Goal: Task Accomplishment & Management: Use online tool/utility

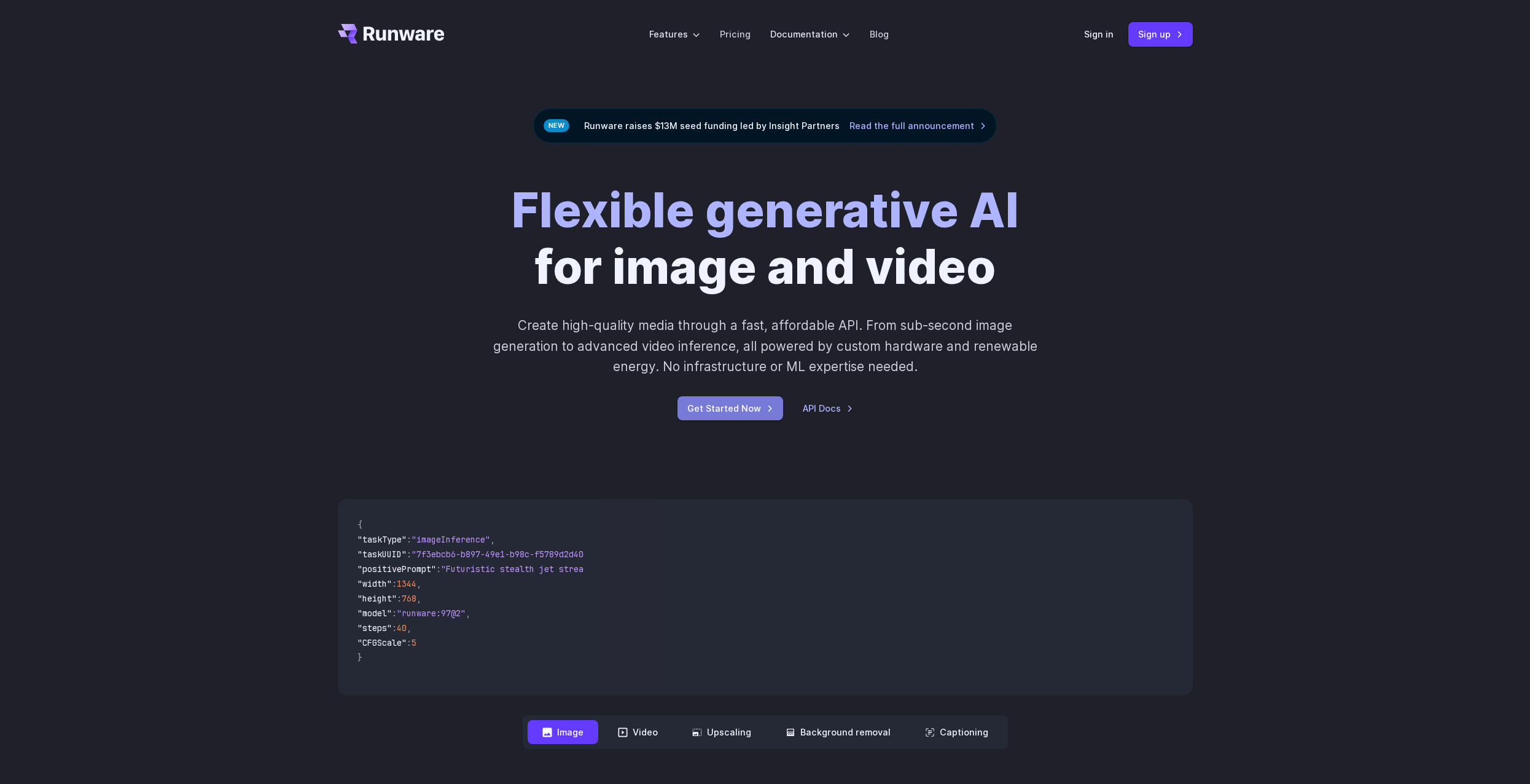
click at [751, 403] on link "Get Started Now" at bounding box center [730, 408] width 105 height 24
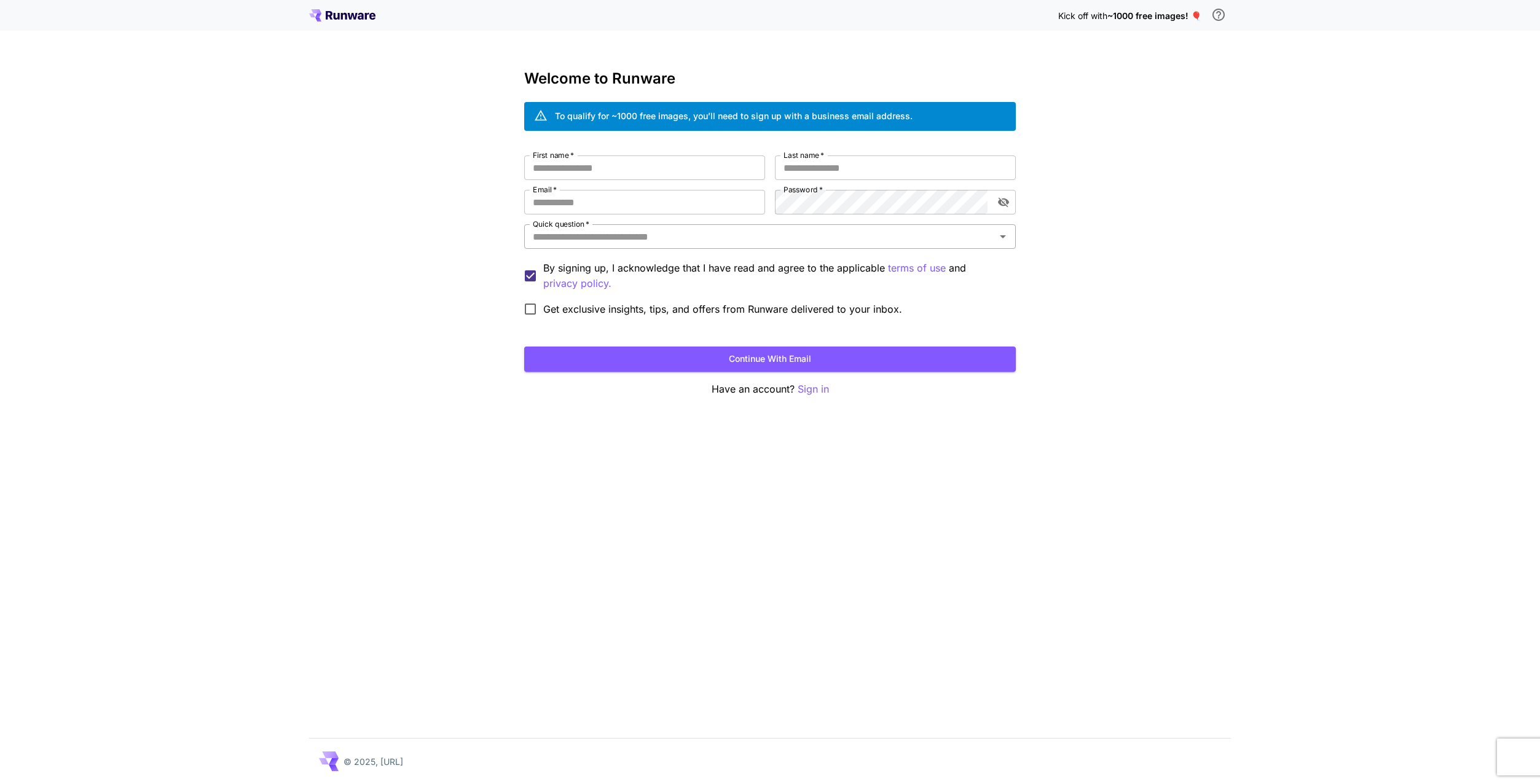
click at [668, 242] on input "Quick question   *" at bounding box center [760, 237] width 464 height 17
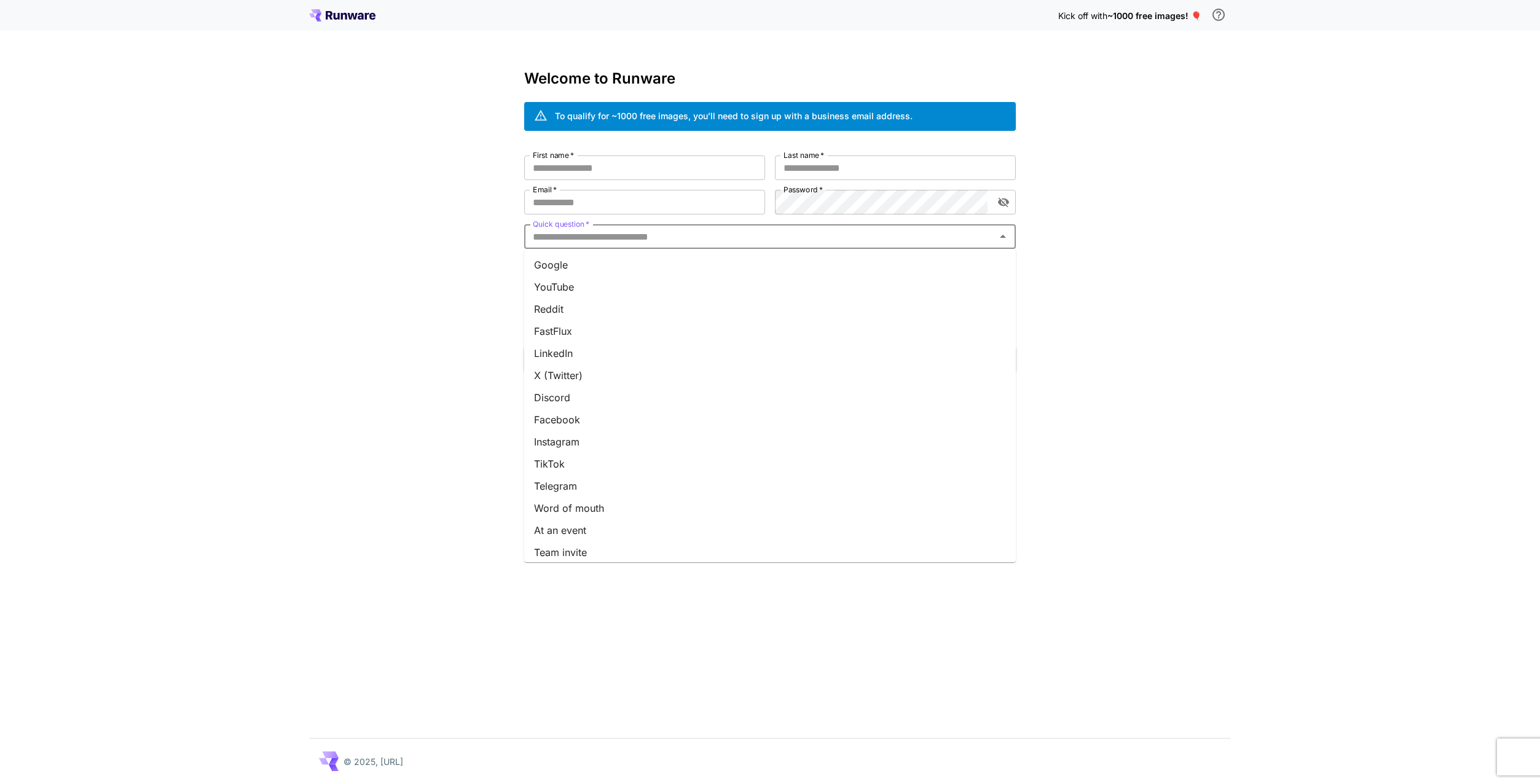
click at [673, 310] on li "Reddit" at bounding box center [770, 309] width 492 height 22
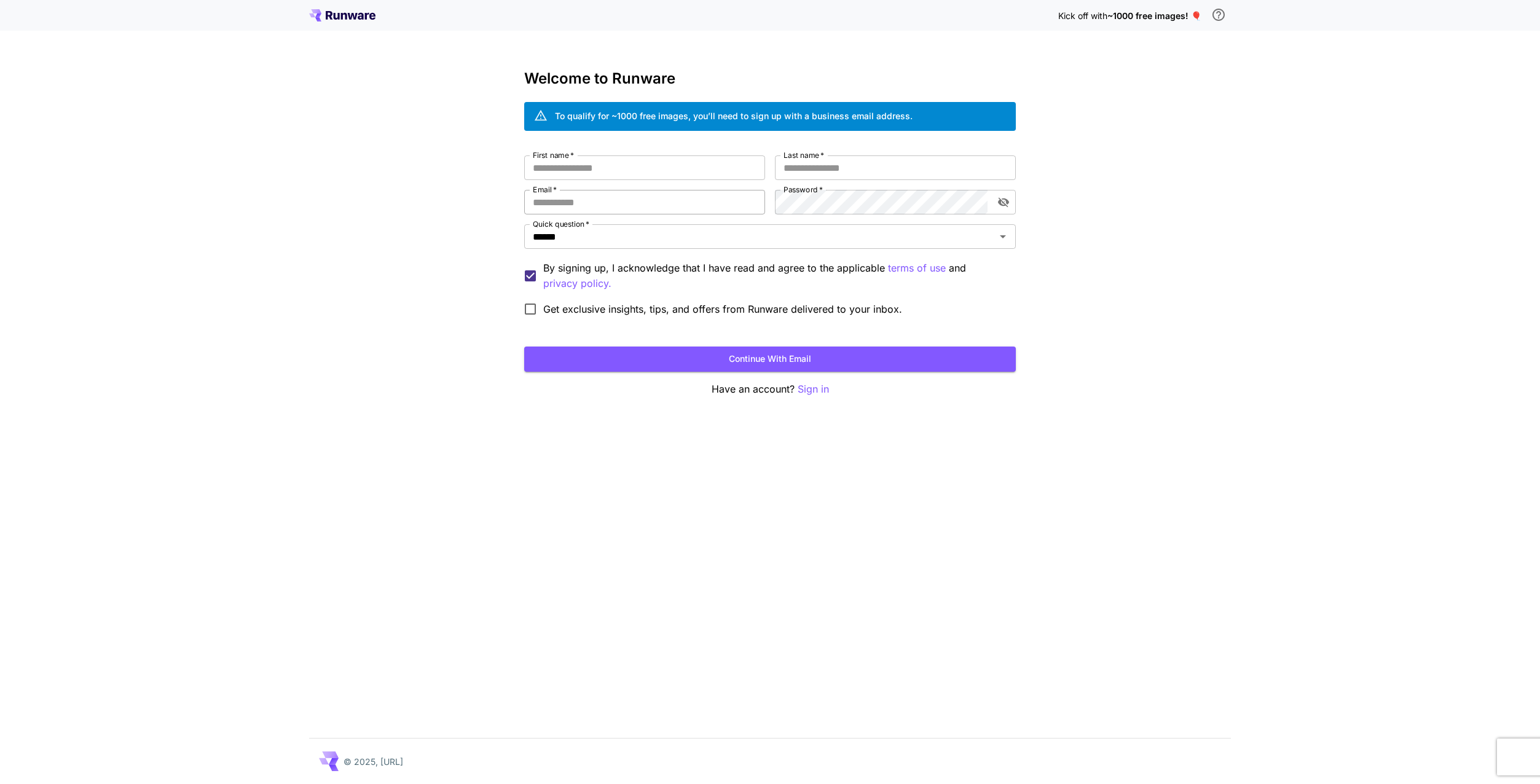
click at [619, 199] on input "Email   *" at bounding box center [645, 202] width 241 height 25
drag, startPoint x: 677, startPoint y: 202, endPoint x: 587, endPoint y: 195, distance: 90.3
click at [587, 195] on input "**********" at bounding box center [645, 202] width 241 height 25
click at [812, 170] on input "Last name   *" at bounding box center [895, 168] width 241 height 25
click at [701, 196] on input "**********" at bounding box center [645, 202] width 241 height 25
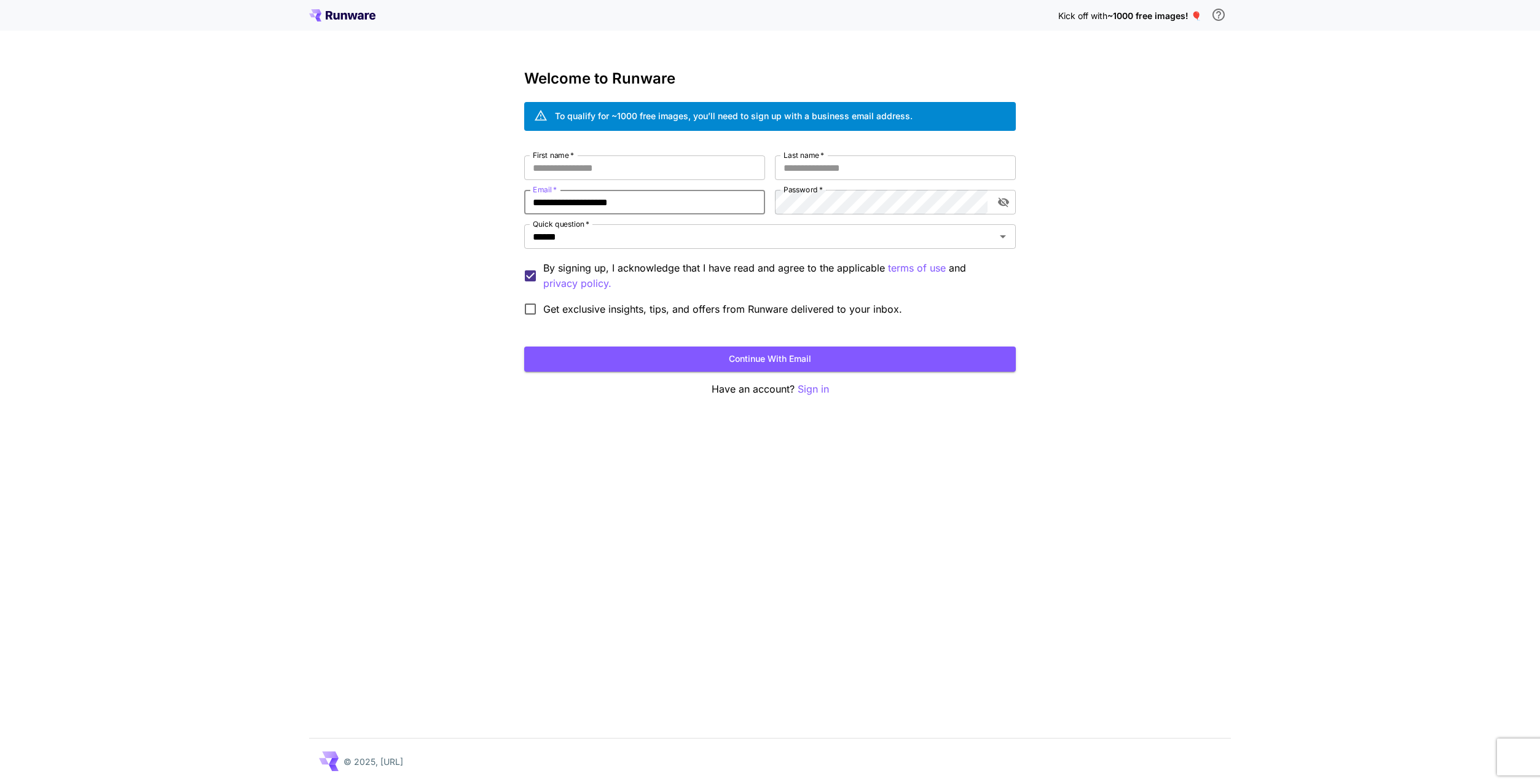
drag, startPoint x: 574, startPoint y: 202, endPoint x: 469, endPoint y: 205, distance: 105.0
click at [469, 205] on div "**********" at bounding box center [770, 392] width 1540 height 784
type input "**********"
click at [666, 176] on input "First name   *" at bounding box center [645, 168] width 241 height 25
type input "******"
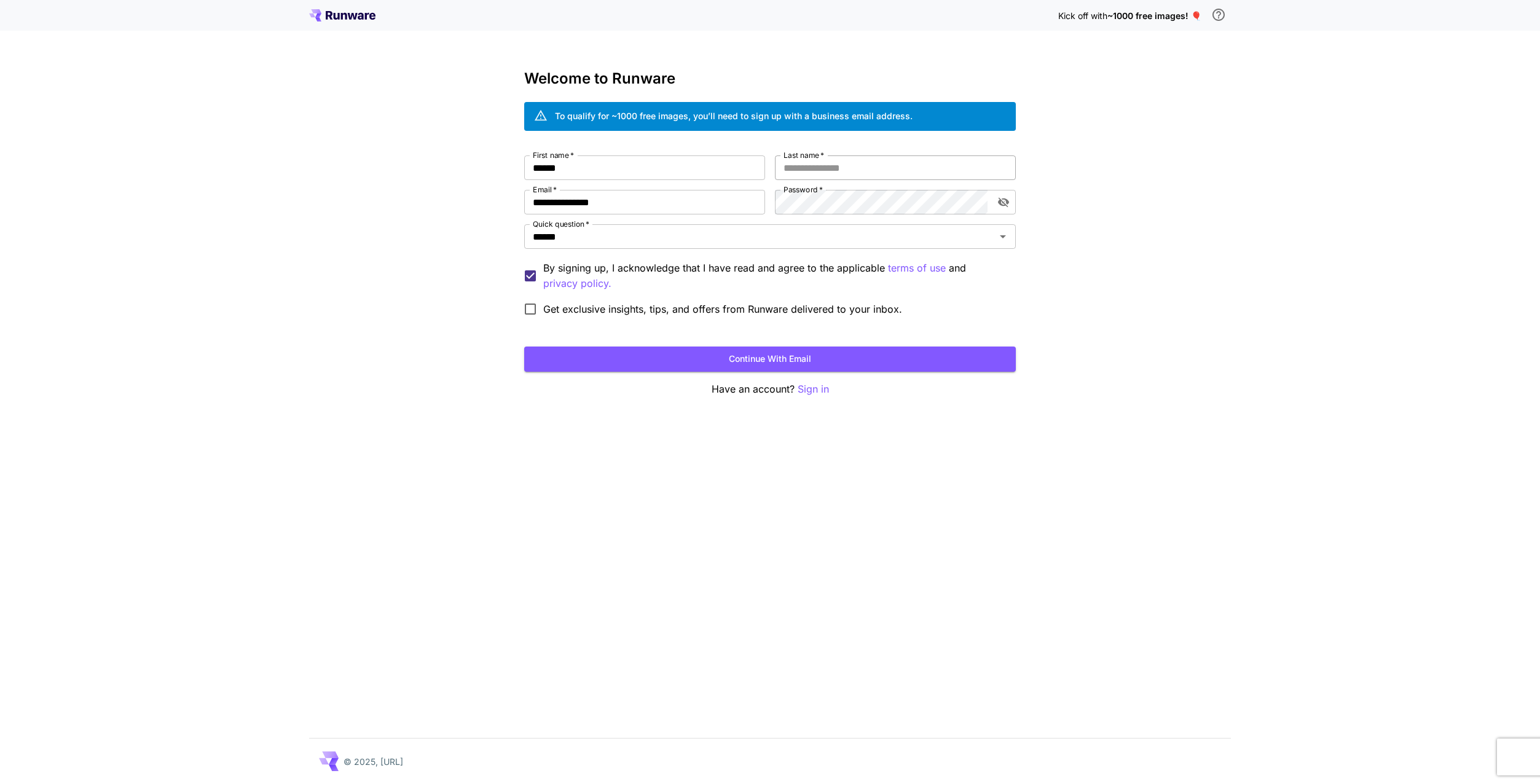
drag, startPoint x: 847, startPoint y: 150, endPoint x: 847, endPoint y: 168, distance: 18.0
click at [847, 155] on div "**********" at bounding box center [770, 233] width 492 height 326
click at [847, 168] on input "Last name   *" at bounding box center [895, 168] width 241 height 25
type input "******"
click at [677, 353] on button "Continue with email" at bounding box center [770, 359] width 492 height 25
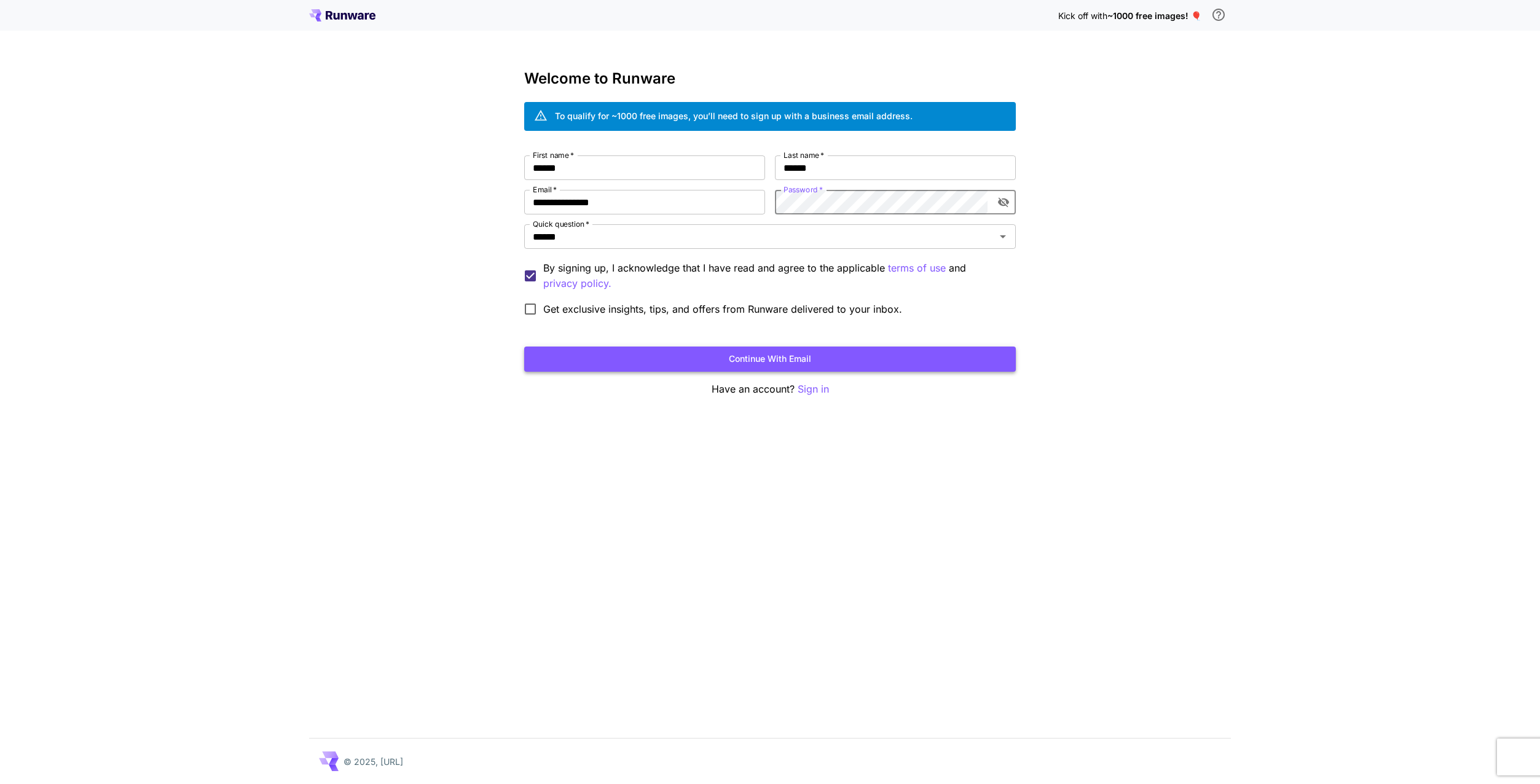
click at [795, 351] on button "Continue with email" at bounding box center [770, 359] width 492 height 25
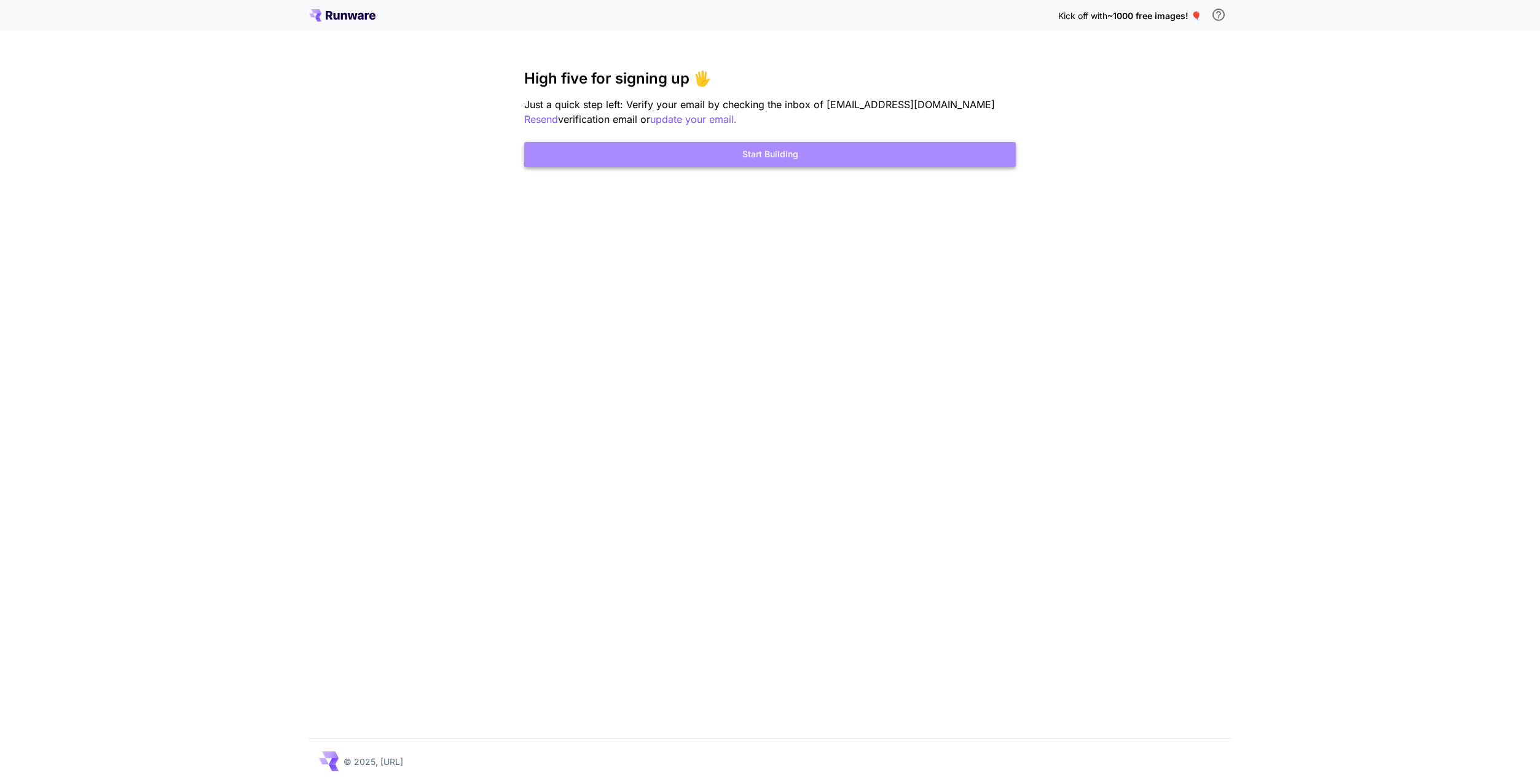
click at [895, 154] on button "Start Building" at bounding box center [770, 154] width 492 height 25
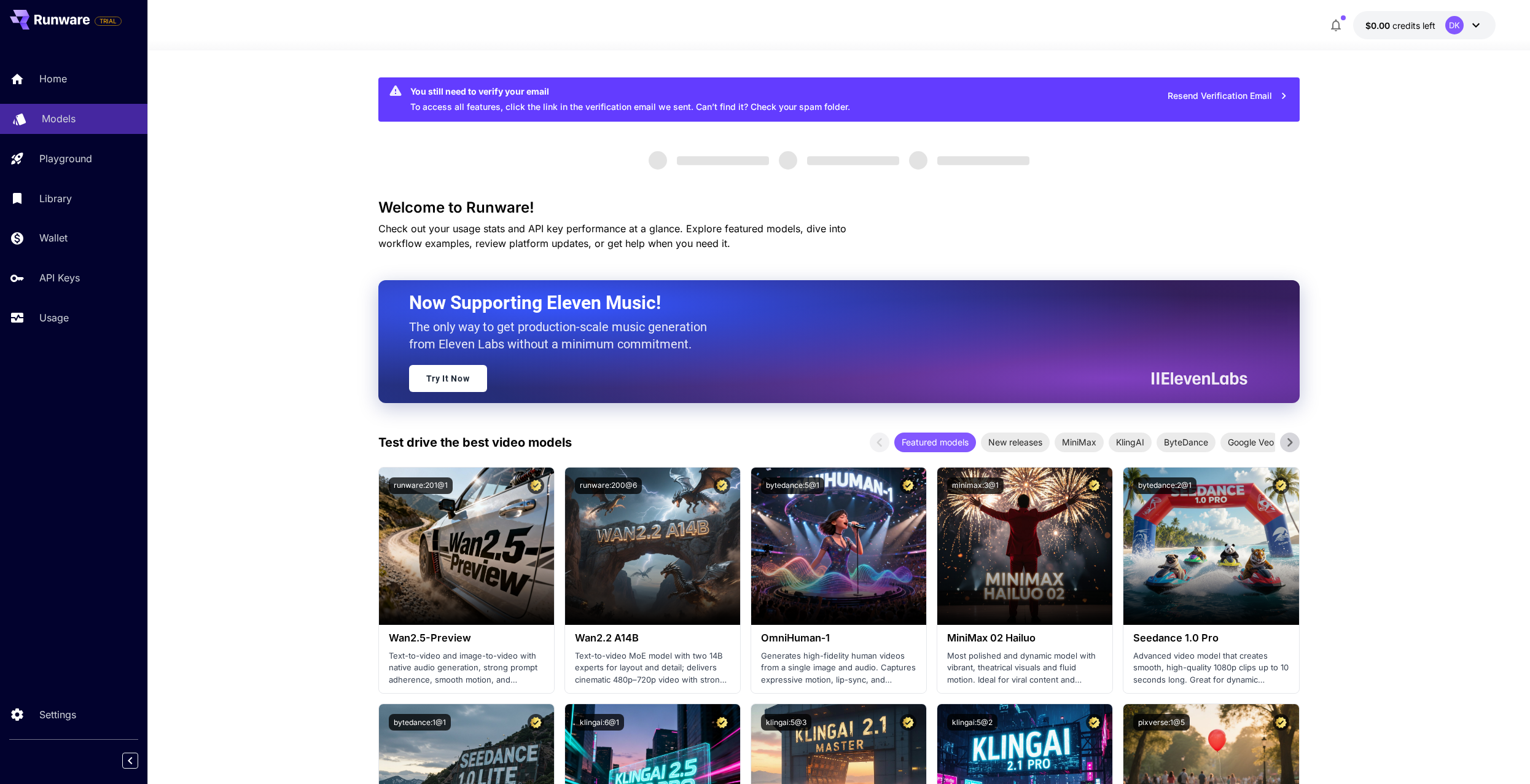
click at [83, 119] on div "Models" at bounding box center [90, 118] width 96 height 15
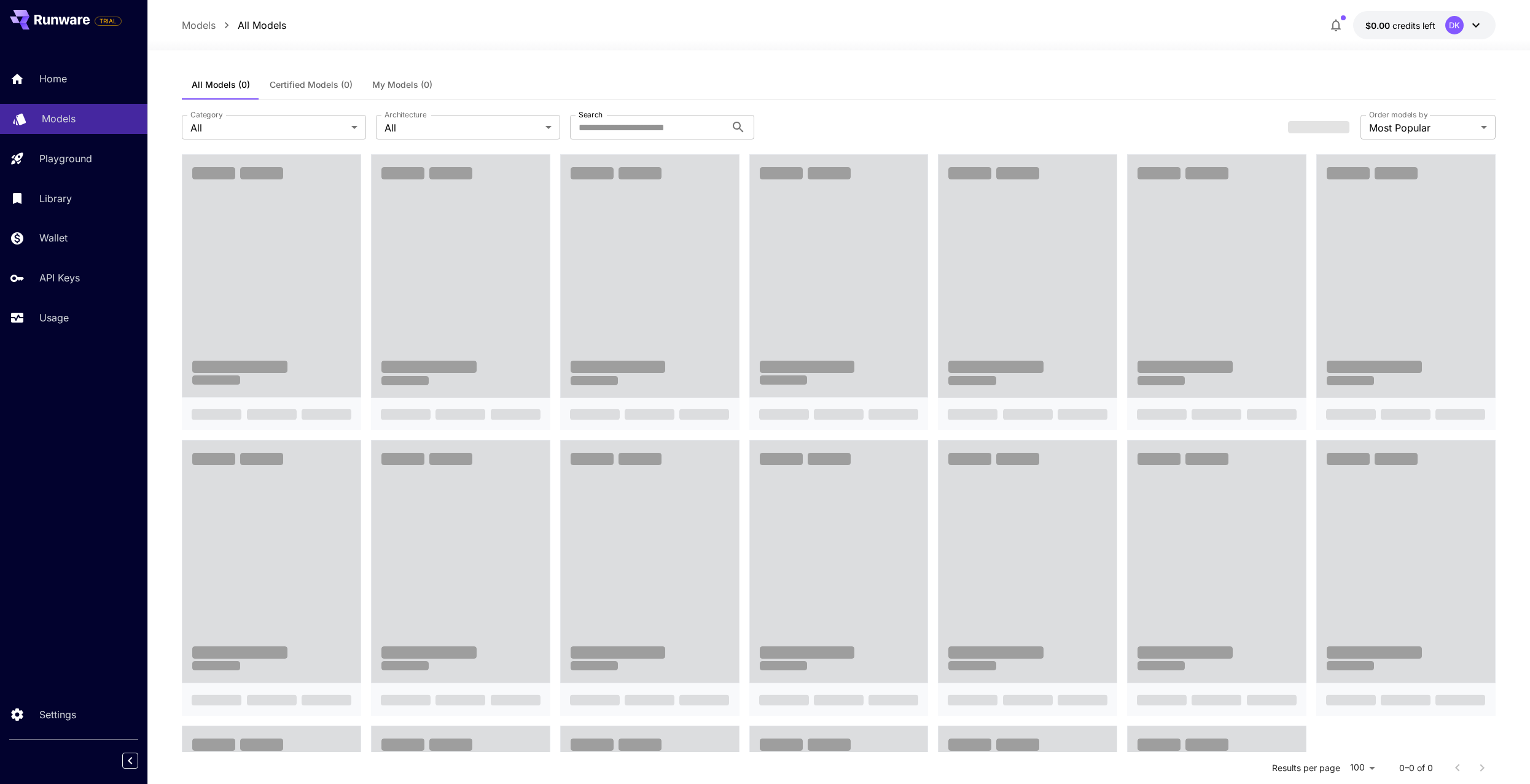
click at [102, 120] on div "Models" at bounding box center [90, 118] width 96 height 15
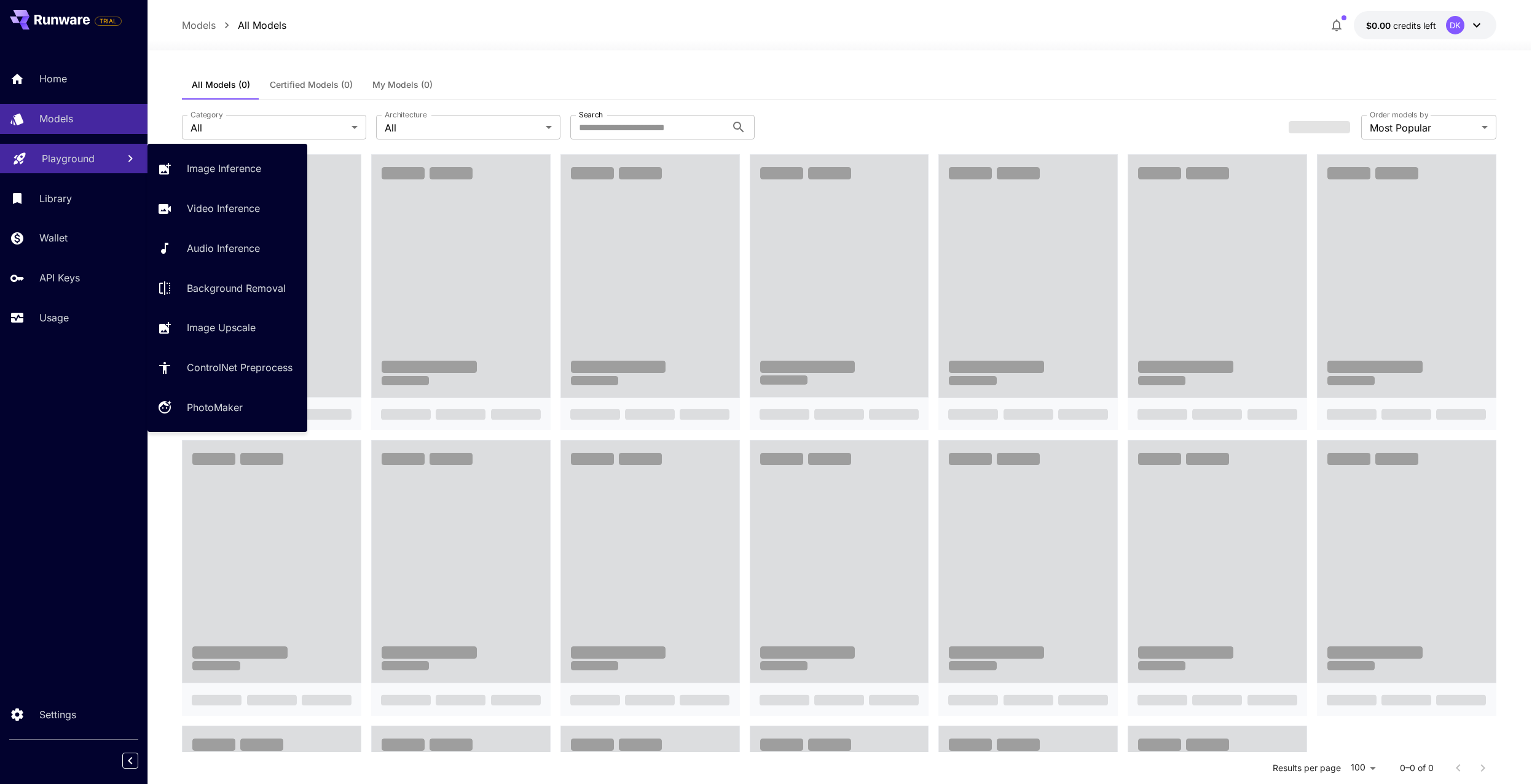
click at [99, 155] on div "Playground" at bounding box center [75, 158] width 67 height 15
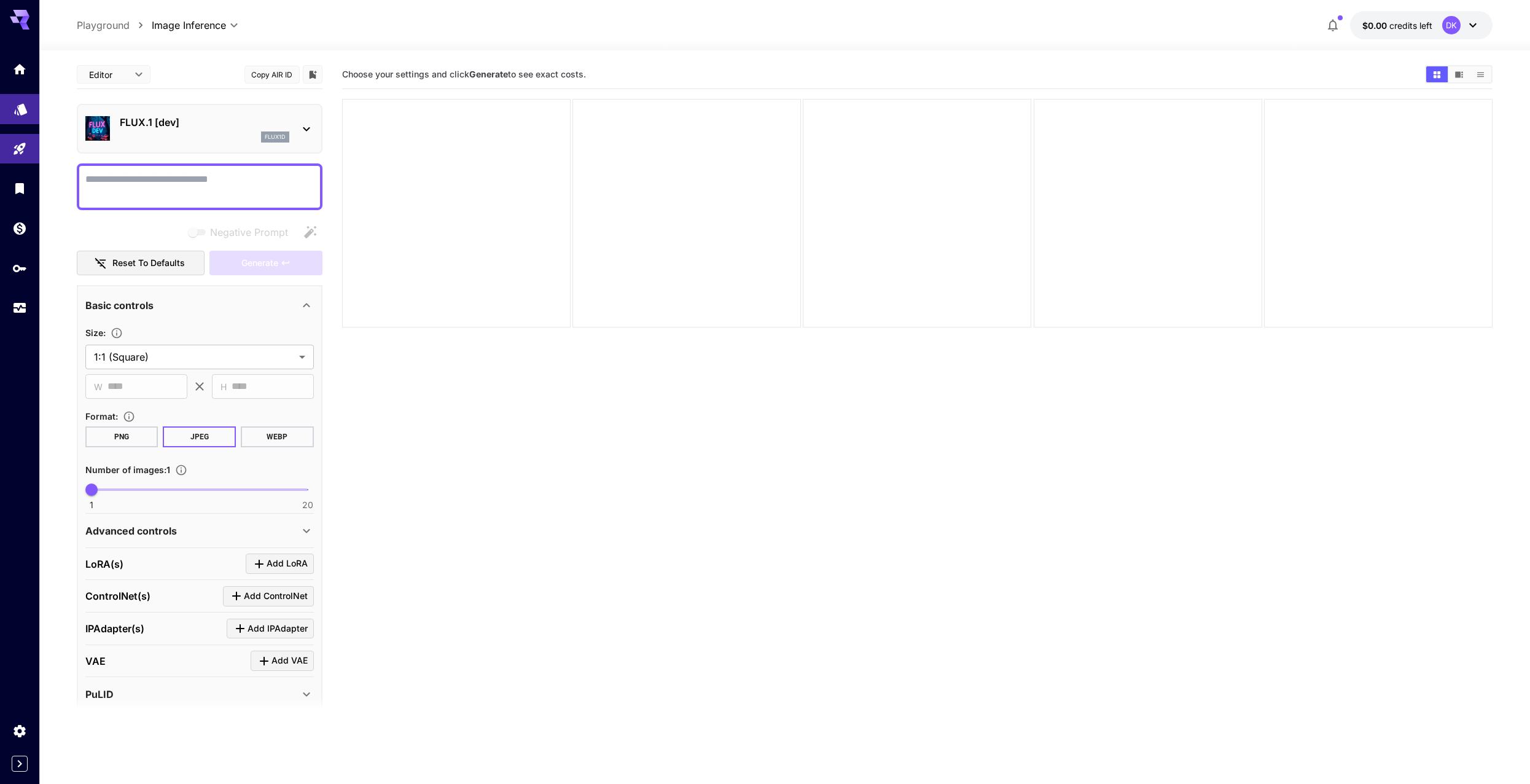
click at [106, 30] on p "Playground" at bounding box center [103, 25] width 53 height 15
click at [13, 108] on icon "Models" at bounding box center [20, 105] width 15 height 15
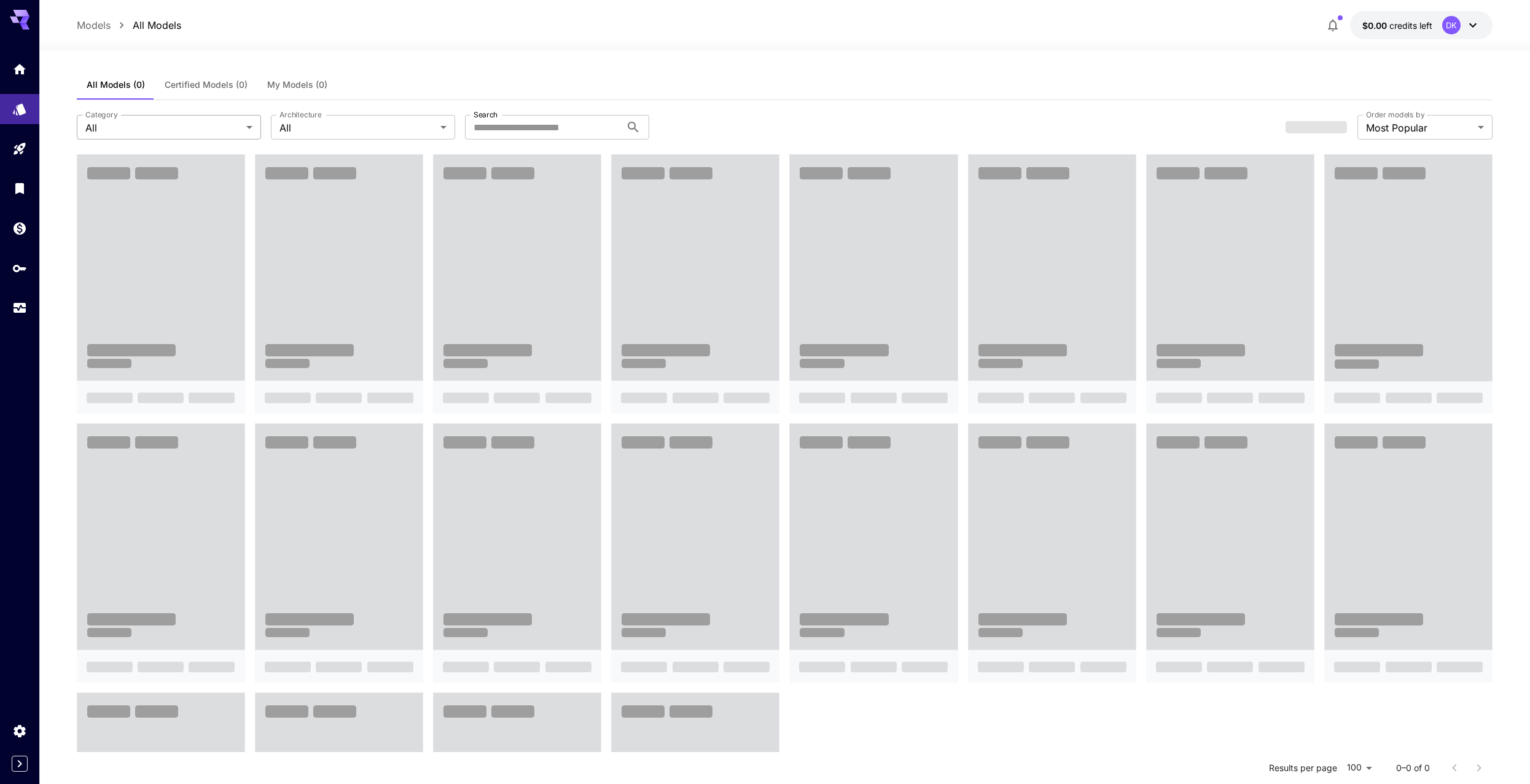
click at [213, 126] on body "**********" at bounding box center [765, 510] width 1530 height 1021
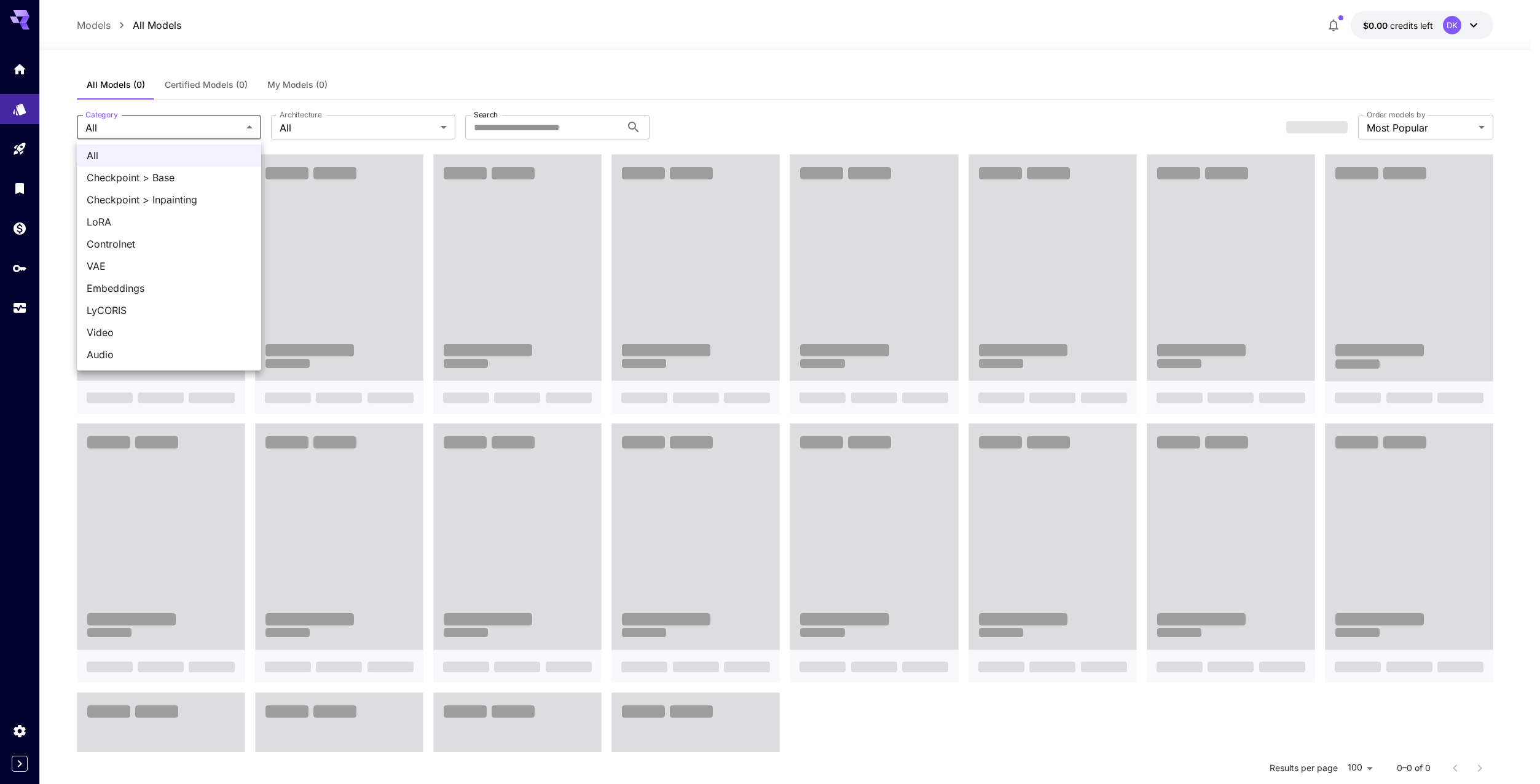
click at [213, 126] on div at bounding box center [770, 392] width 1540 height 784
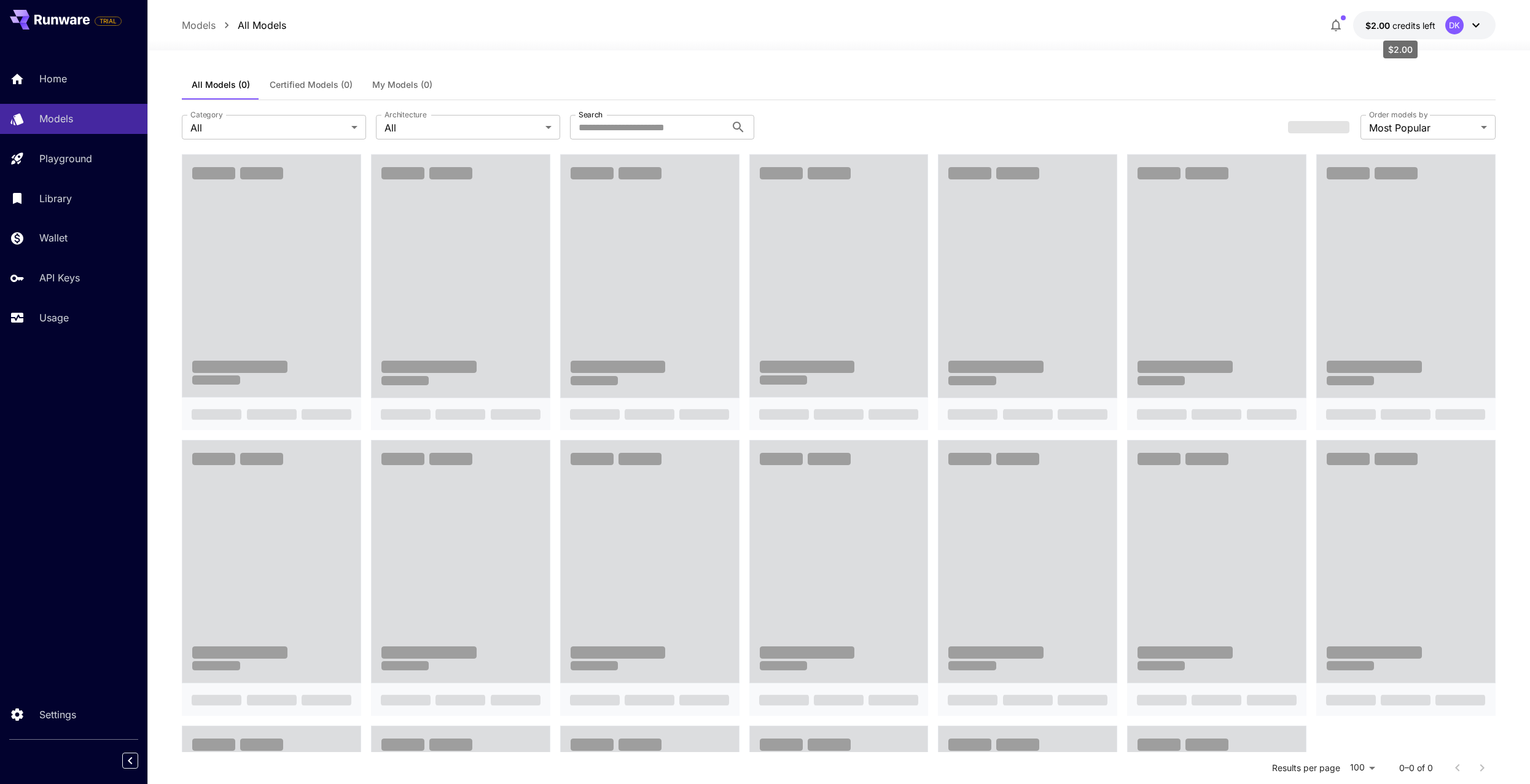
click at [1416, 26] on span "credits left" at bounding box center [1414, 25] width 43 height 10
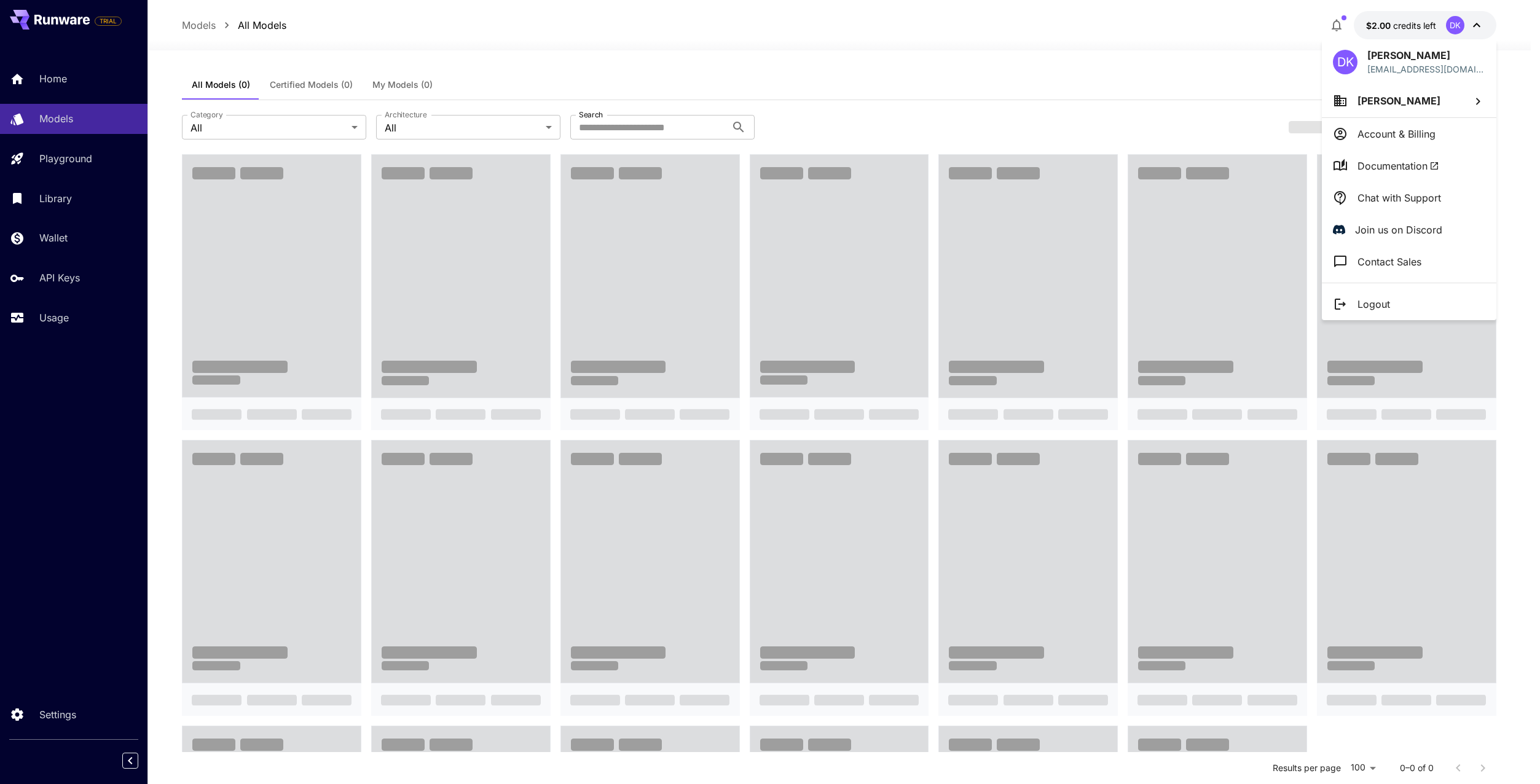
click at [870, 72] on div at bounding box center [770, 392] width 1540 height 784
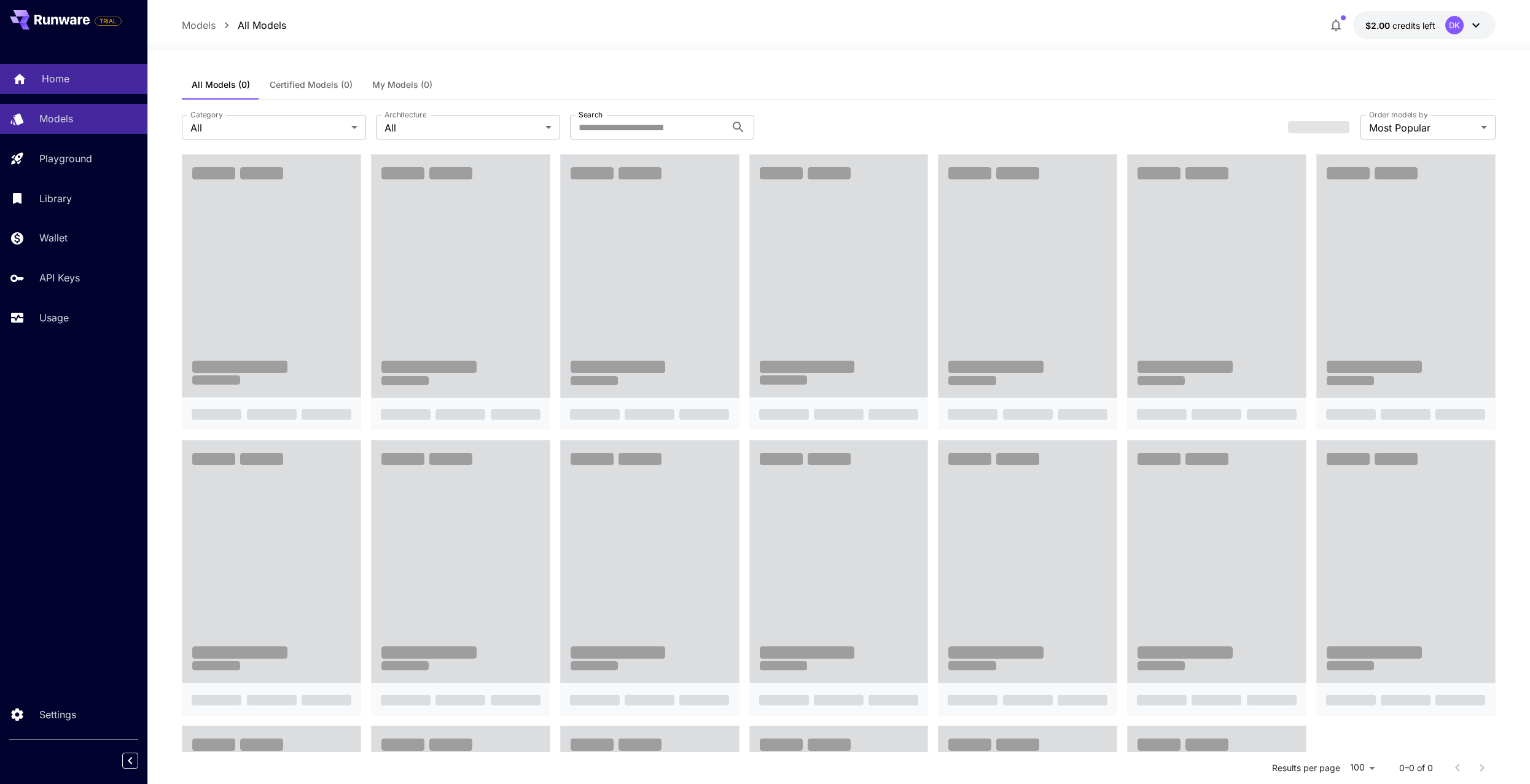
click at [93, 78] on div "Home" at bounding box center [90, 78] width 96 height 15
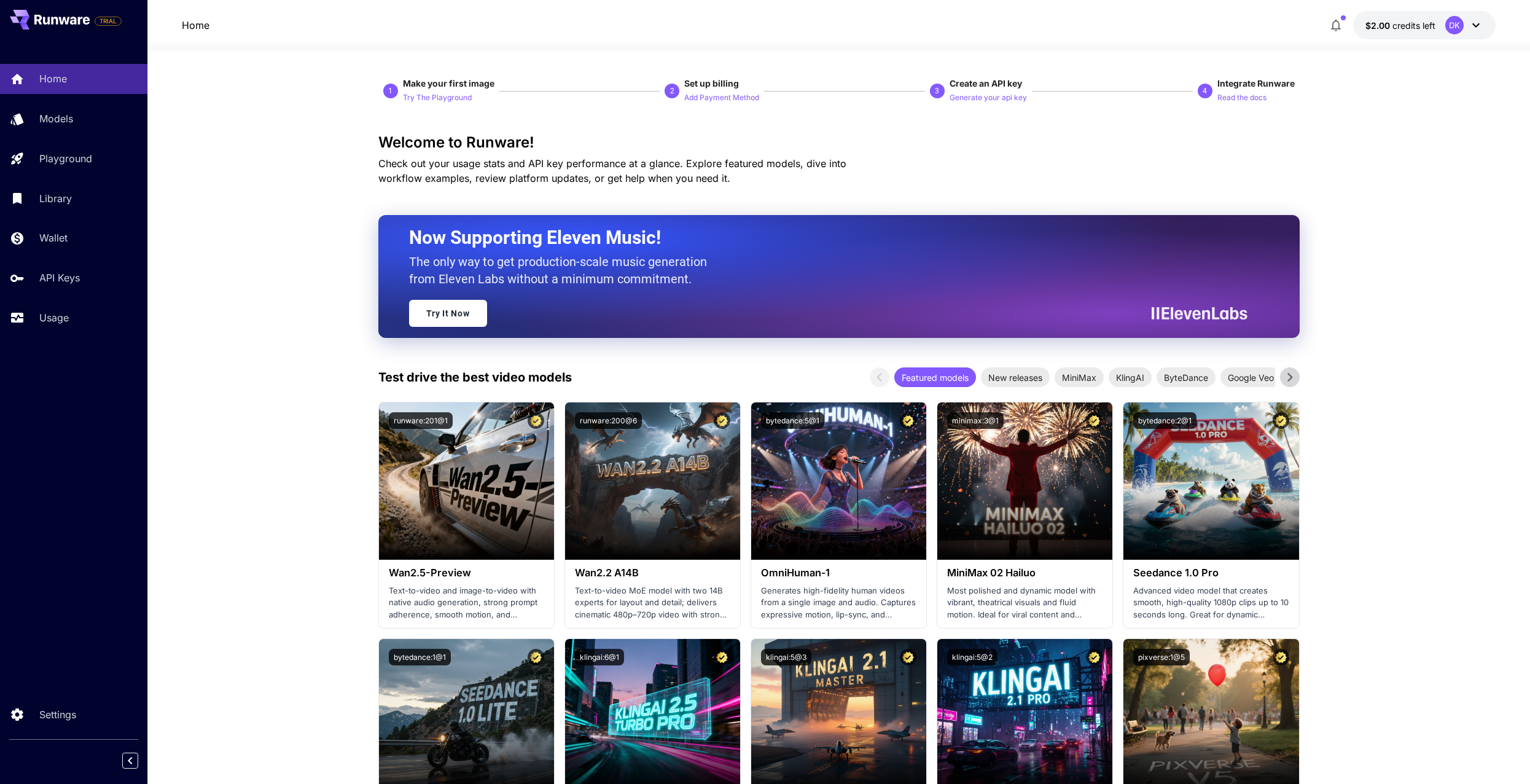
drag, startPoint x: 292, startPoint y: 375, endPoint x: 283, endPoint y: 171, distance: 204.2
click at [83, 108] on link "Models" at bounding box center [74, 119] width 147 height 30
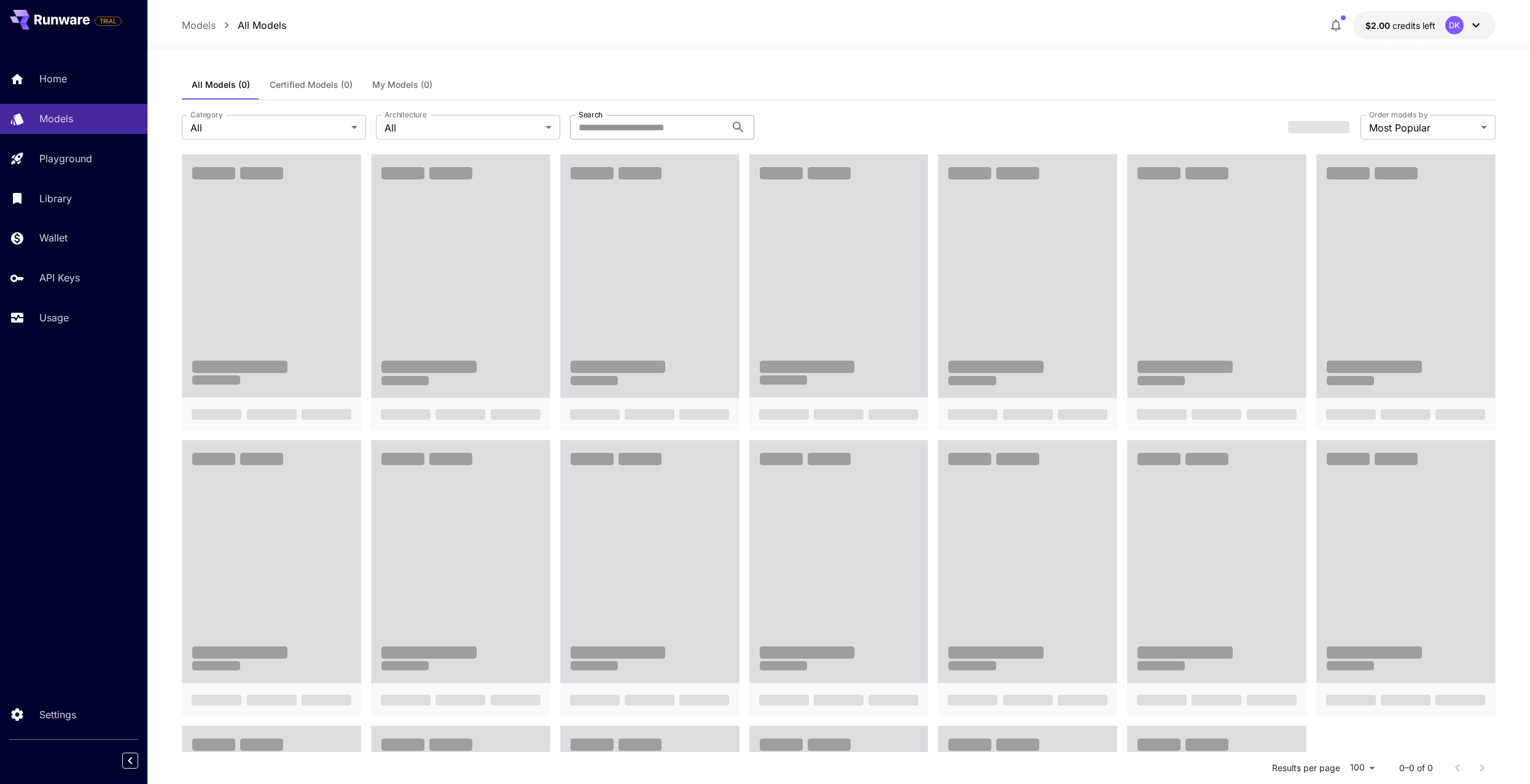
click at [654, 126] on input "Search" at bounding box center [648, 127] width 156 height 25
type input "****"
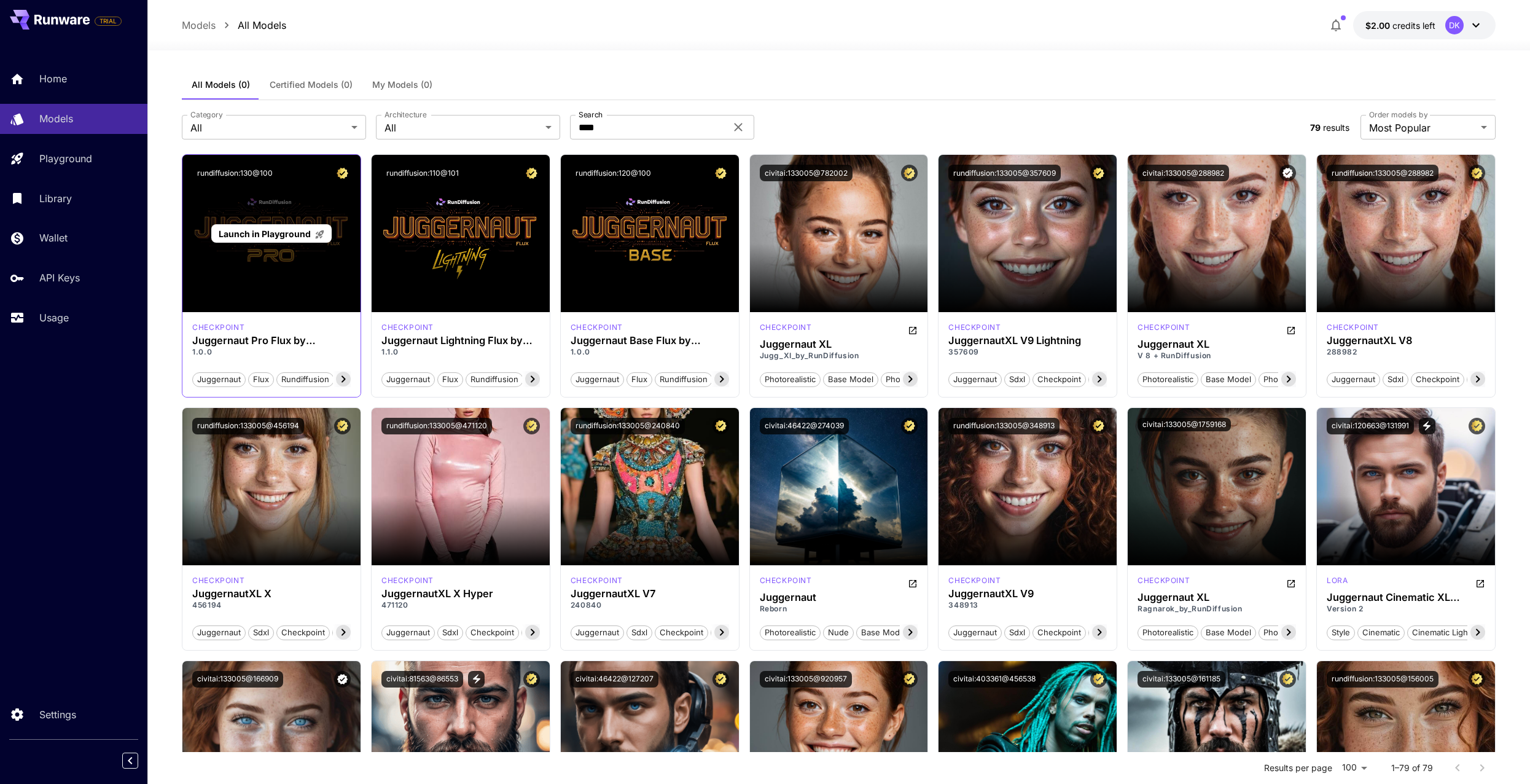
click at [279, 234] on span "Launch in Playground" at bounding box center [264, 233] width 92 height 10
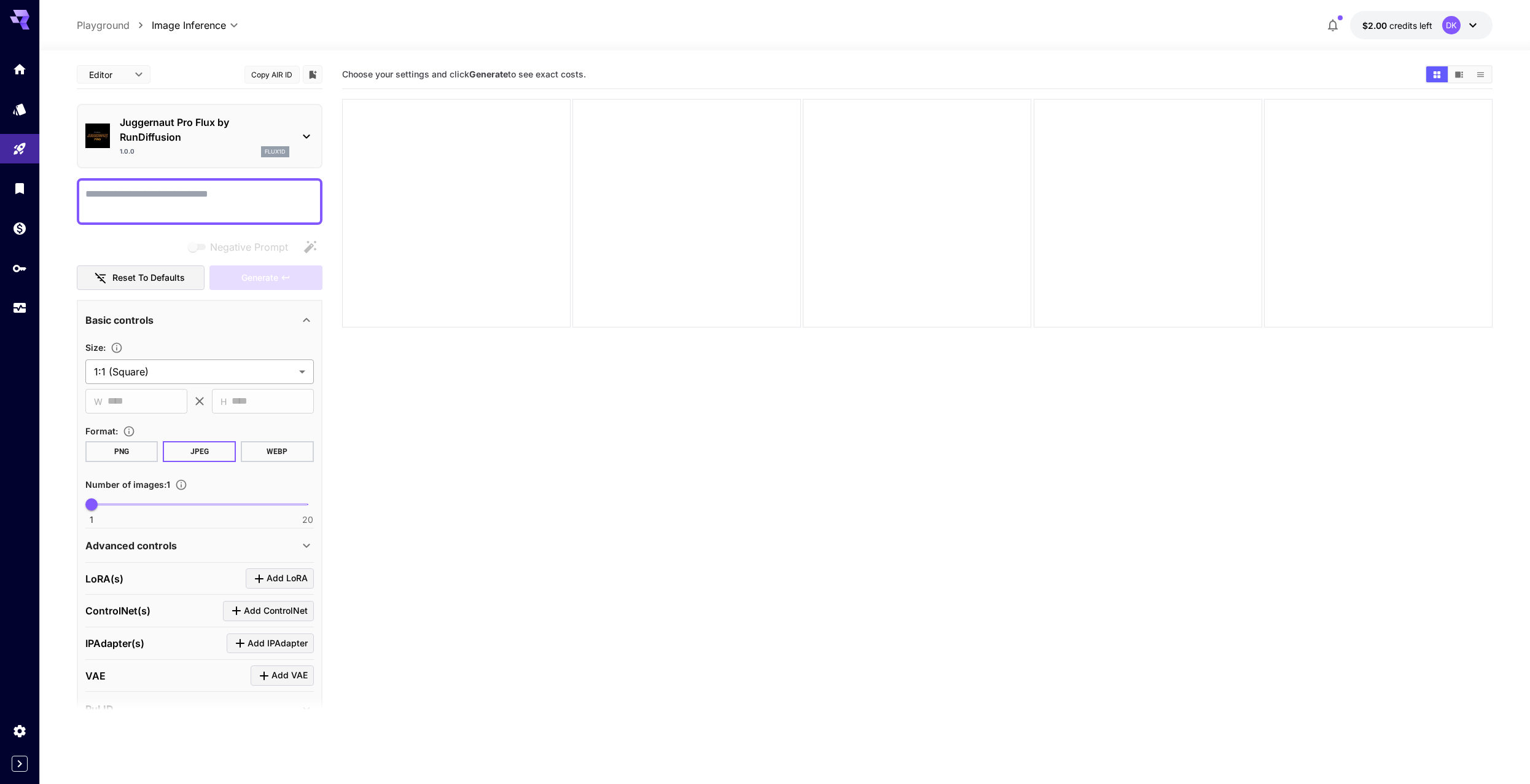
click at [209, 381] on body "**********" at bounding box center [765, 440] width 1530 height 881
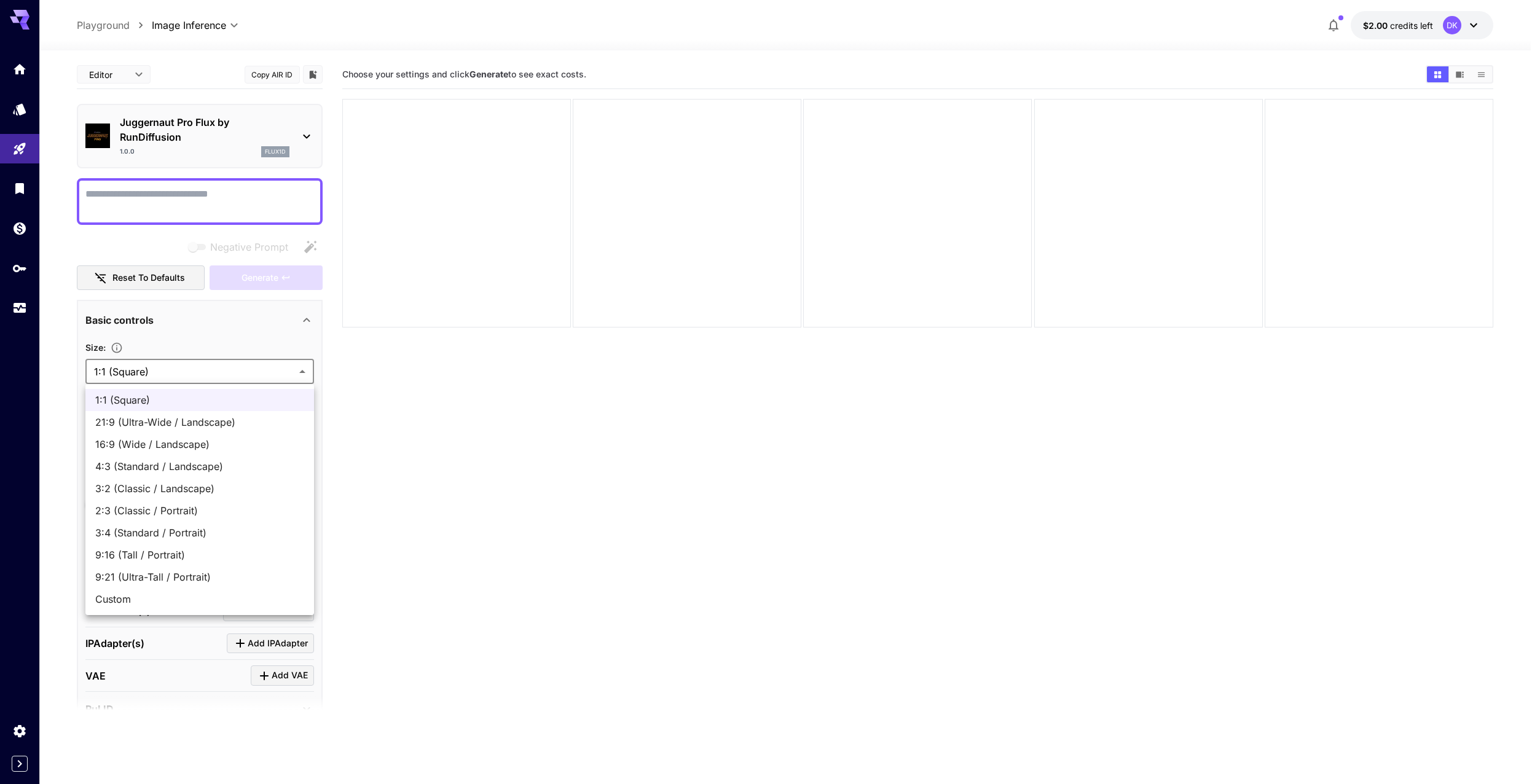
click at [209, 380] on div at bounding box center [770, 392] width 1540 height 784
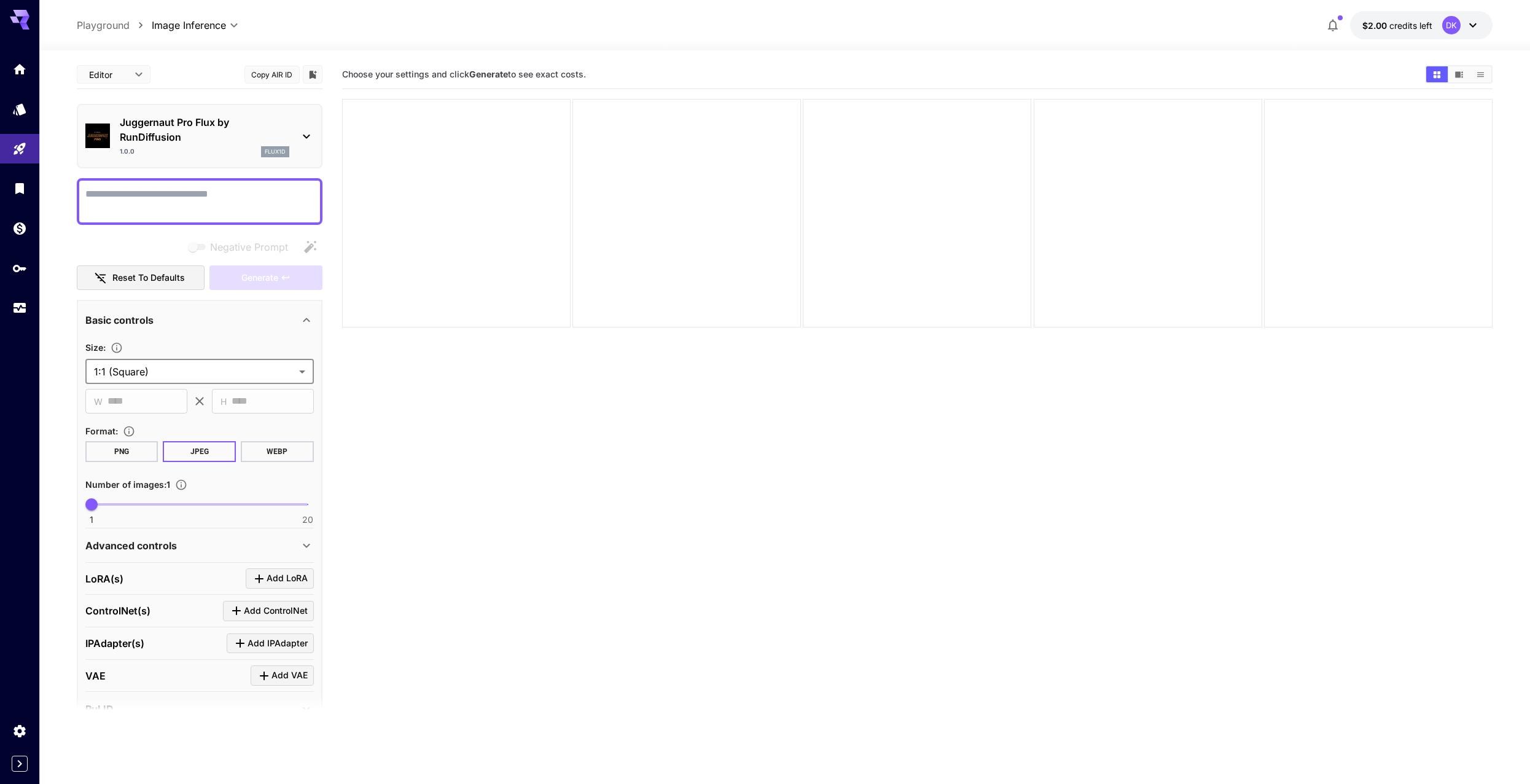
click at [219, 367] on body "**********" at bounding box center [765, 440] width 1530 height 881
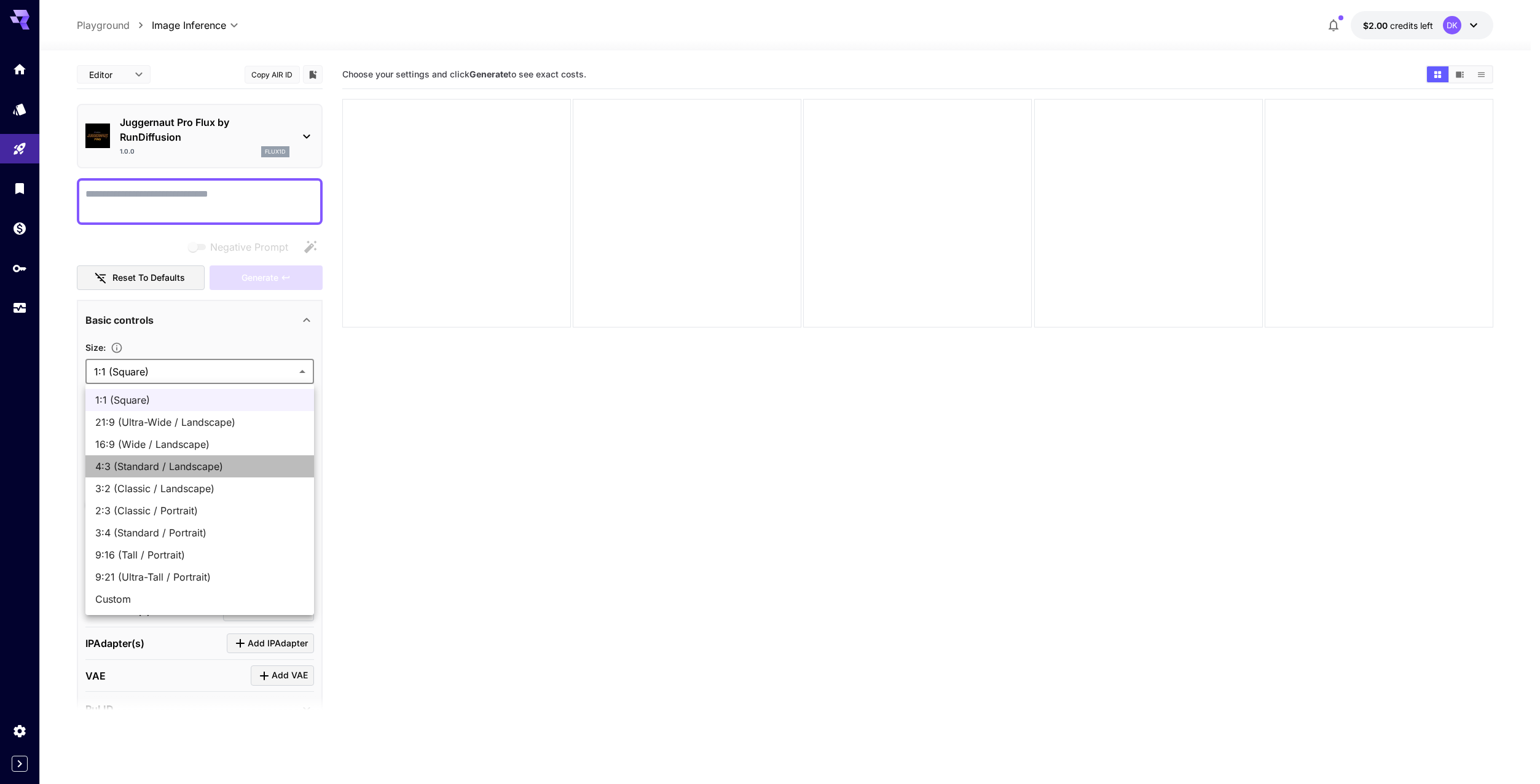
click at [243, 467] on span "4:3 (Standard / Landscape)" at bounding box center [199, 466] width 209 height 15
type input "**********"
type input "****"
type input "***"
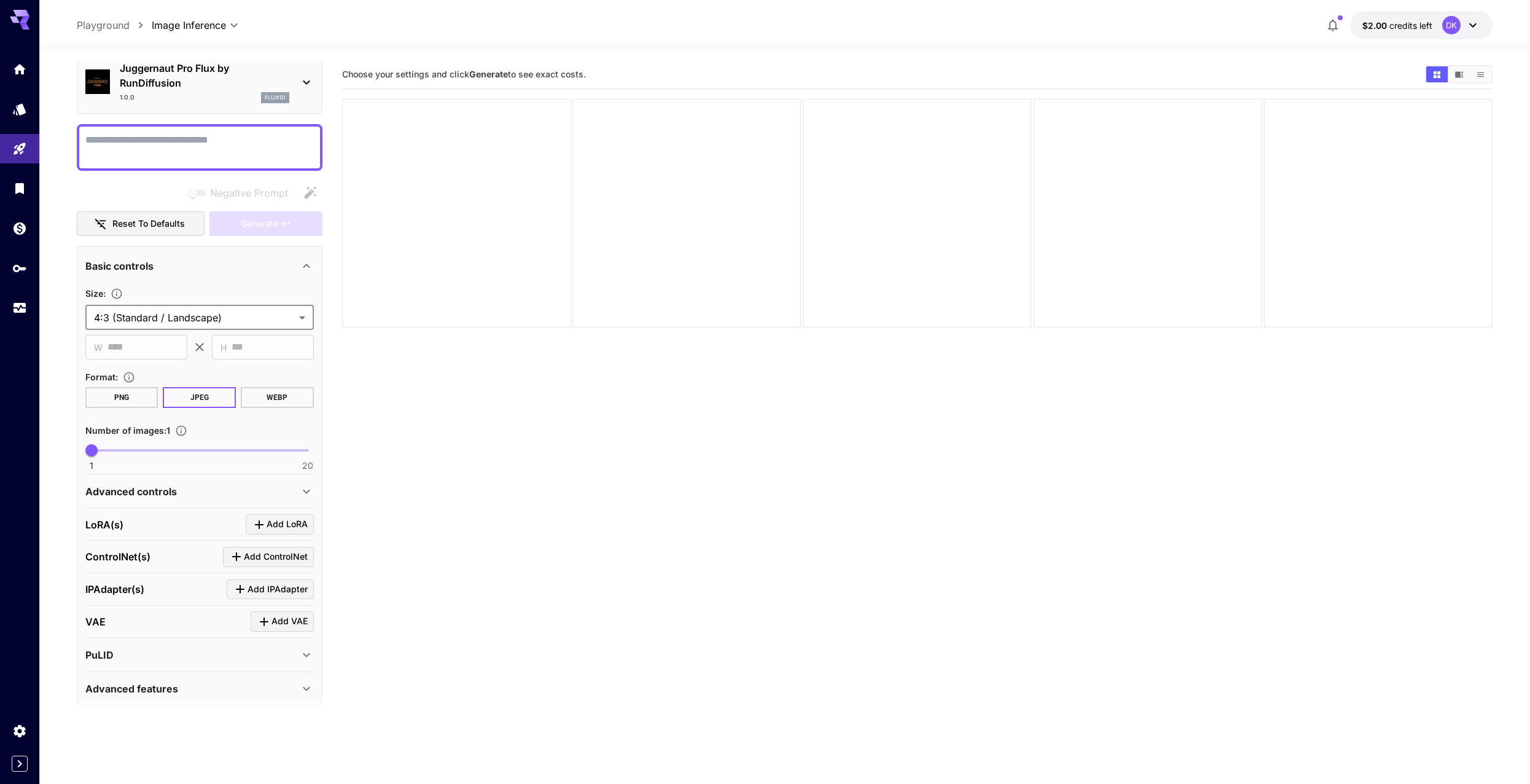
scroll to position [61, 0]
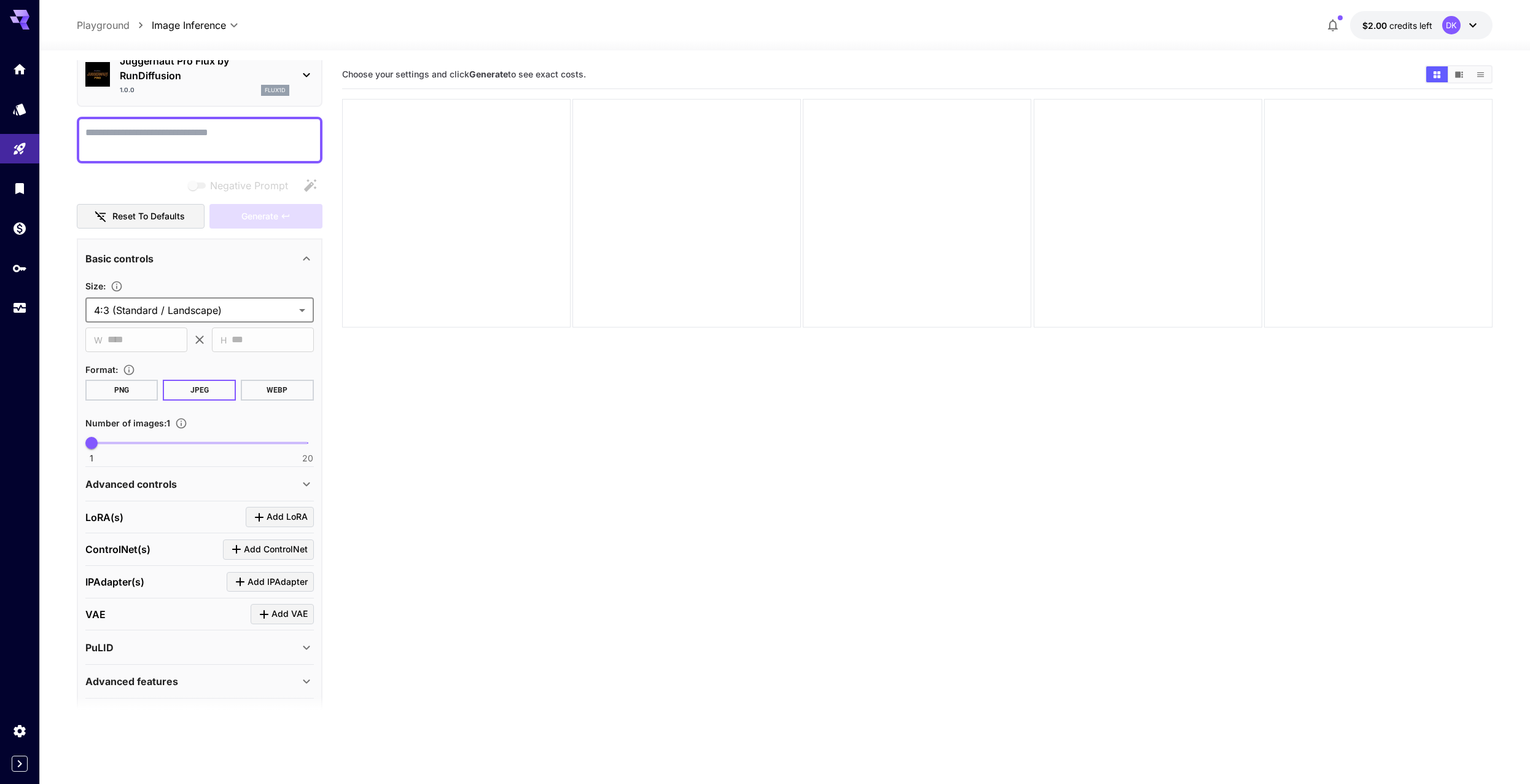
click at [287, 519] on span "Add LoRA" at bounding box center [287, 517] width 41 height 16
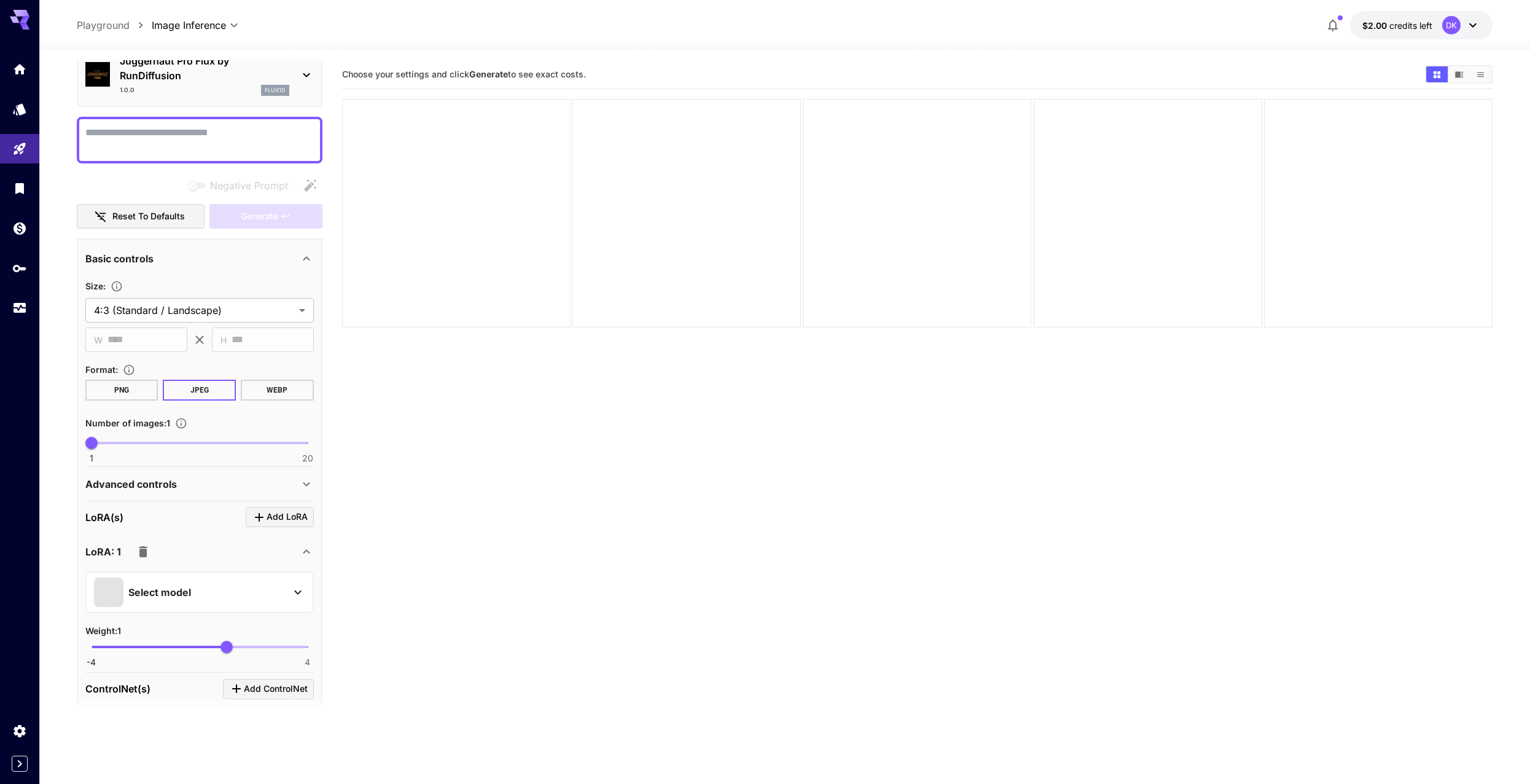
click at [211, 585] on div "Select model" at bounding box center [189, 592] width 192 height 29
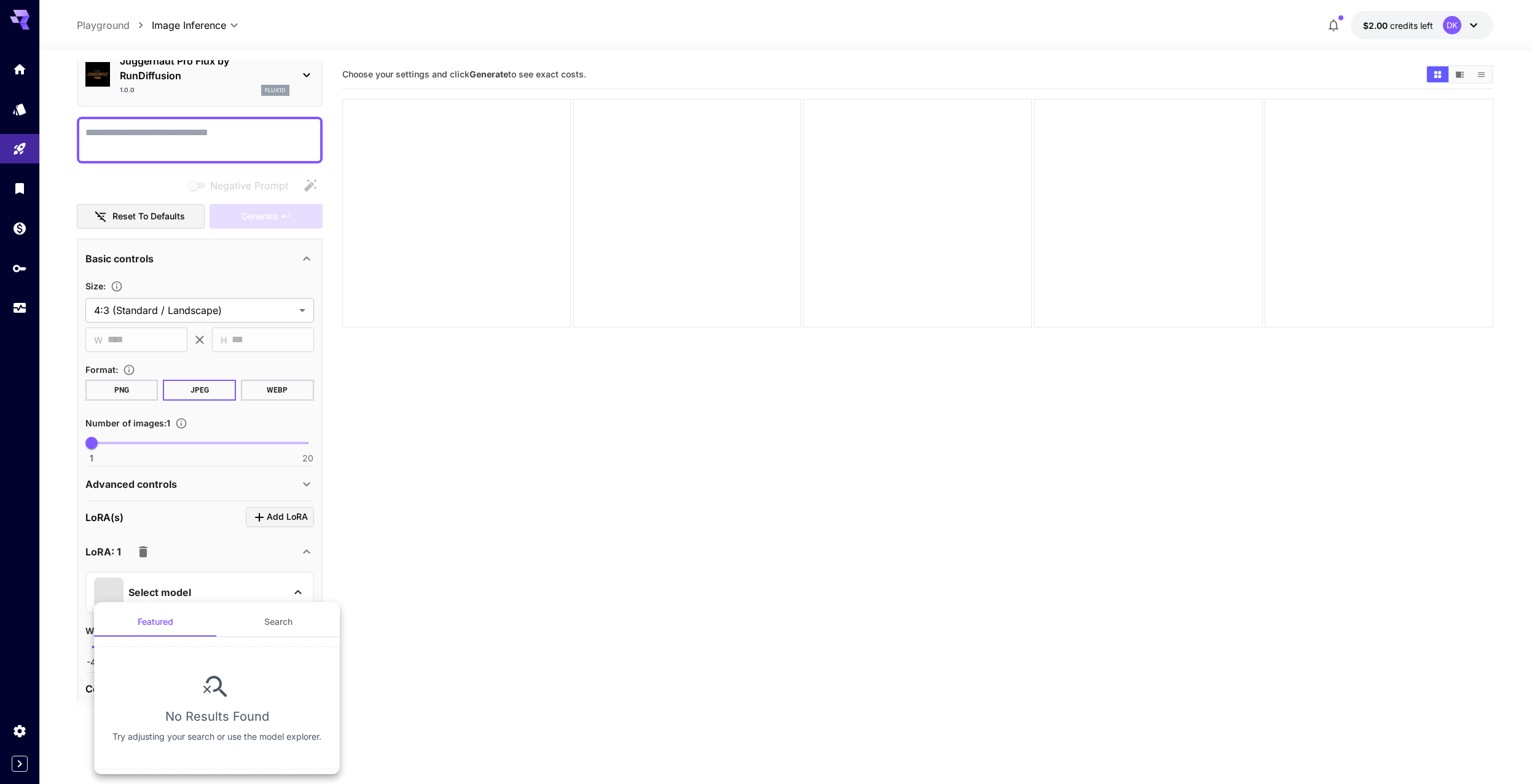
click at [282, 616] on button "Search" at bounding box center [279, 622] width 123 height 29
click at [182, 625] on button "Featured" at bounding box center [155, 622] width 123 height 29
click at [221, 545] on div at bounding box center [770, 392] width 1540 height 784
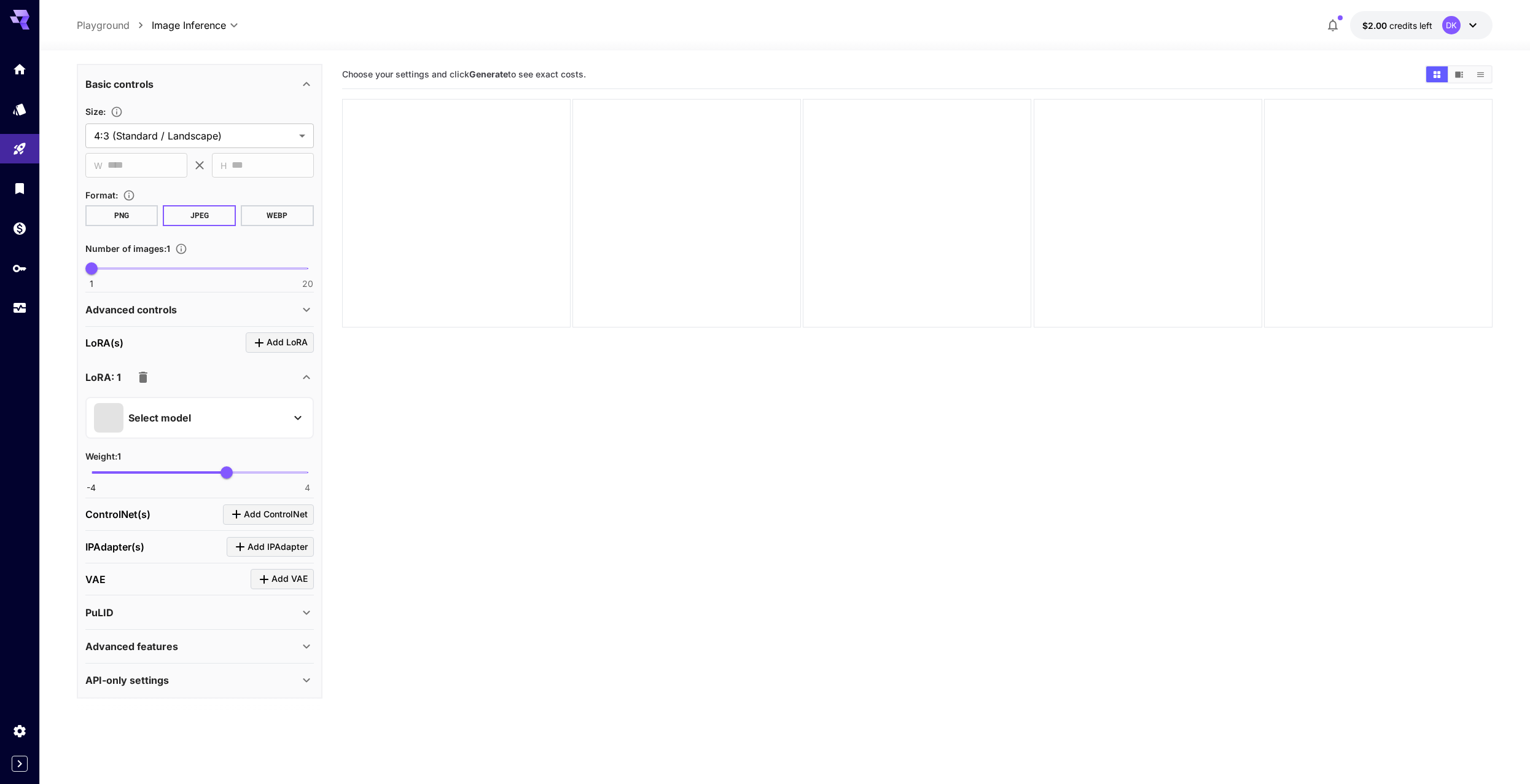
scroll to position [238, 0]
click at [240, 416] on div "Select model" at bounding box center [189, 415] width 192 height 29
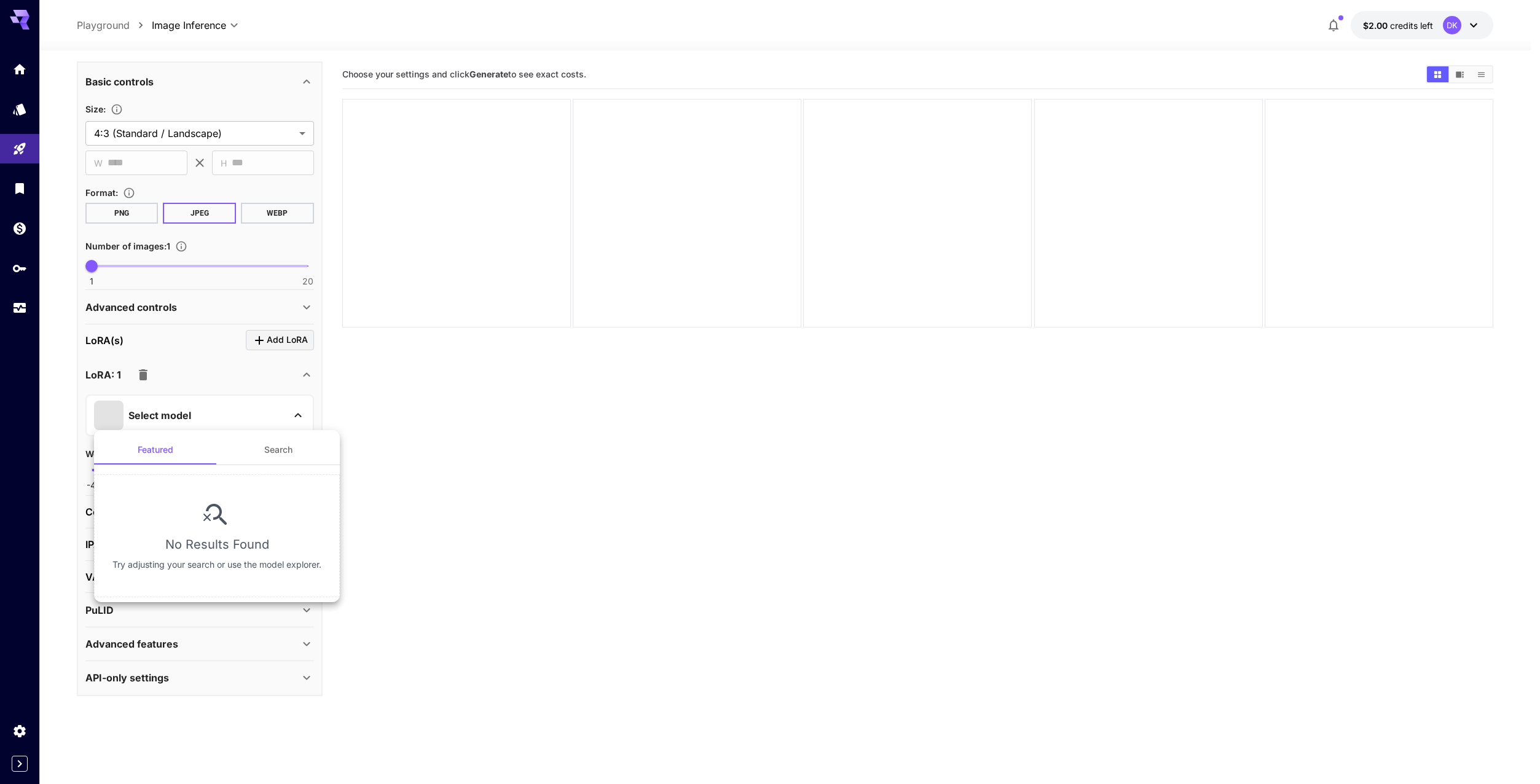
click at [241, 411] on div at bounding box center [770, 392] width 1540 height 784
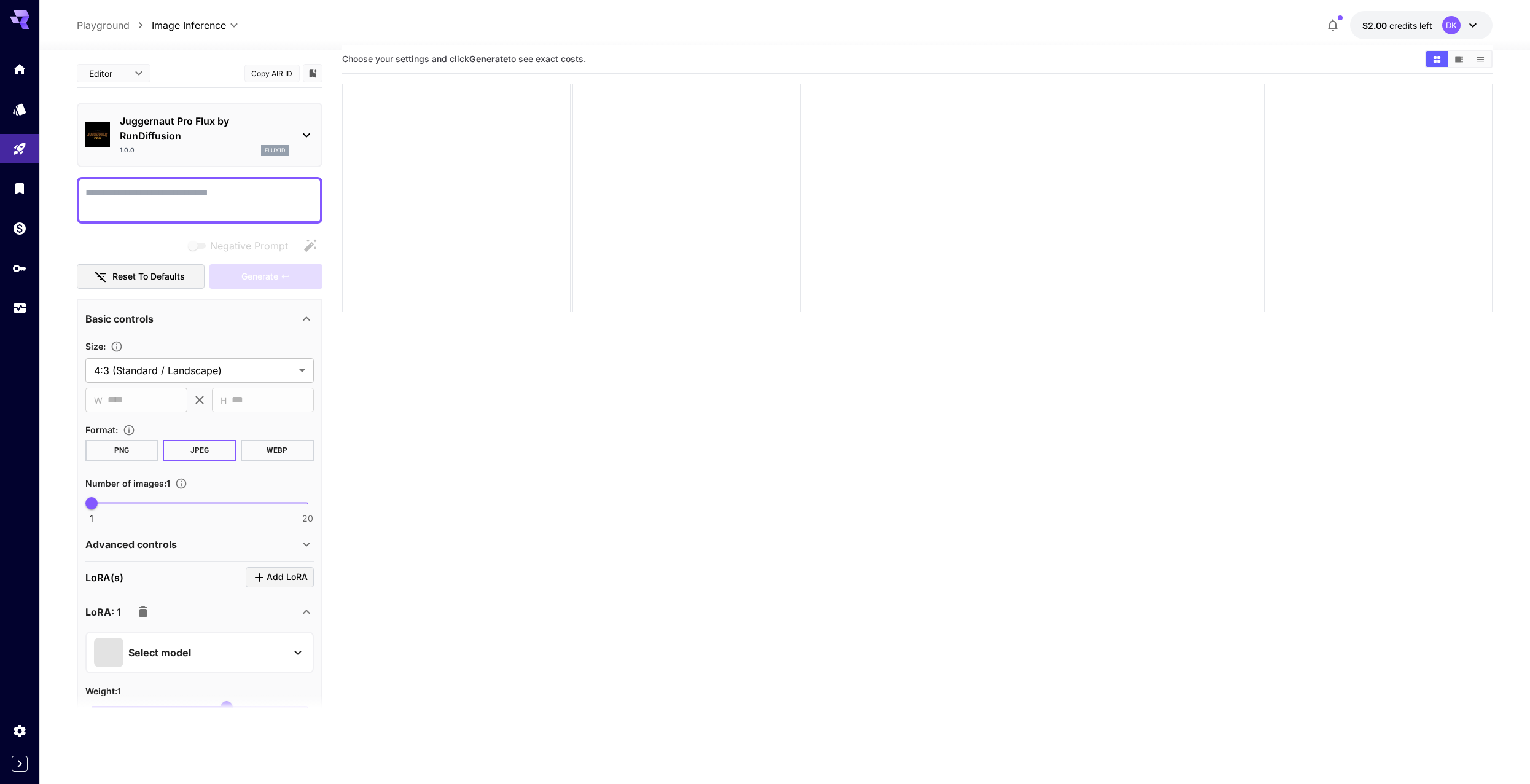
scroll to position [0, 0]
click at [257, 195] on textarea "Negative Prompt" at bounding box center [199, 202] width 229 height 29
paste textarea "**********"
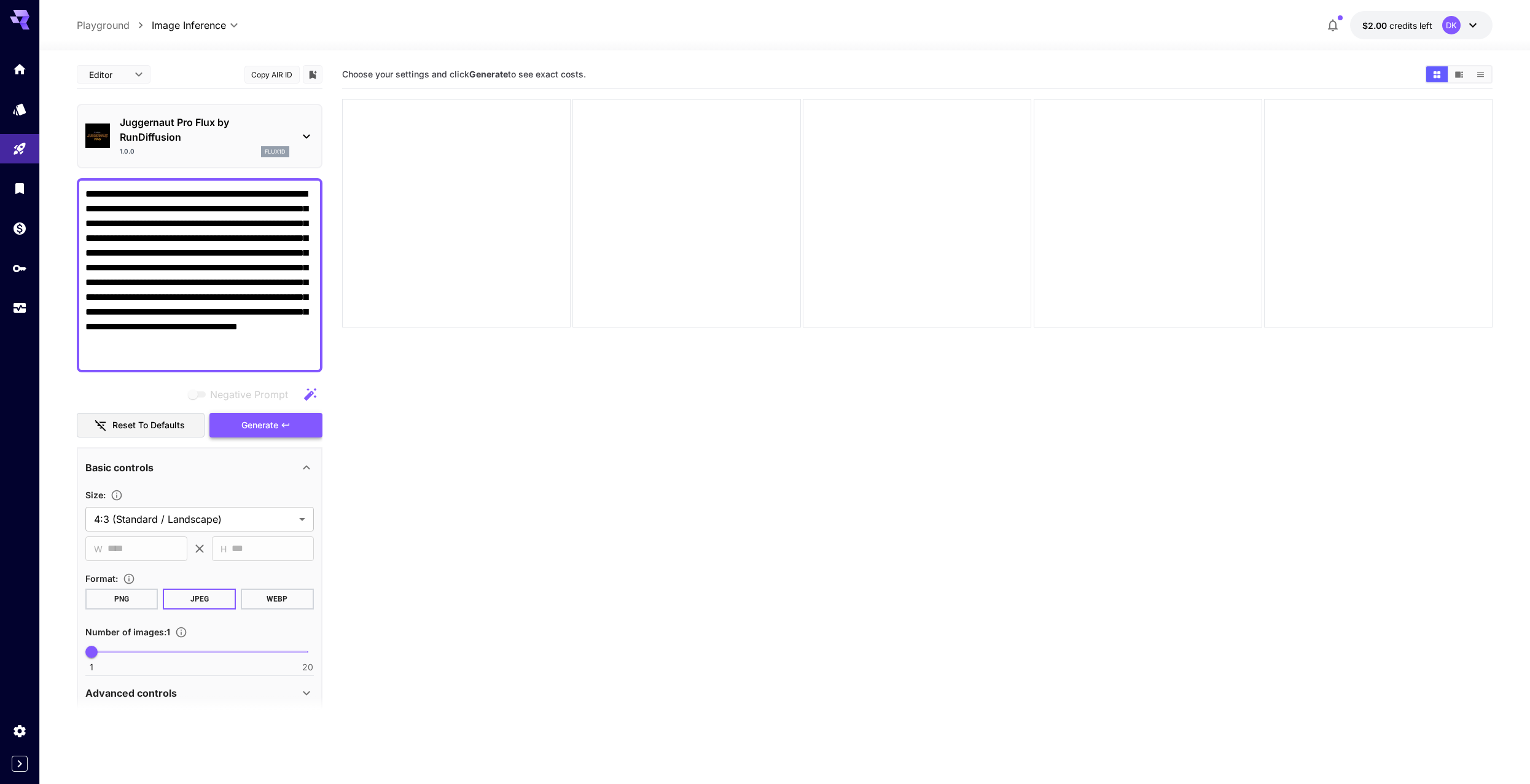
type textarea "**********"
click at [278, 427] on span "Generate" at bounding box center [260, 426] width 37 height 16
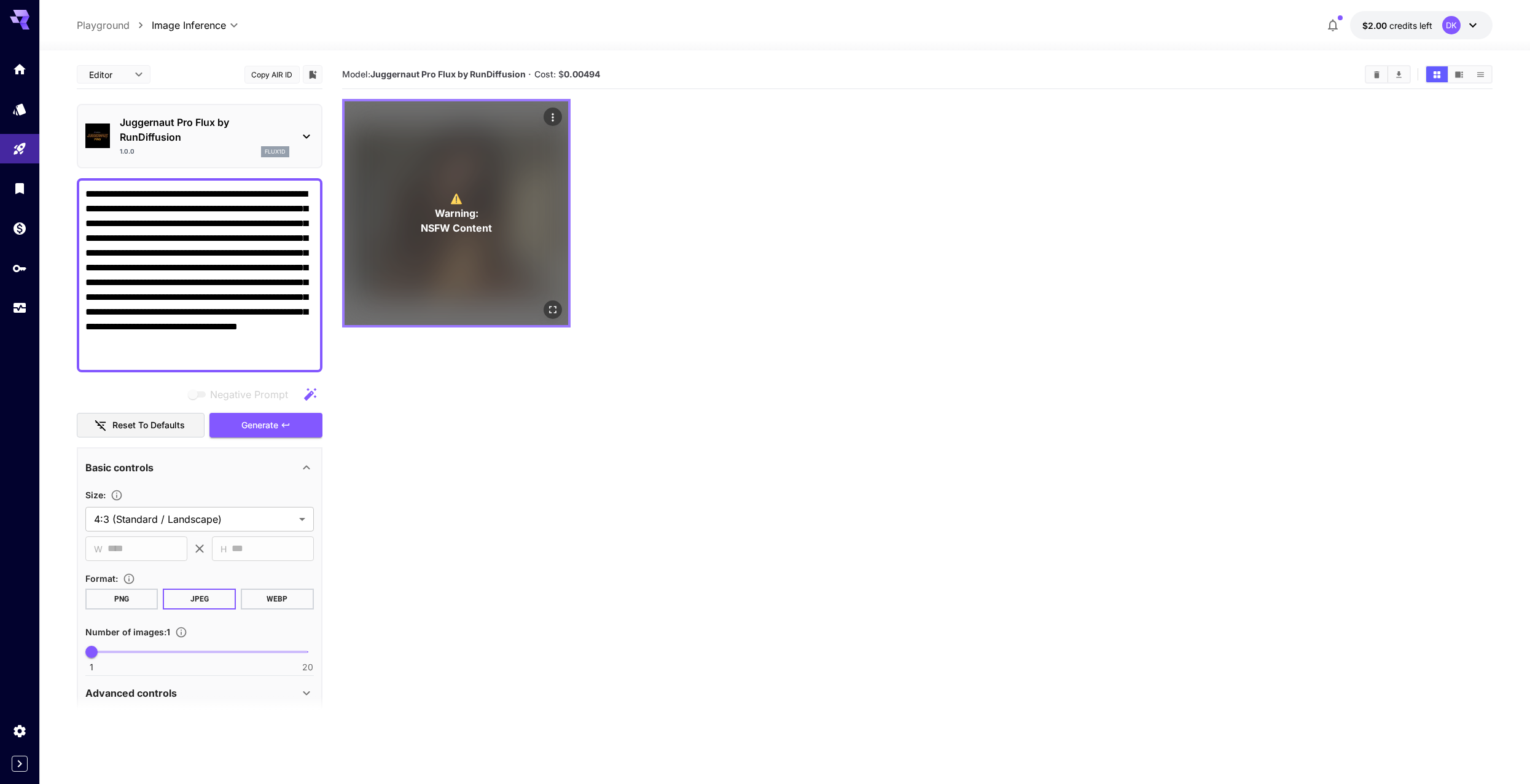
click at [516, 216] on div "⚠️ Warning: NSFW Content" at bounding box center [456, 213] width 223 height 223
type input "**********"
type input "****"
click at [486, 201] on p "⚠️ Warning: NSFW Content" at bounding box center [457, 212] width 71 height 44
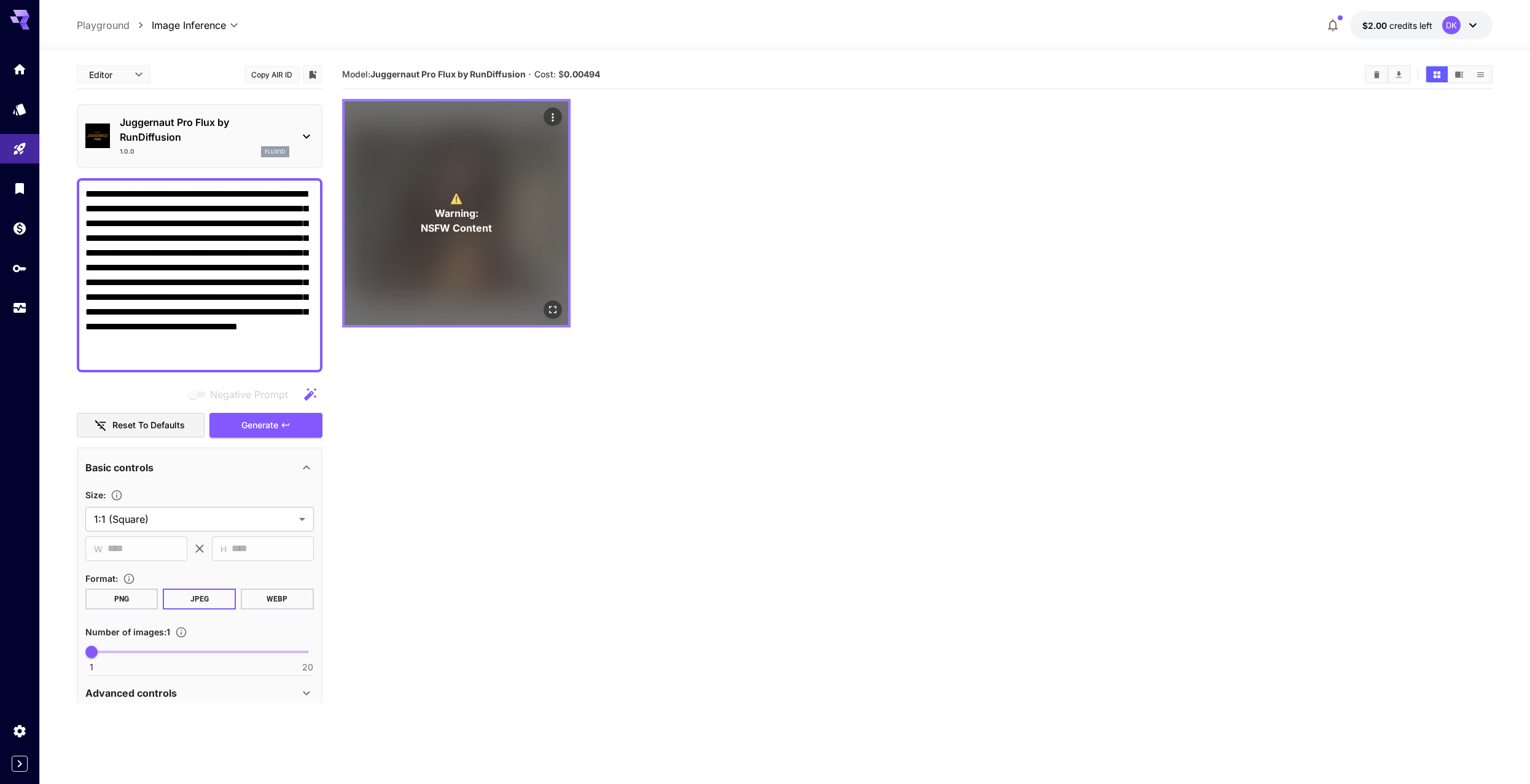
click at [485, 211] on p "⚠️ Warning: NSFW Content" at bounding box center [457, 212] width 71 height 44
click at [513, 202] on div "⚠️ Warning: NSFW Content" at bounding box center [456, 213] width 223 height 223
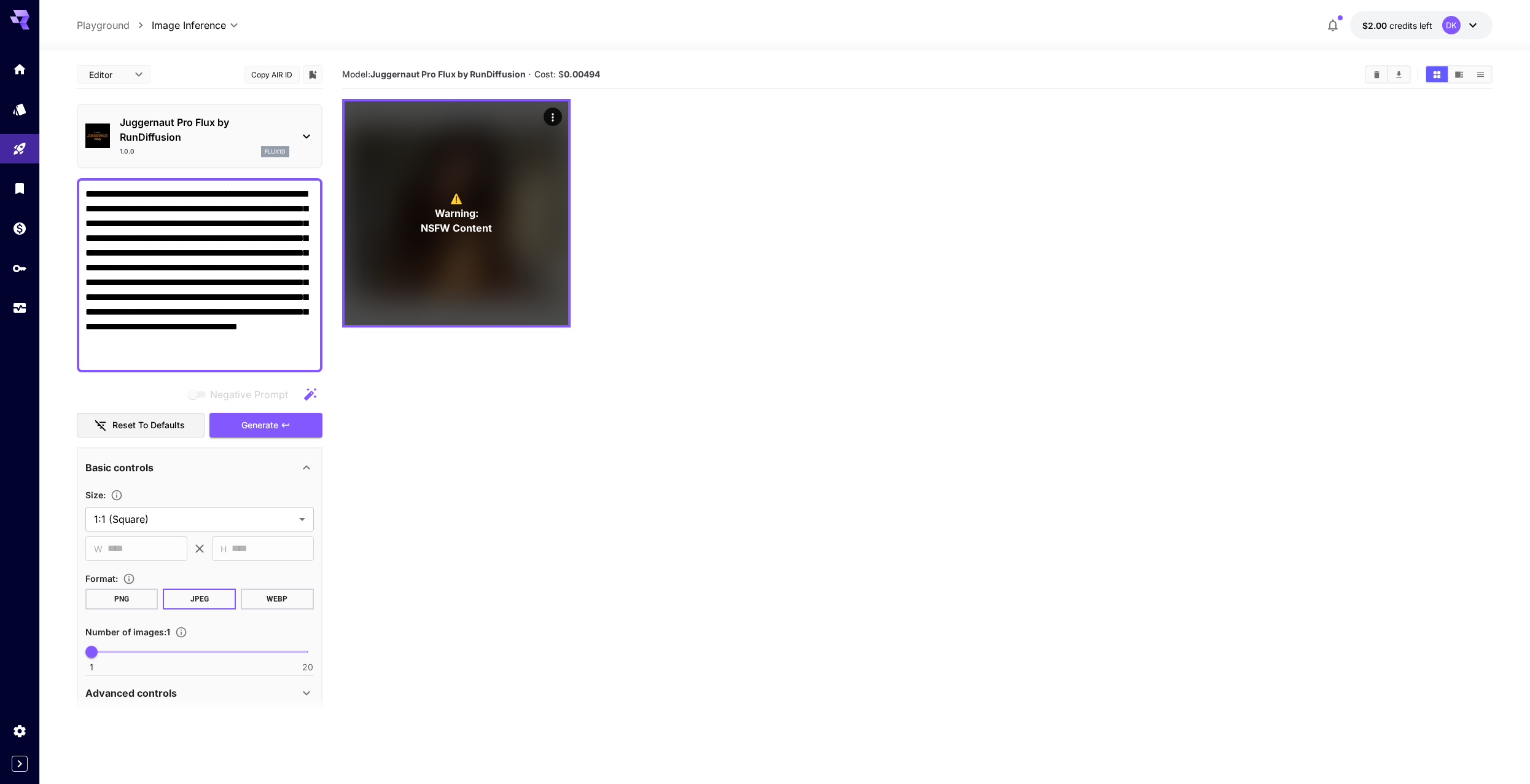
click at [664, 209] on div "⚠️ Warning: NSFW Content" at bounding box center [917, 213] width 1151 height 229
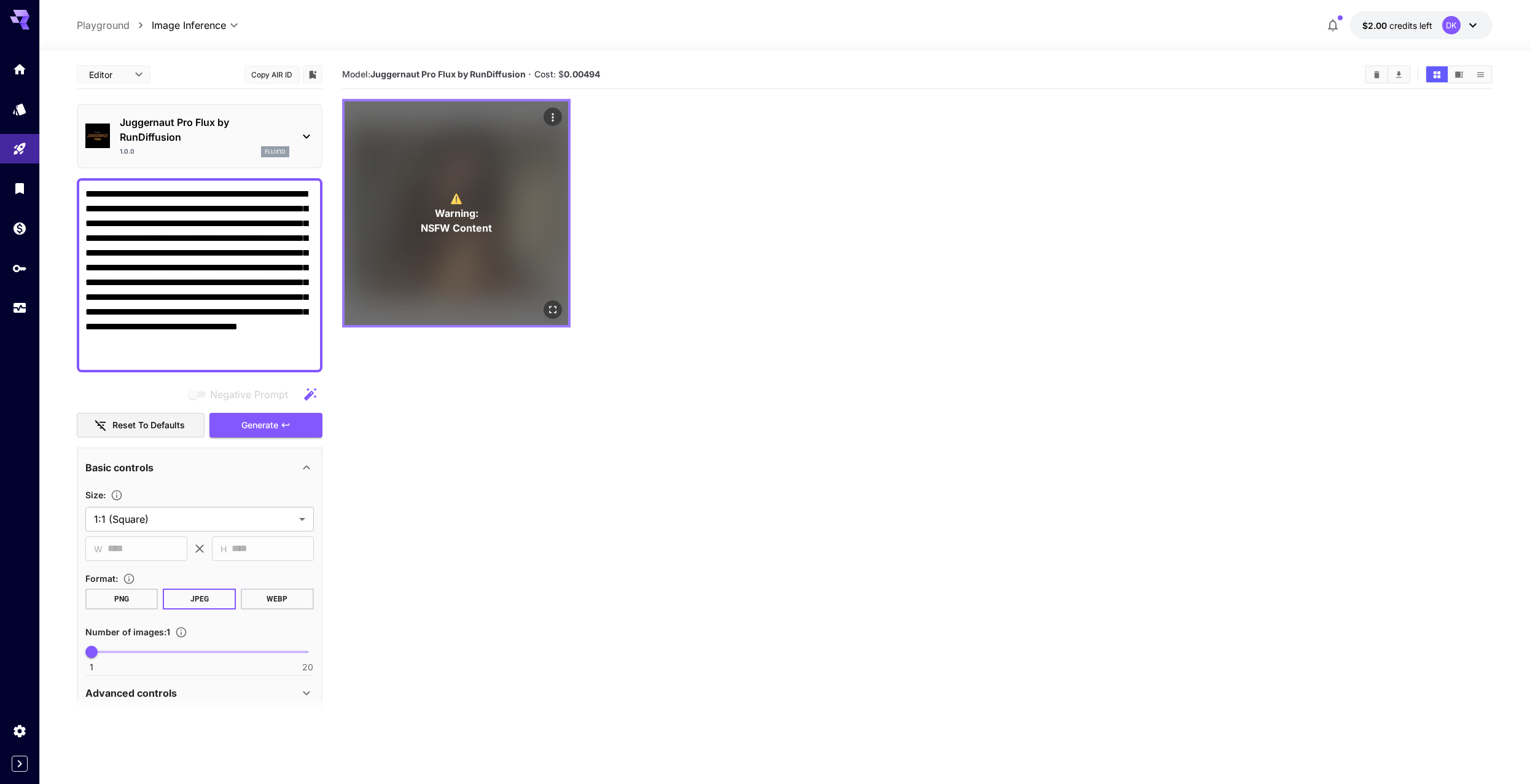
click at [489, 223] on span "NSFW Content" at bounding box center [457, 227] width 71 height 15
click at [554, 115] on icon "Actions" at bounding box center [553, 117] width 12 height 12
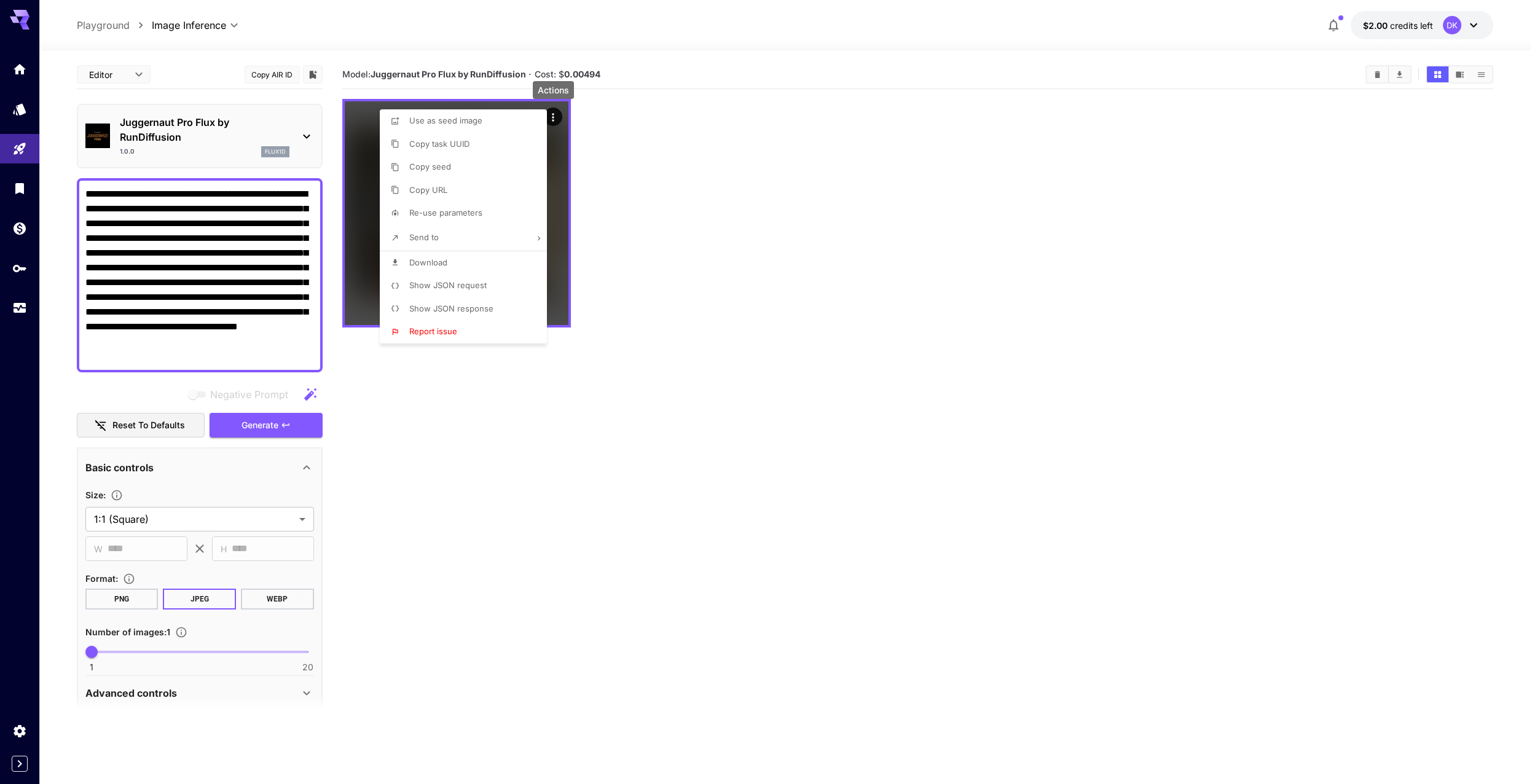
click at [555, 116] on div at bounding box center [770, 392] width 1540 height 784
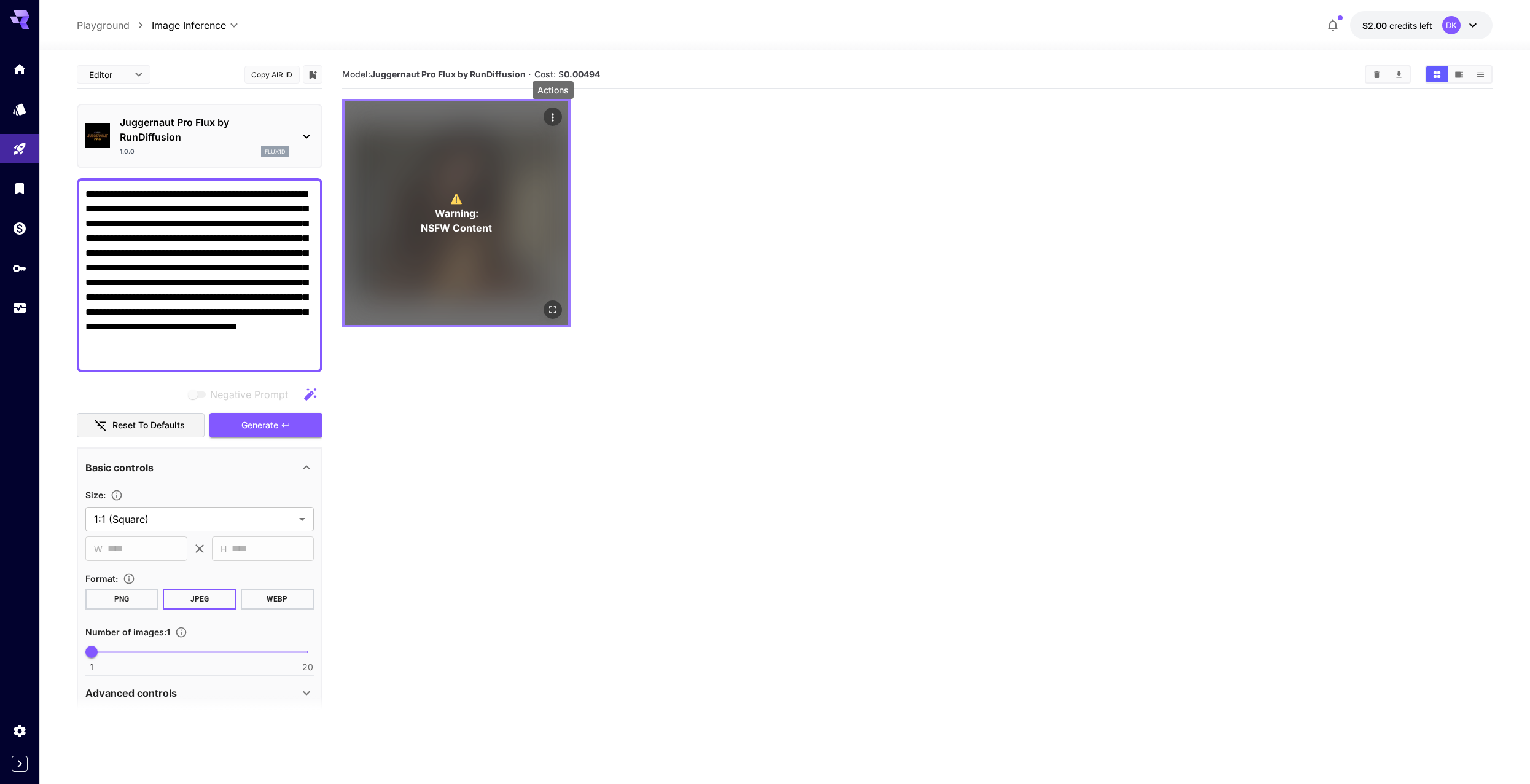
click at [442, 238] on div "⚠️ Warning: NSFW Content" at bounding box center [456, 213] width 223 height 223
click at [535, 250] on div "⚠️ Warning: NSFW Content" at bounding box center [456, 213] width 223 height 223
click at [463, 210] on span "Warning:" at bounding box center [456, 212] width 43 height 15
click at [482, 226] on span "NSFW Content" at bounding box center [457, 227] width 71 height 15
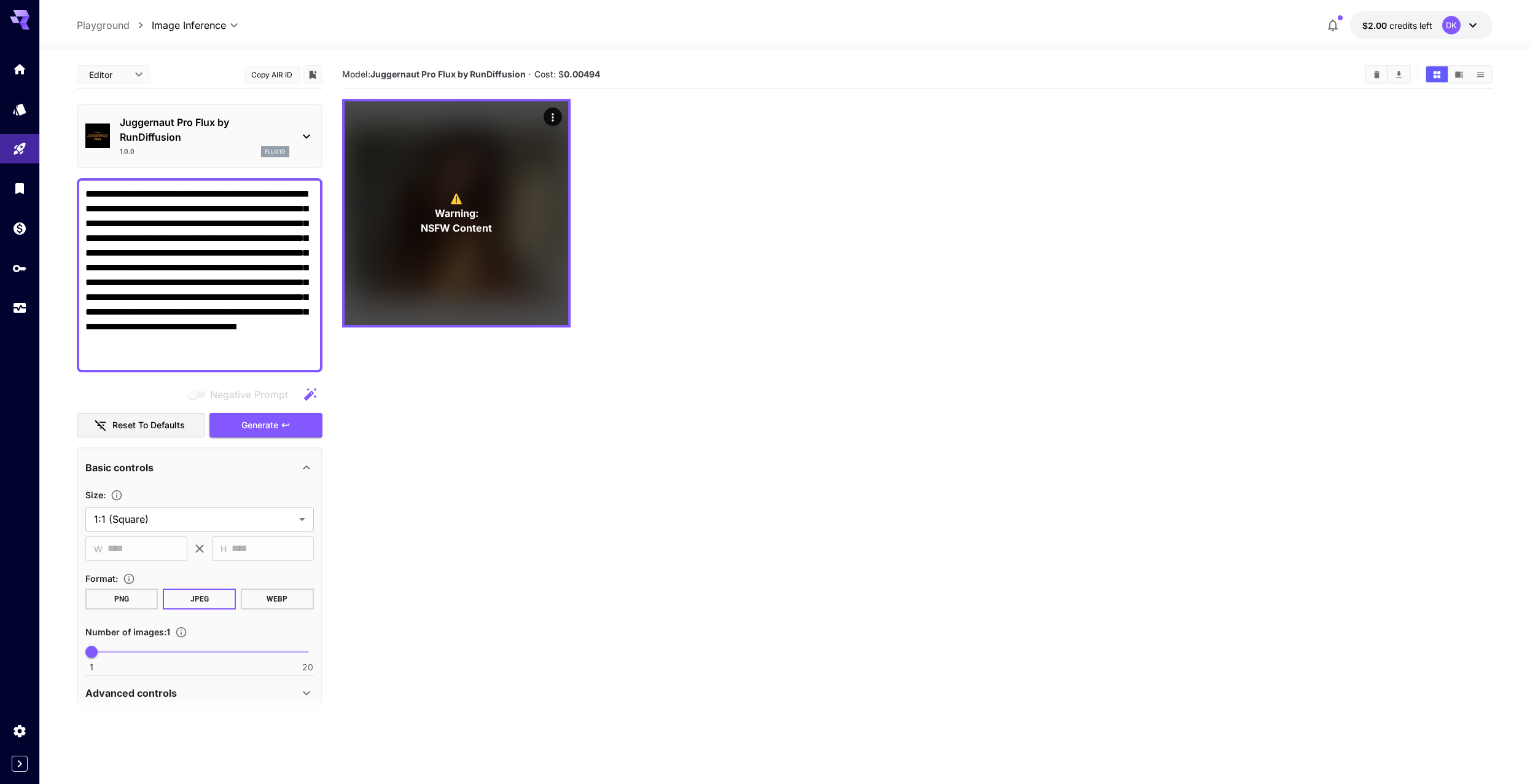
click at [665, 310] on div "⚠️ Warning: NSFW Content" at bounding box center [917, 213] width 1151 height 229
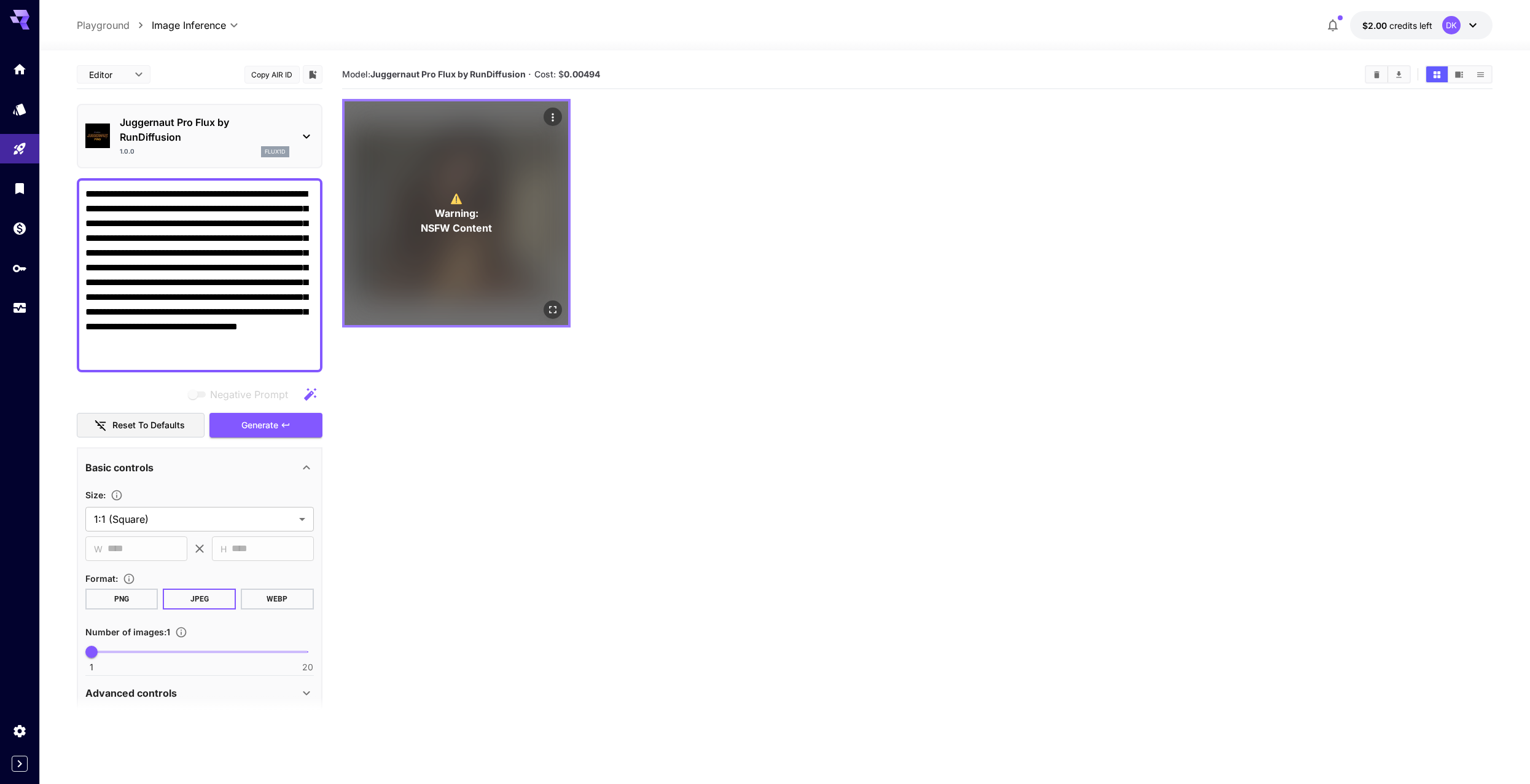
click at [550, 111] on icon "Actions" at bounding box center [553, 117] width 12 height 12
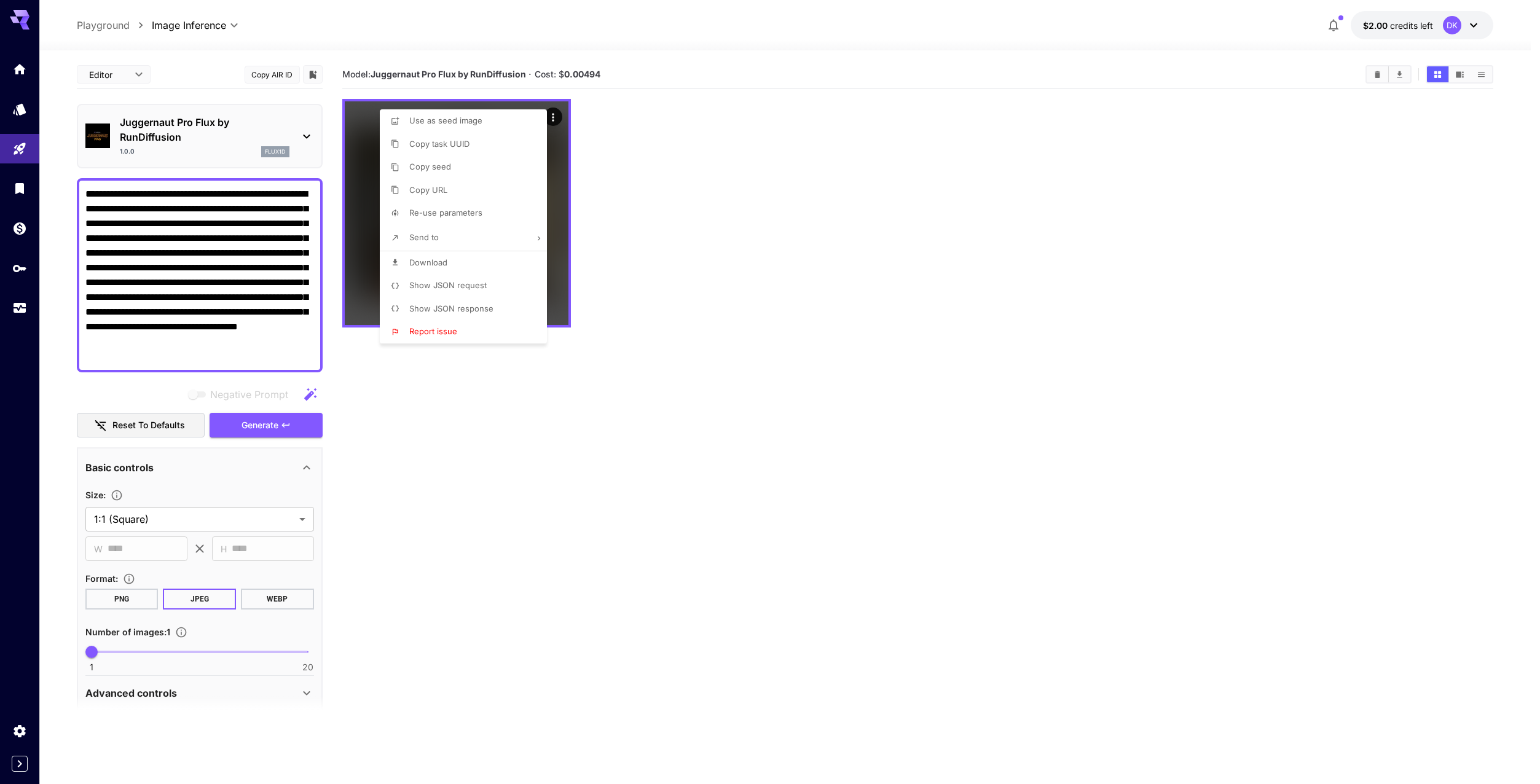
click at [663, 150] on div at bounding box center [770, 392] width 1540 height 784
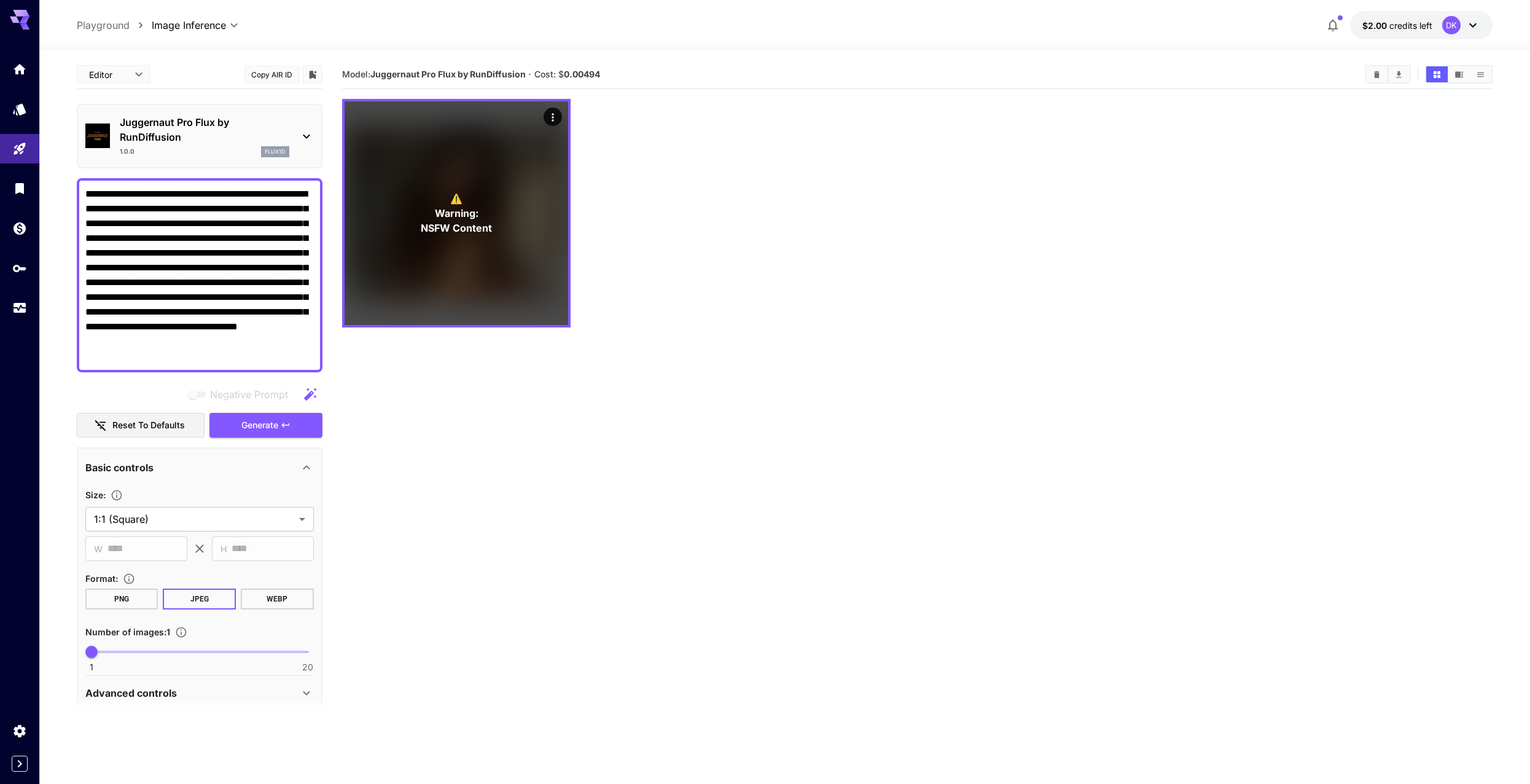
click at [684, 418] on section "Model: Juggernaut Pro Flux by RunDiffusion · Cost: $ 0.00494 ⚠️ Warning: NSFW C…" at bounding box center [917, 452] width 1151 height 784
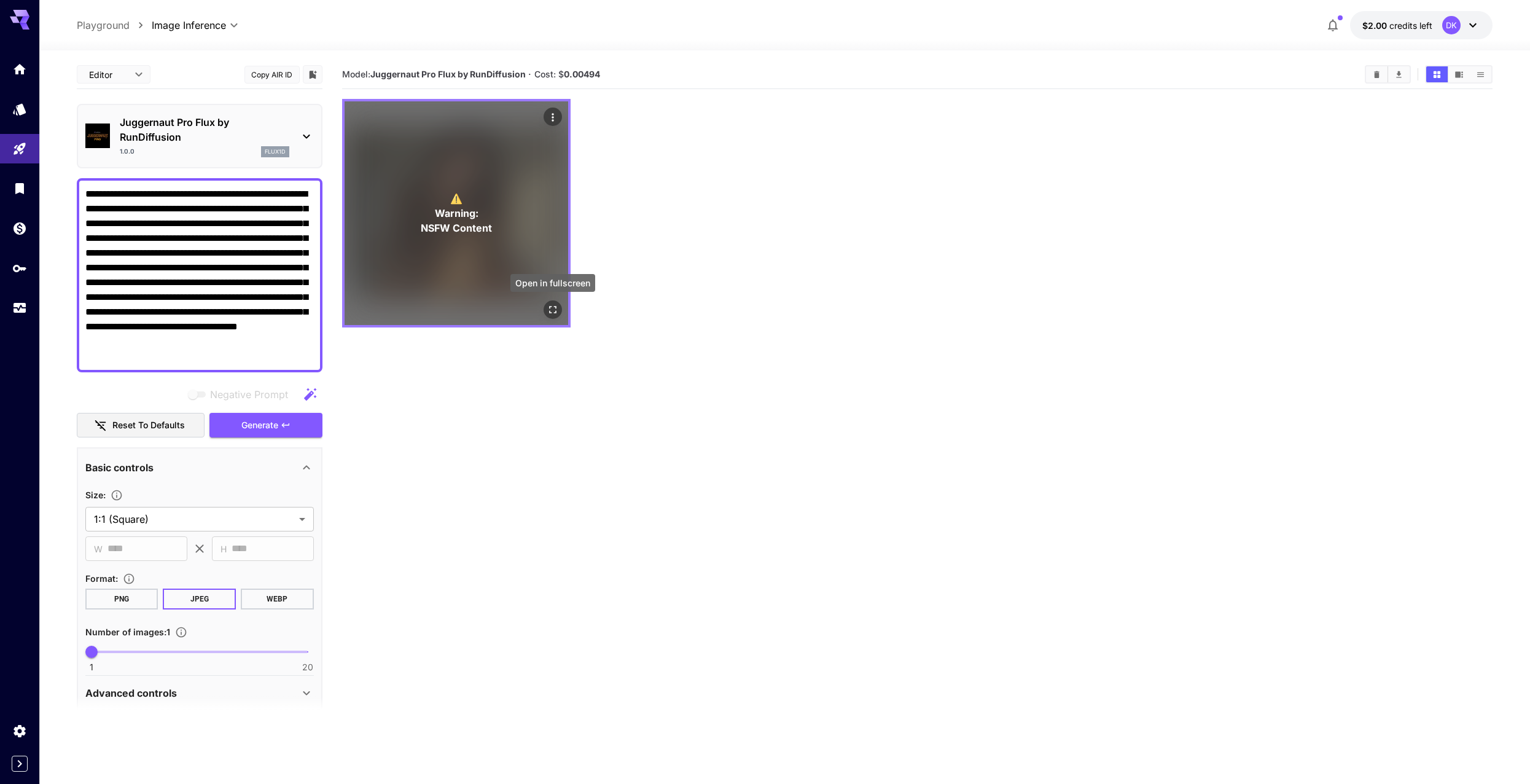
click at [482, 224] on span "NSFW Content" at bounding box center [457, 227] width 71 height 15
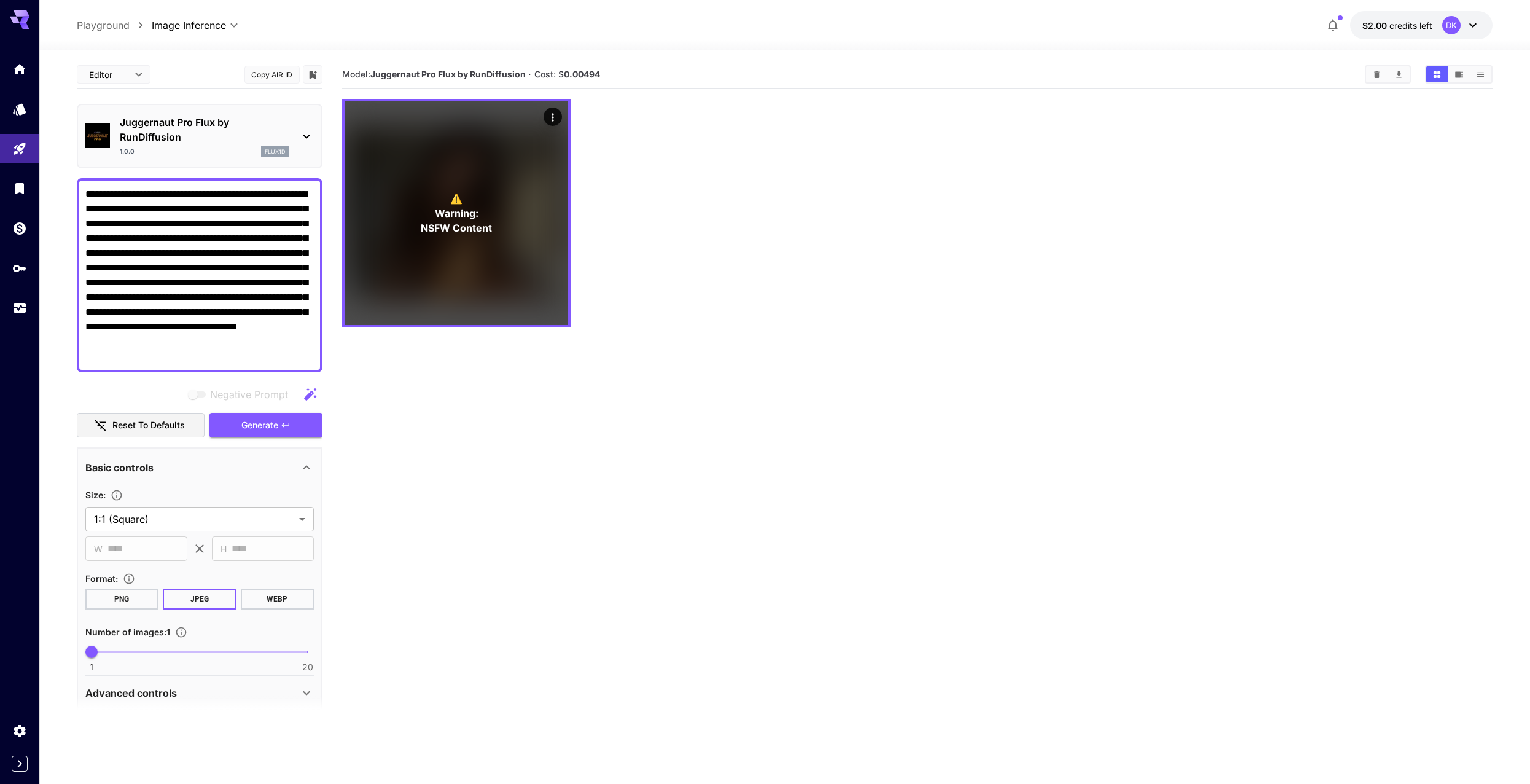
click at [693, 383] on section "Model: Juggernaut Pro Flux by RunDiffusion · Cost: $ 0.00494 ⚠️ Warning: NSFW C…" at bounding box center [917, 452] width 1151 height 784
click at [461, 445] on section "Model: Juggernaut Pro Flux by RunDiffusion · Cost: $ 0.00494 ⚠️ Warning: NSFW C…" at bounding box center [917, 452] width 1151 height 784
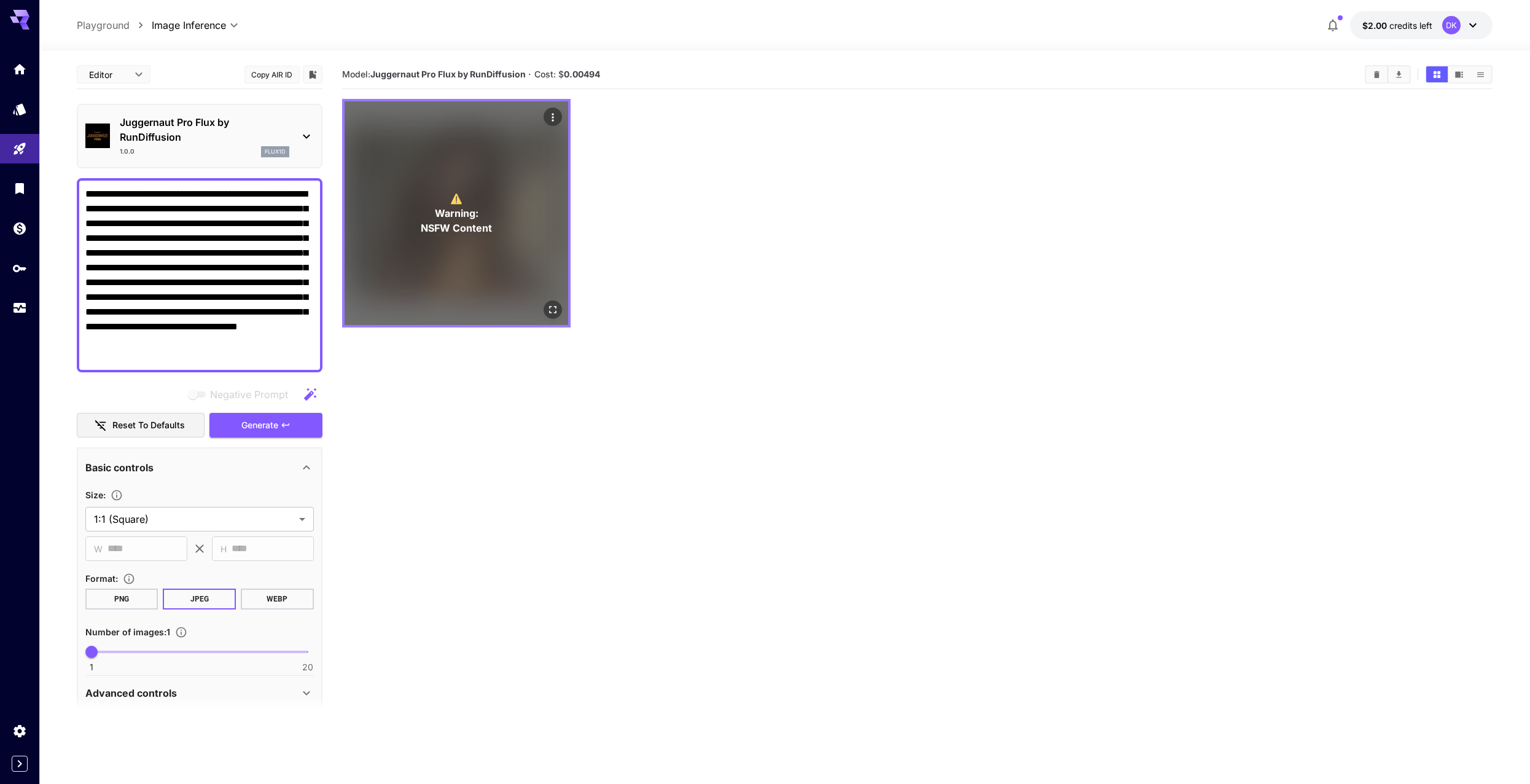
click at [462, 272] on div "⚠️ Warning: NSFW Content" at bounding box center [456, 213] width 223 height 223
click at [458, 198] on span "⚠️" at bounding box center [457, 198] width 12 height 15
click at [551, 314] on icon "Open in fullscreen" at bounding box center [553, 309] width 12 height 12
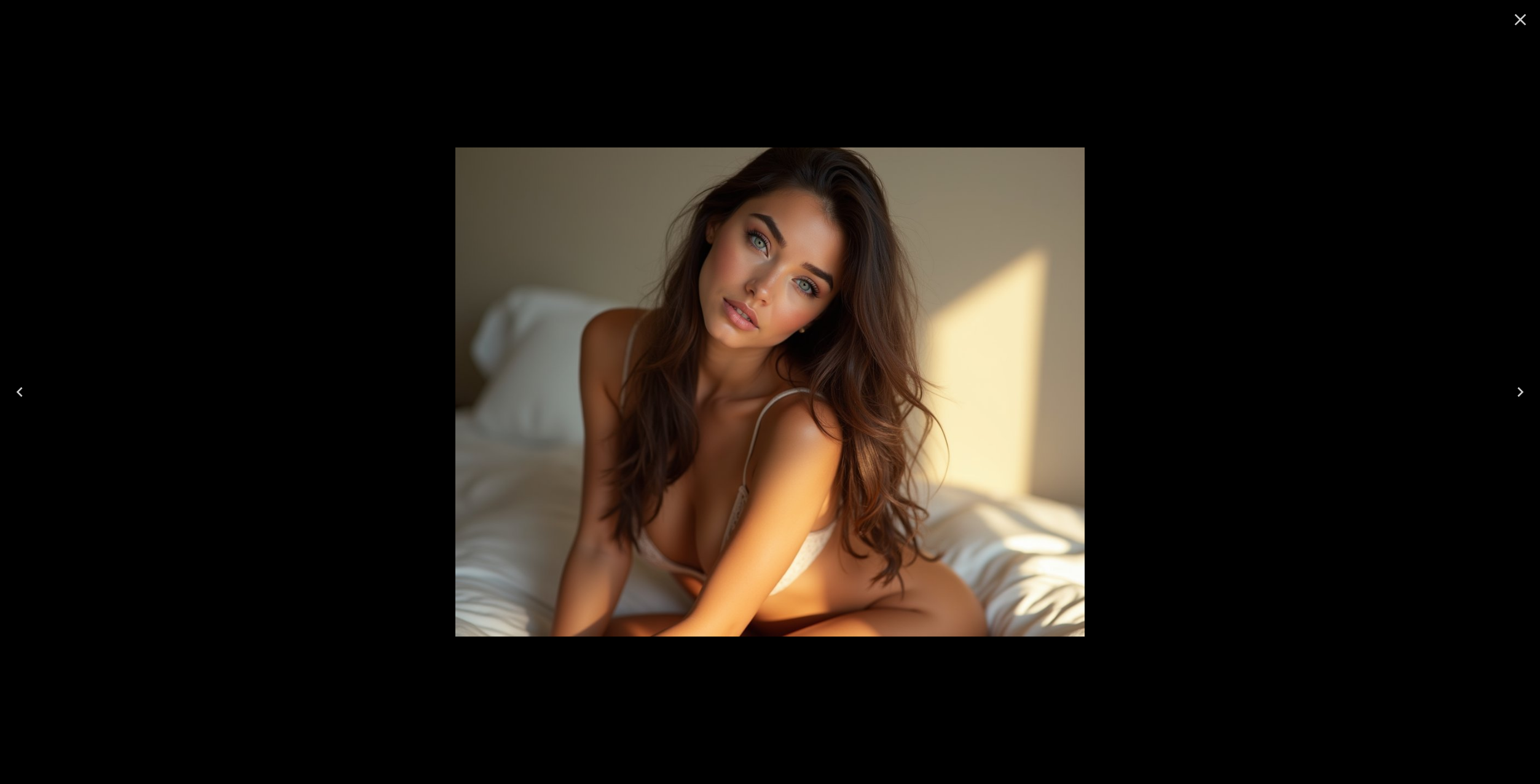
click at [1519, 18] on icon "Close" at bounding box center [1521, 19] width 12 height 12
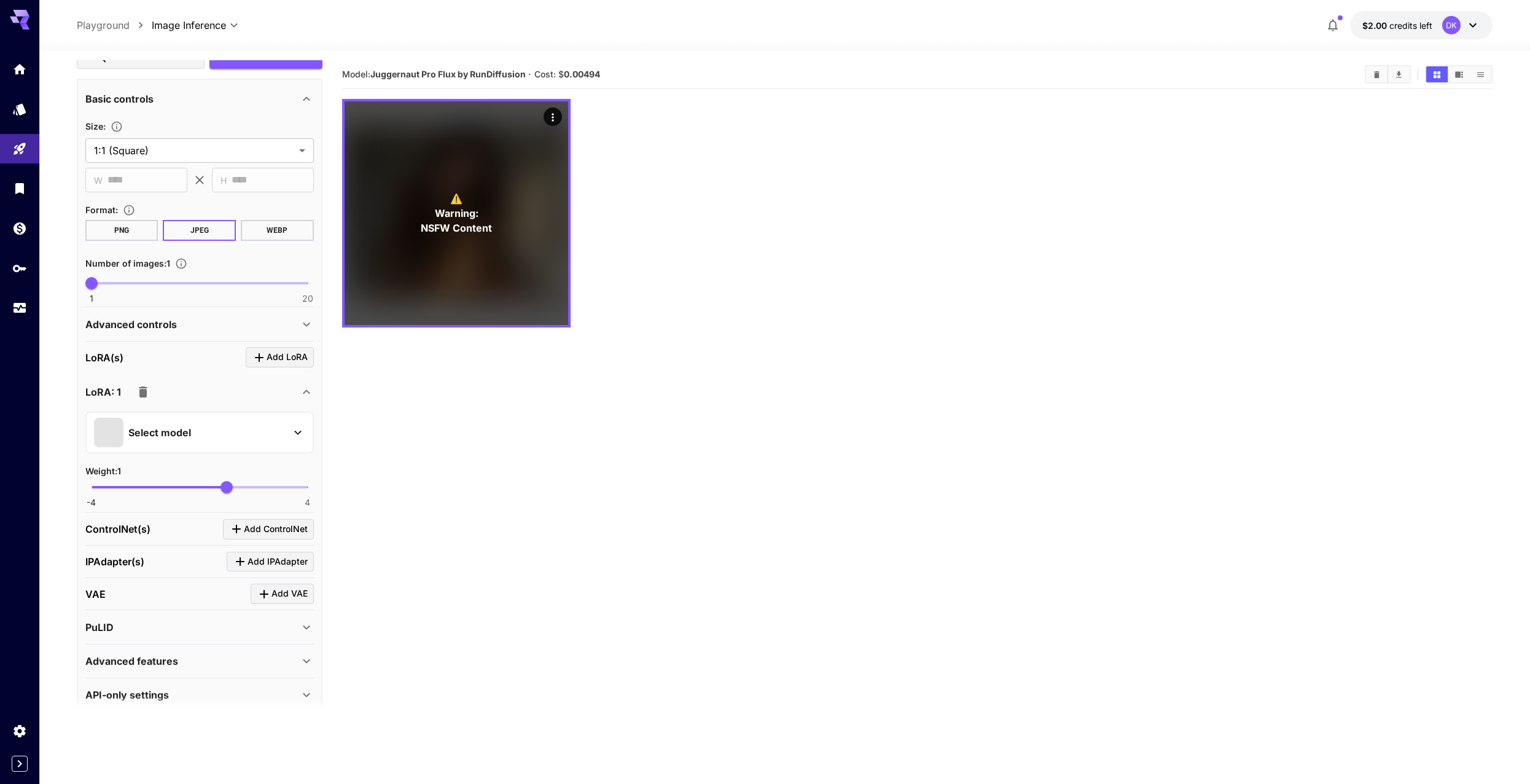
scroll to position [385, 0]
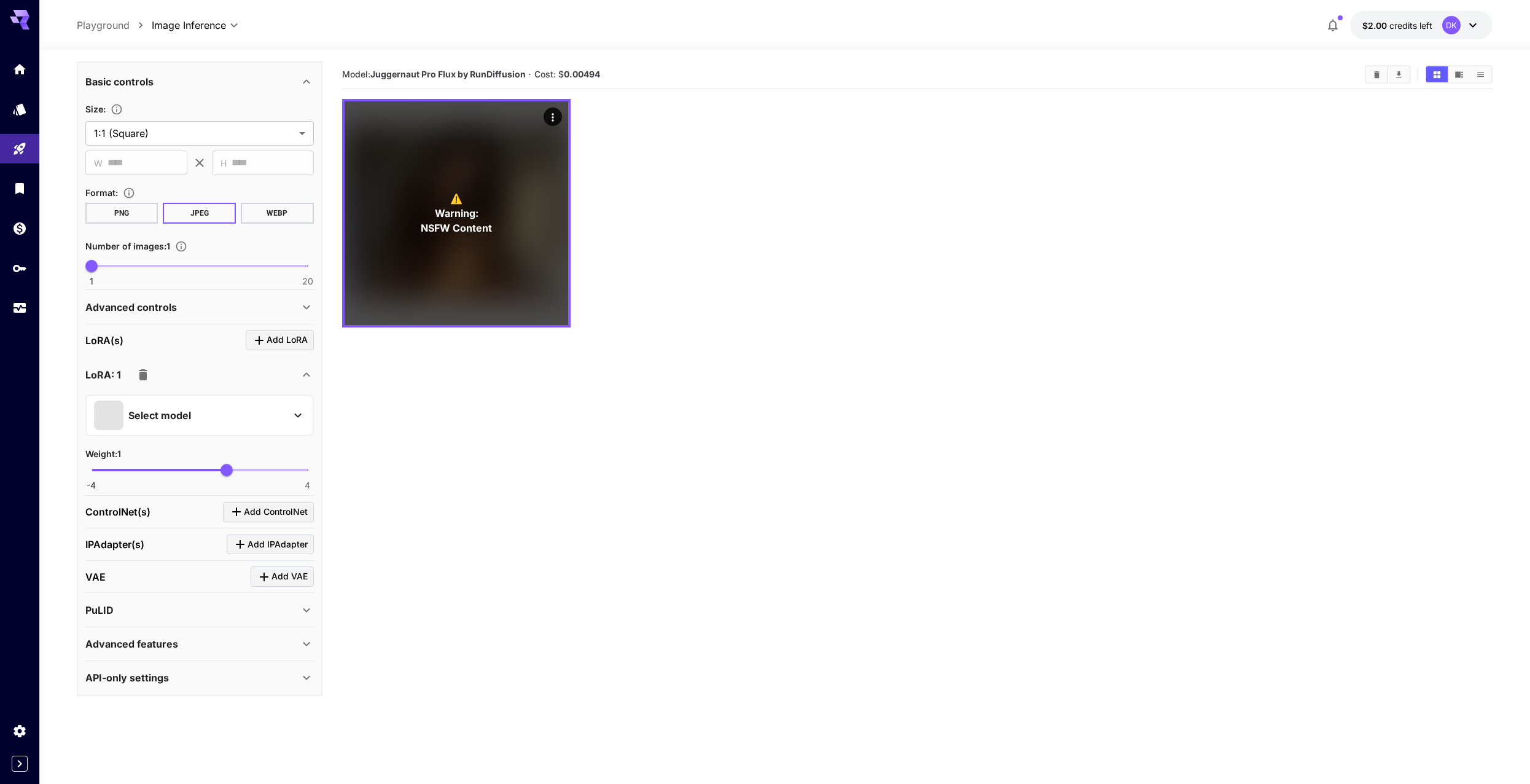
click at [246, 423] on div "Select model" at bounding box center [189, 415] width 192 height 29
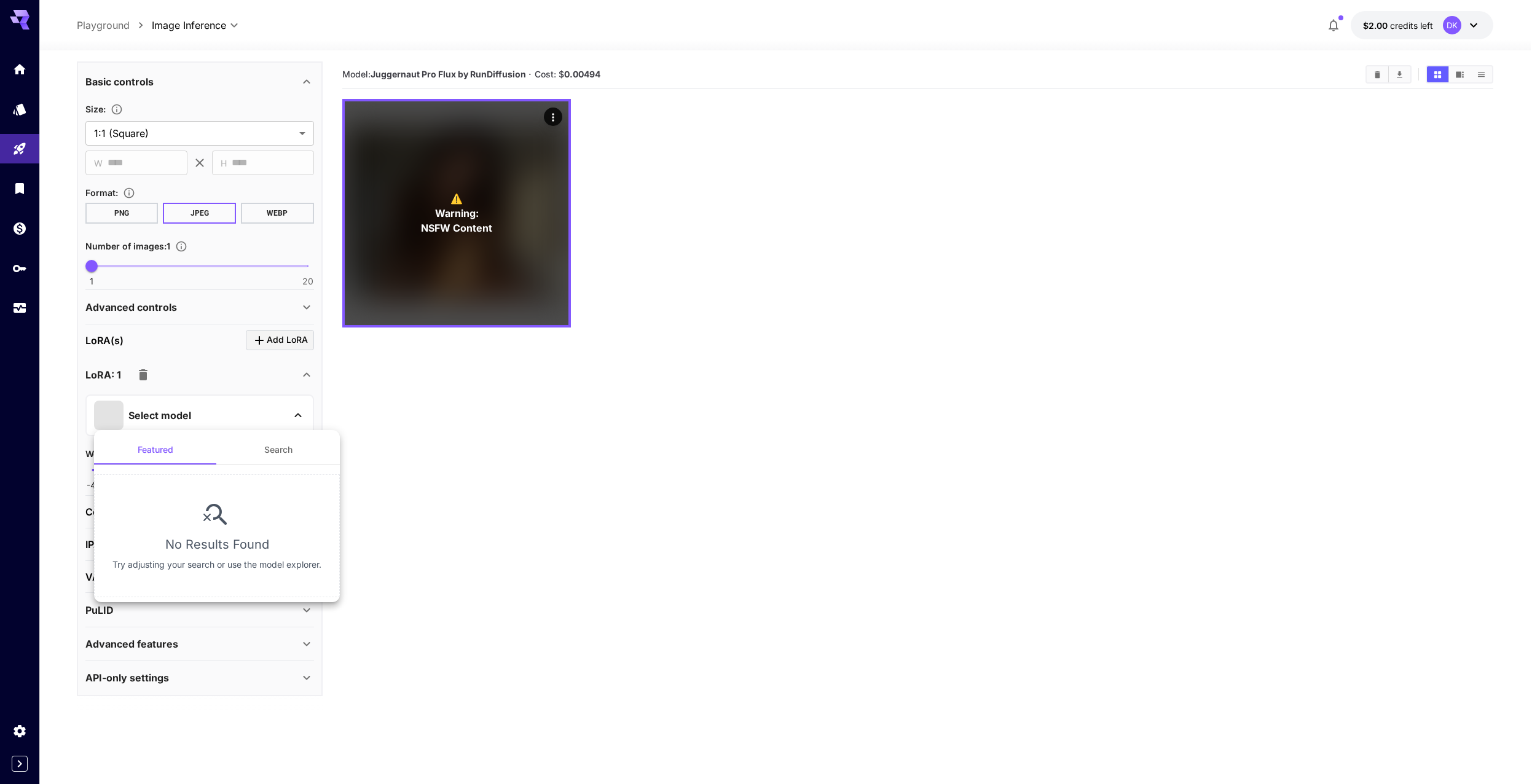
click at [275, 440] on button "Search" at bounding box center [279, 450] width 123 height 29
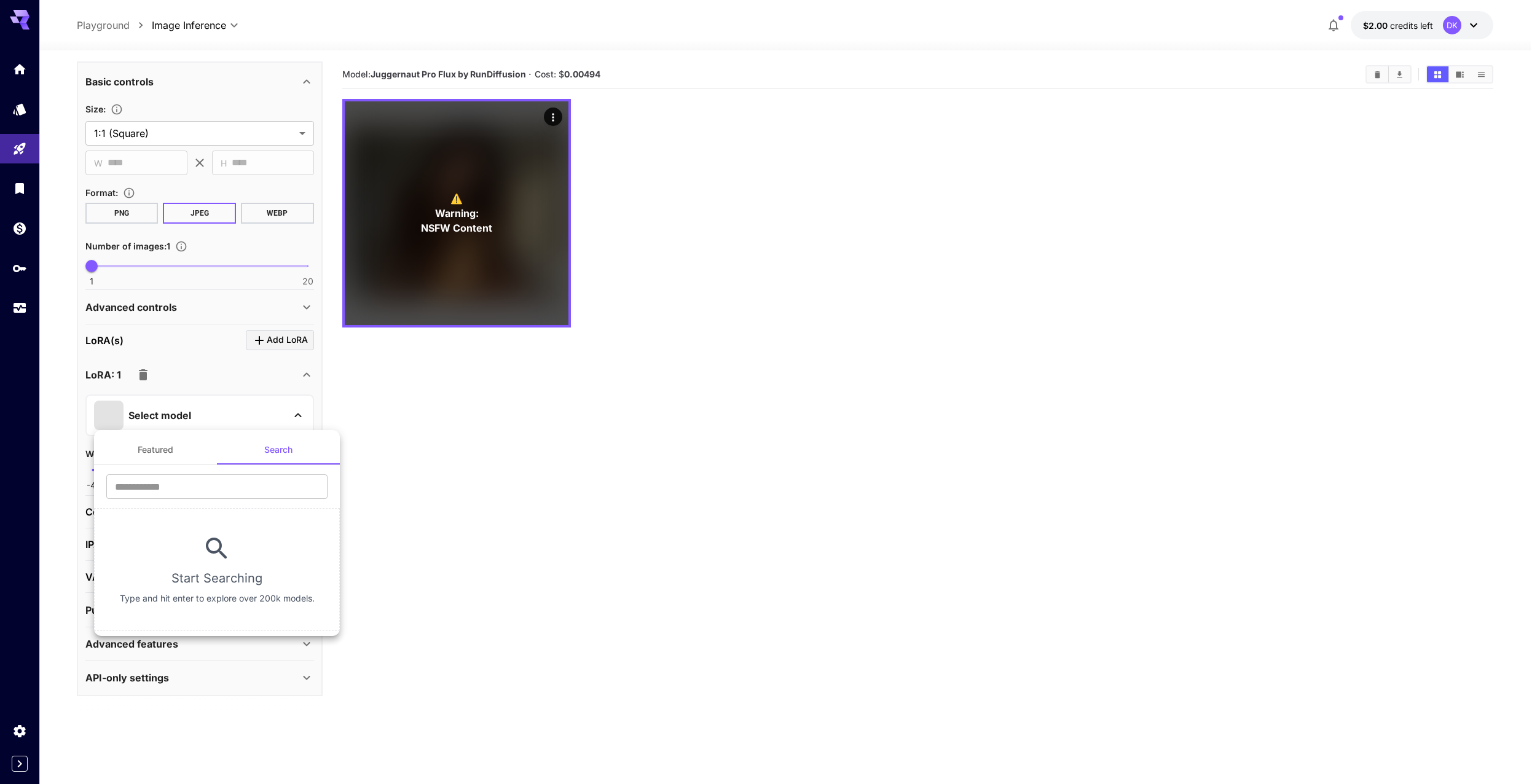
click at [171, 449] on button "Featured" at bounding box center [155, 450] width 123 height 29
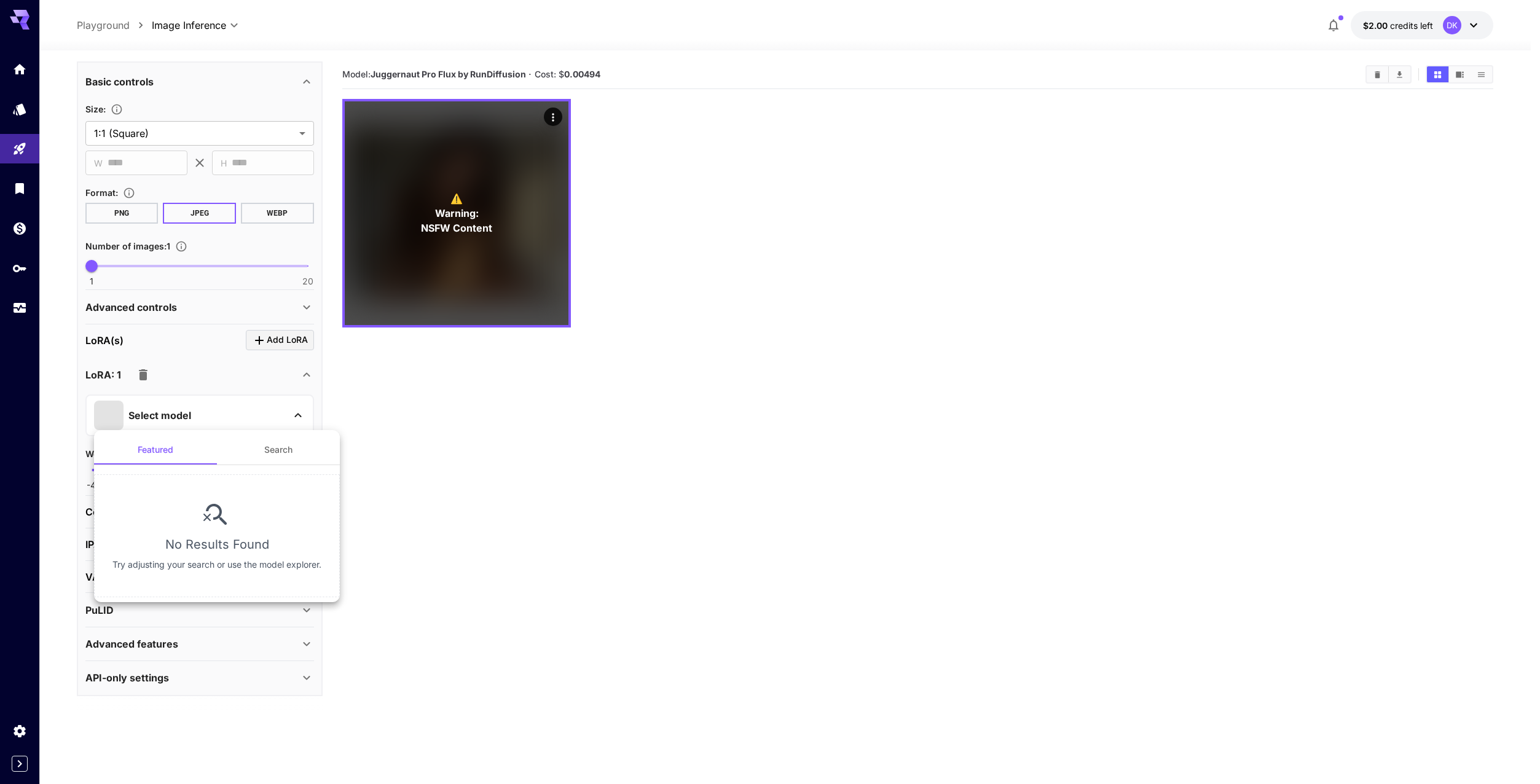
click at [1051, 320] on div at bounding box center [770, 392] width 1540 height 784
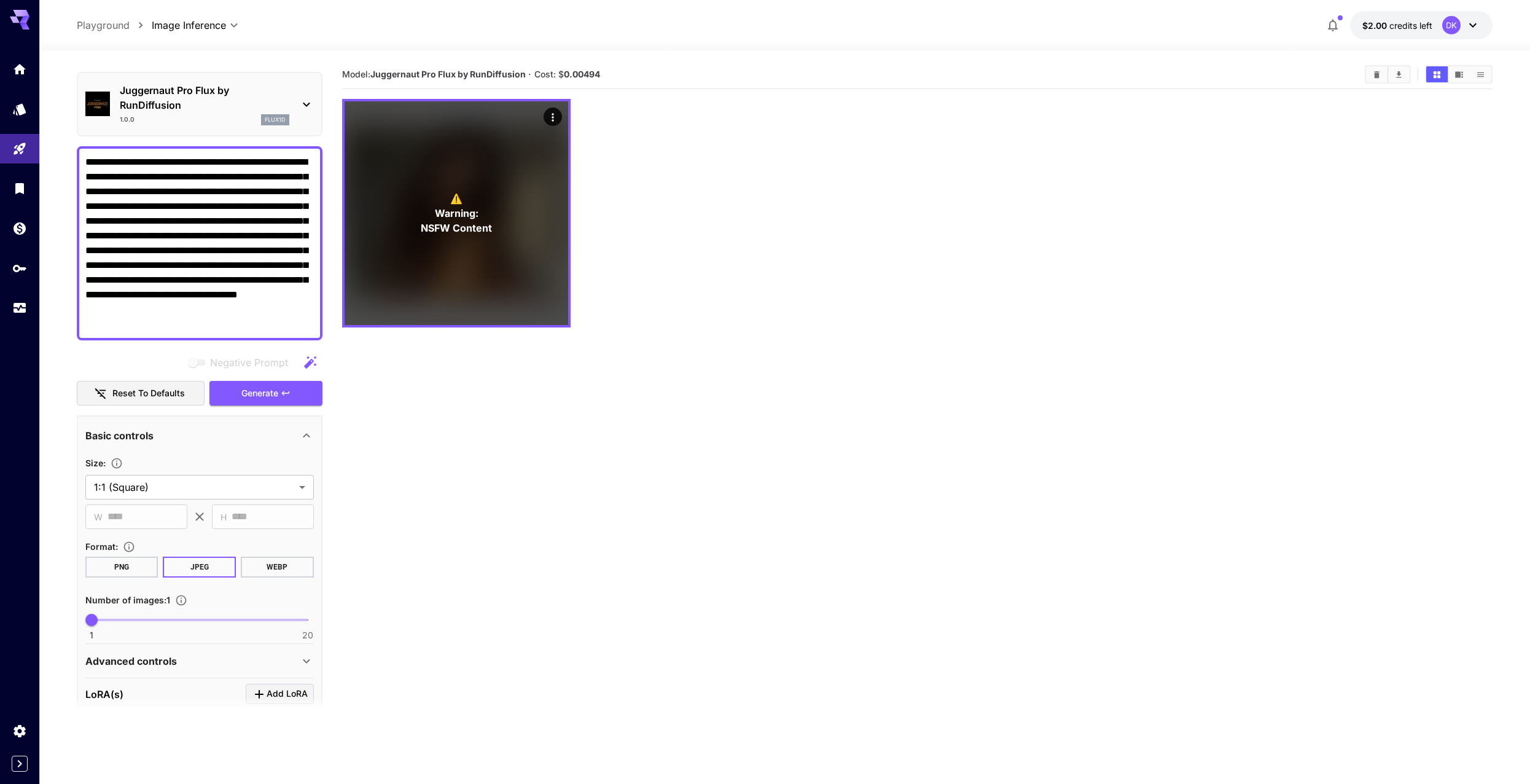
scroll to position [0, 0]
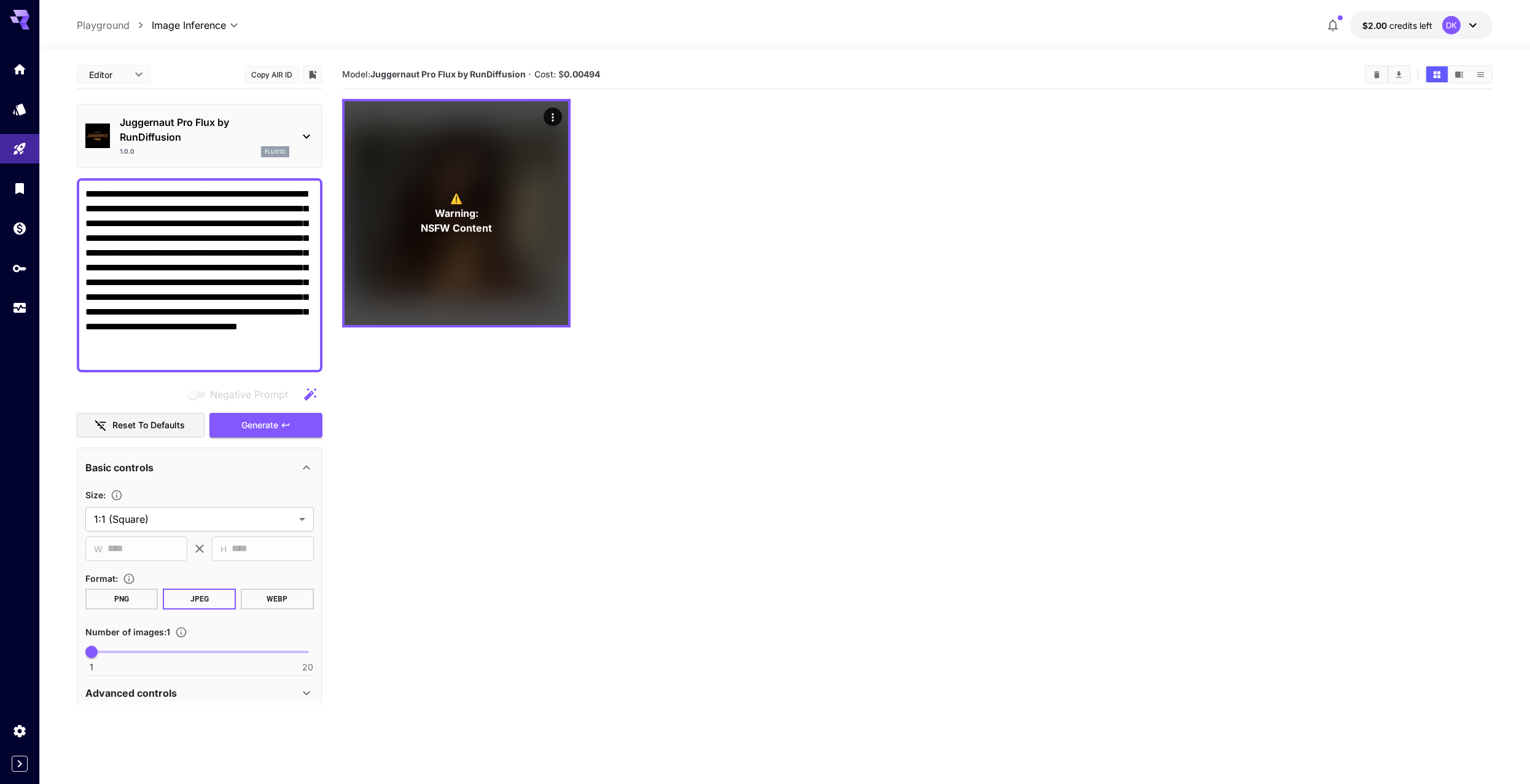
click at [218, 337] on textarea "**********" at bounding box center [199, 275] width 229 height 177
paste textarea
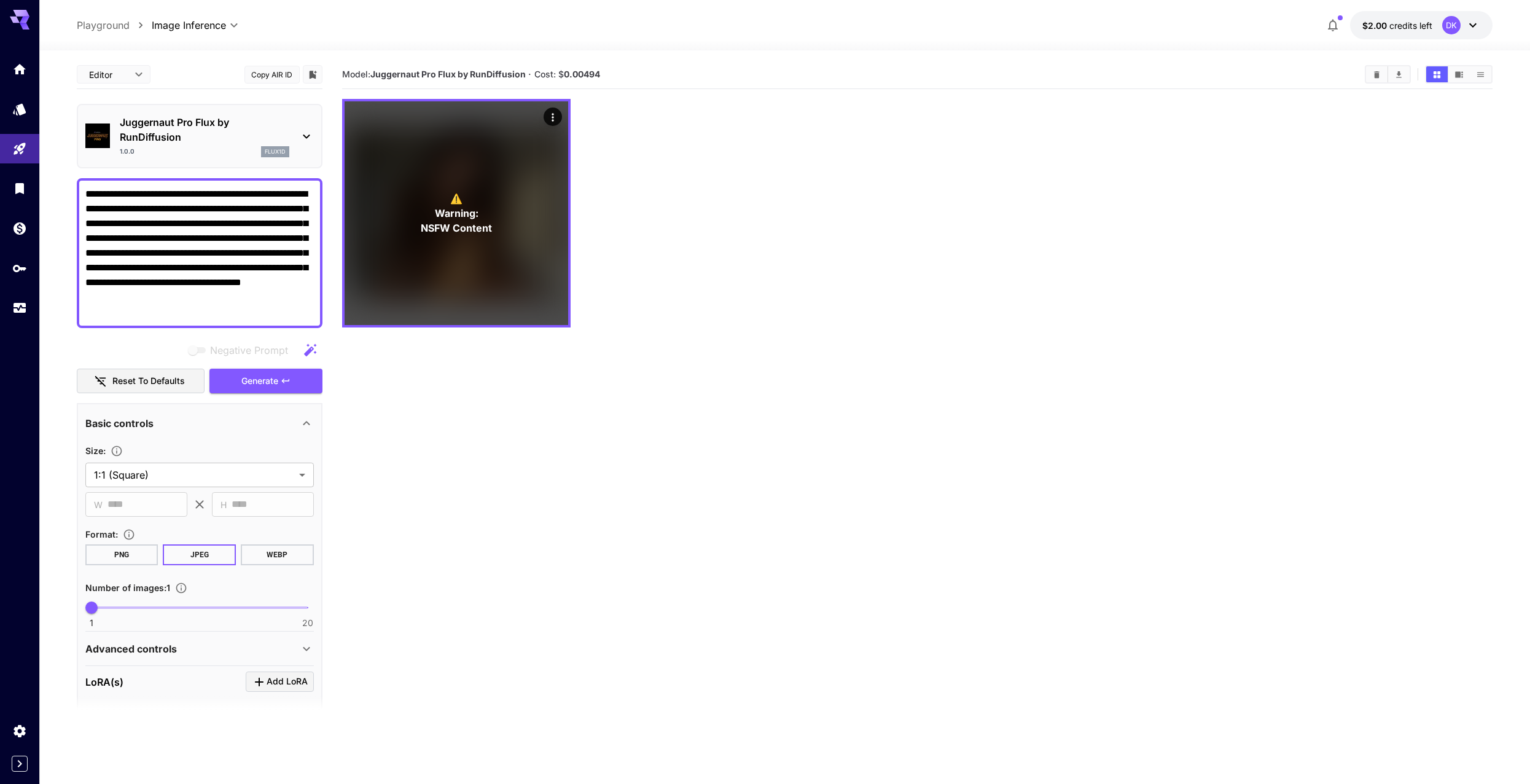
type textarea "**********"
click at [195, 348] on span "Negative prompts are not compatible with the selected model." at bounding box center [198, 351] width 16 height 6
click at [276, 299] on textarea "**********" at bounding box center [199, 253] width 229 height 133
click at [300, 301] on textarea "**********" at bounding box center [199, 253] width 229 height 133
click at [306, 137] on icon at bounding box center [306, 136] width 7 height 5
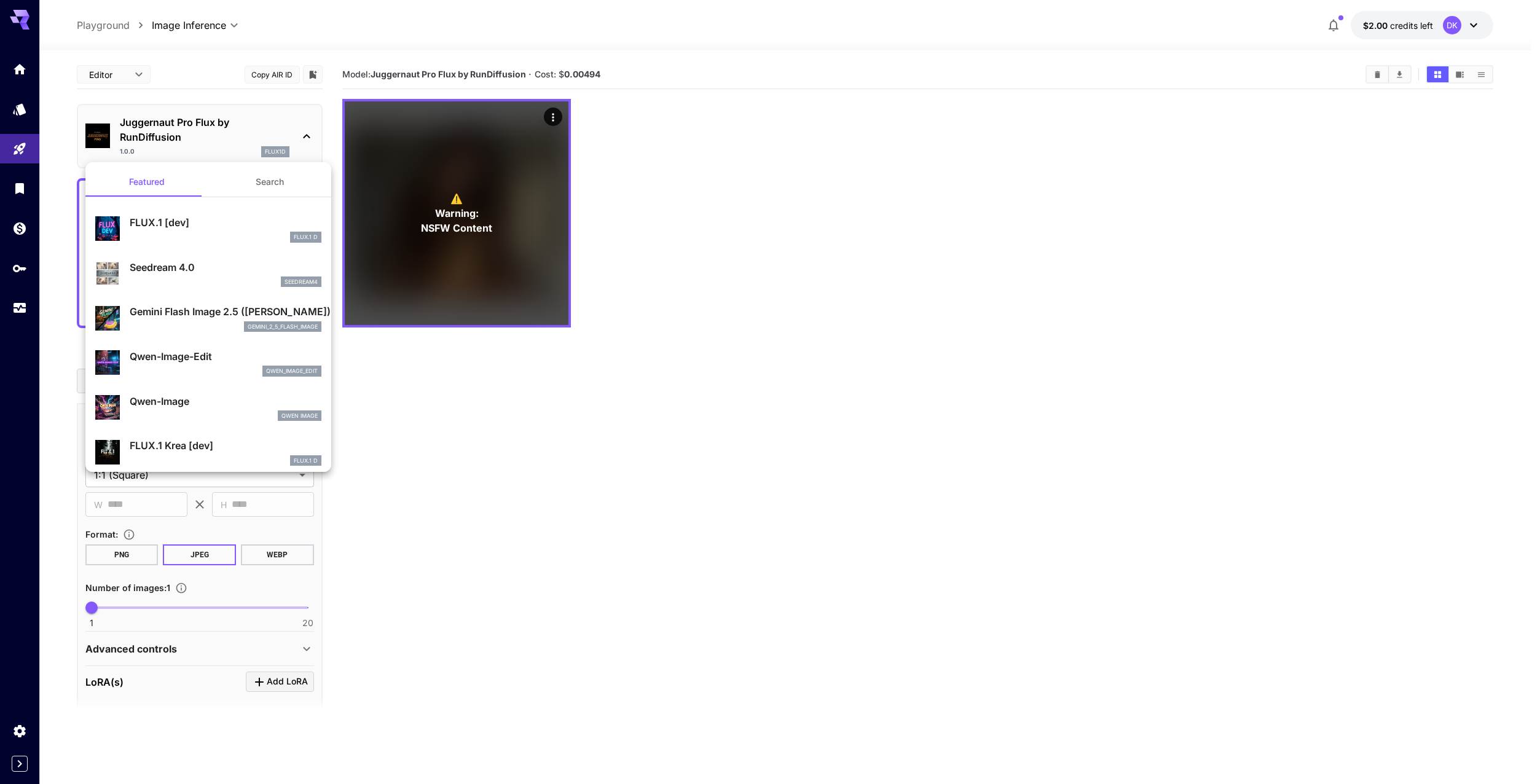
click at [306, 137] on div at bounding box center [770, 392] width 1540 height 784
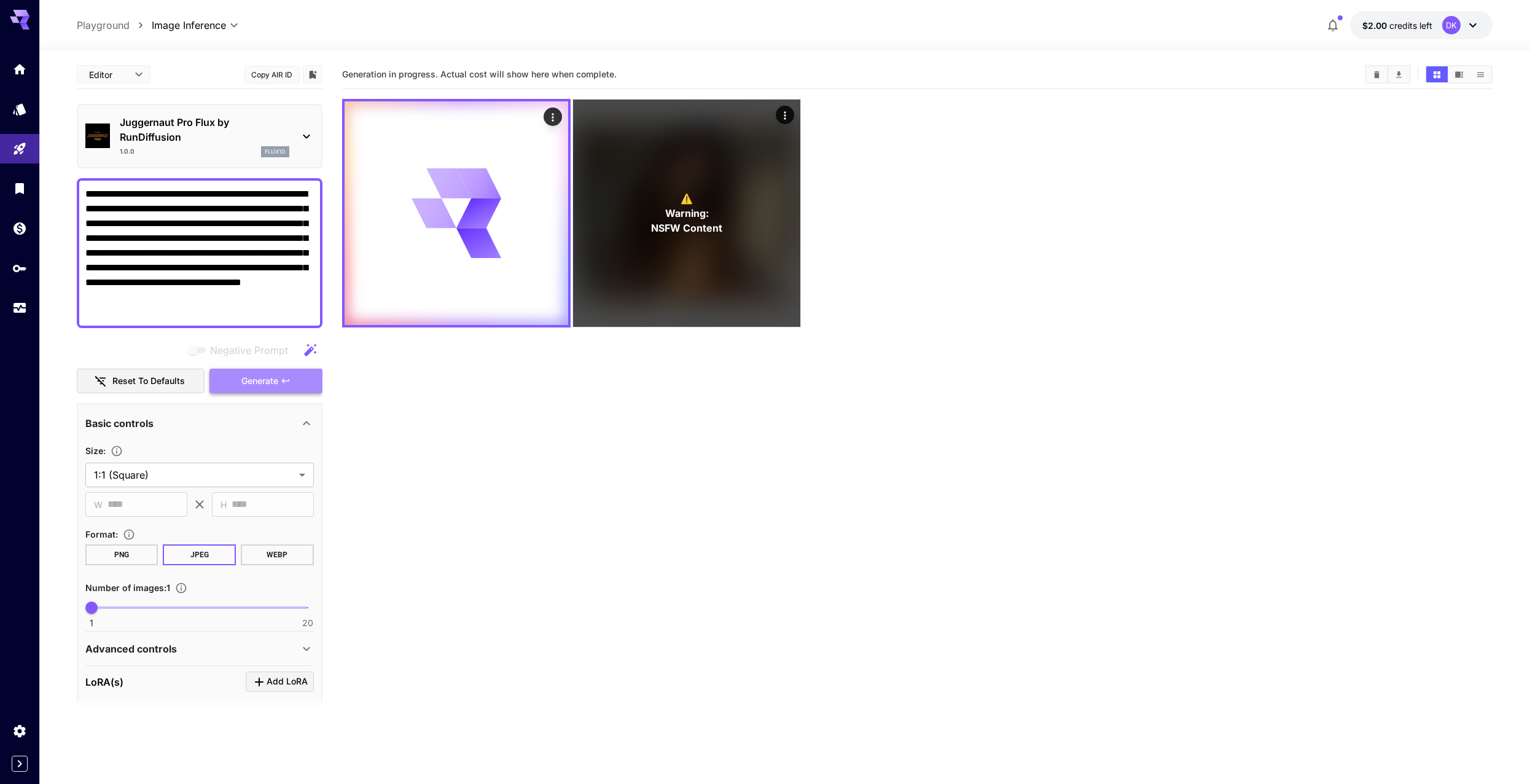
click at [250, 384] on span "Generate" at bounding box center [260, 382] width 37 height 16
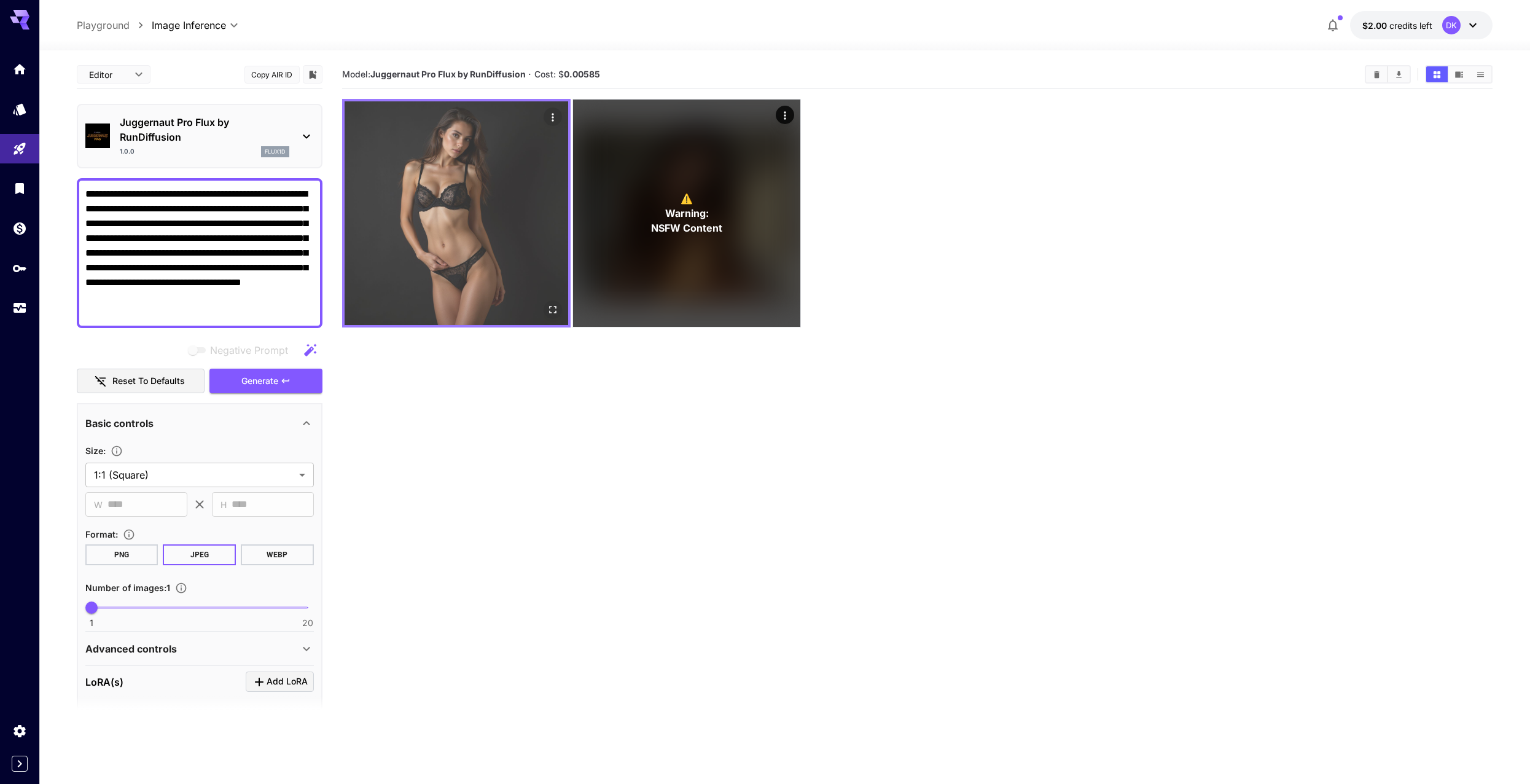
click at [499, 205] on img at bounding box center [456, 213] width 223 height 223
click at [501, 214] on img at bounding box center [456, 213] width 223 height 223
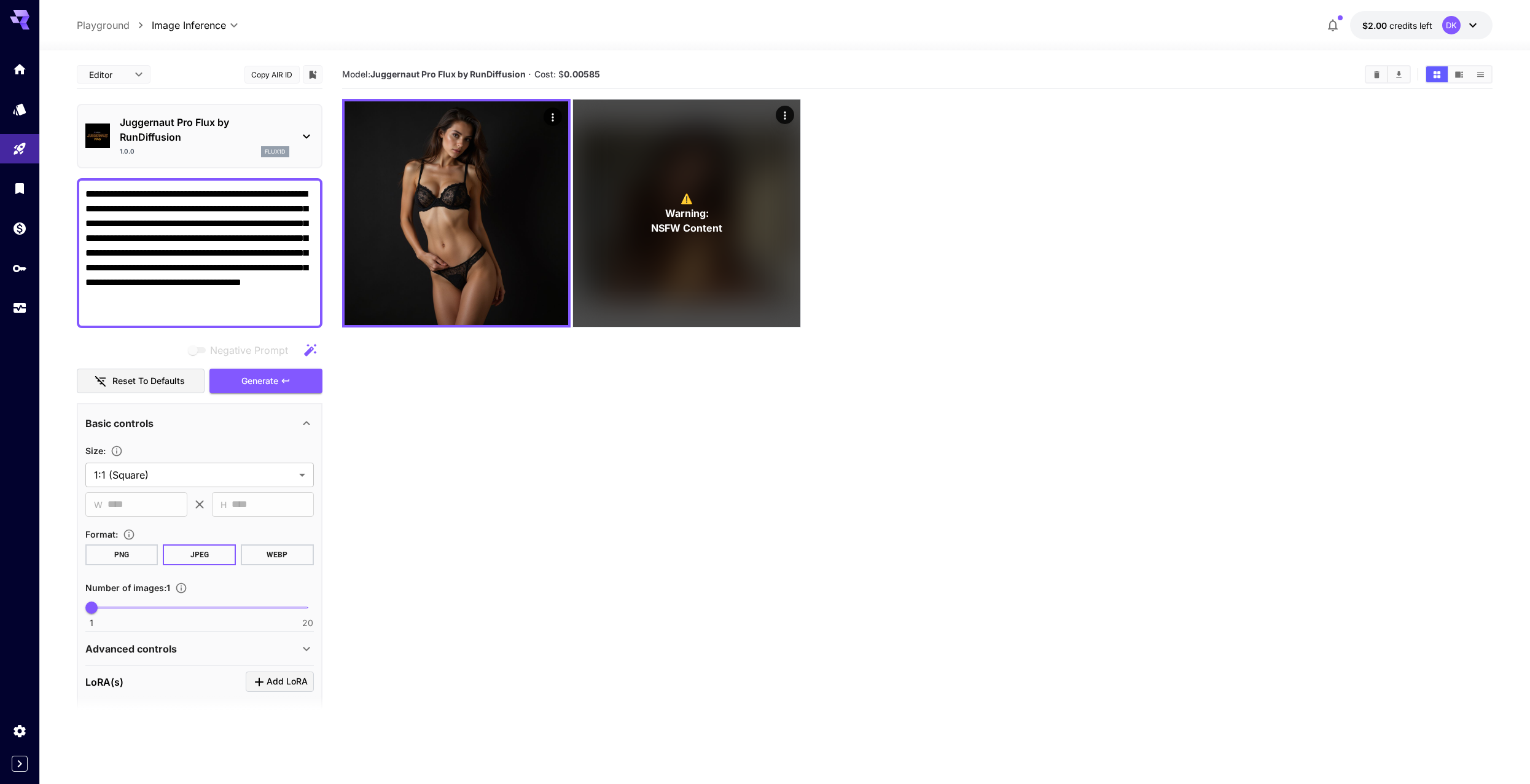
click at [581, 427] on section "Model: Juggernaut Pro Flux by RunDiffusion · Cost: $ 0.00585 ⚠️ Warning: NSFW C…" at bounding box center [917, 452] width 1151 height 784
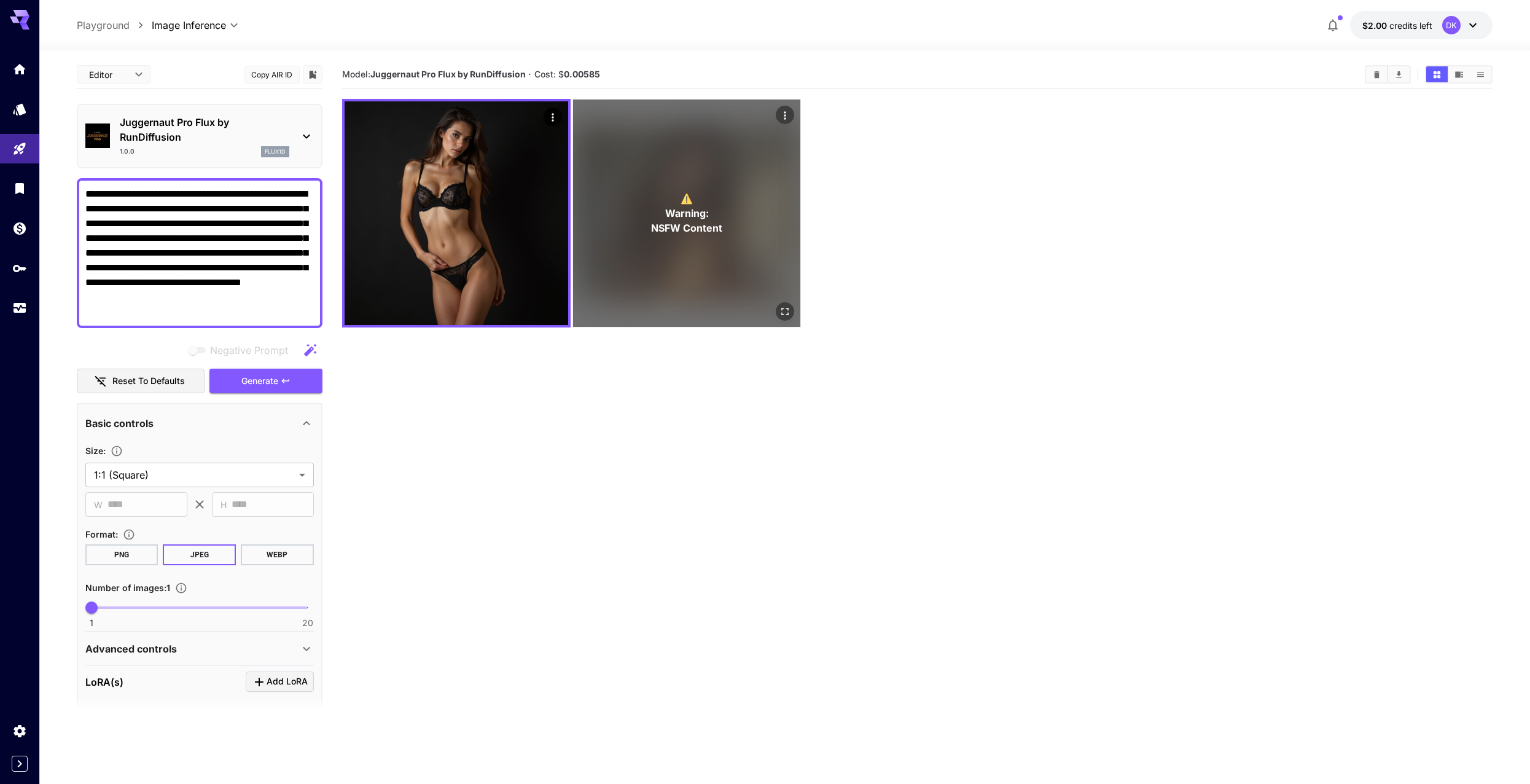
click at [737, 268] on div "⚠️ Warning: NSFW Content" at bounding box center [686, 212] width 227 height 227
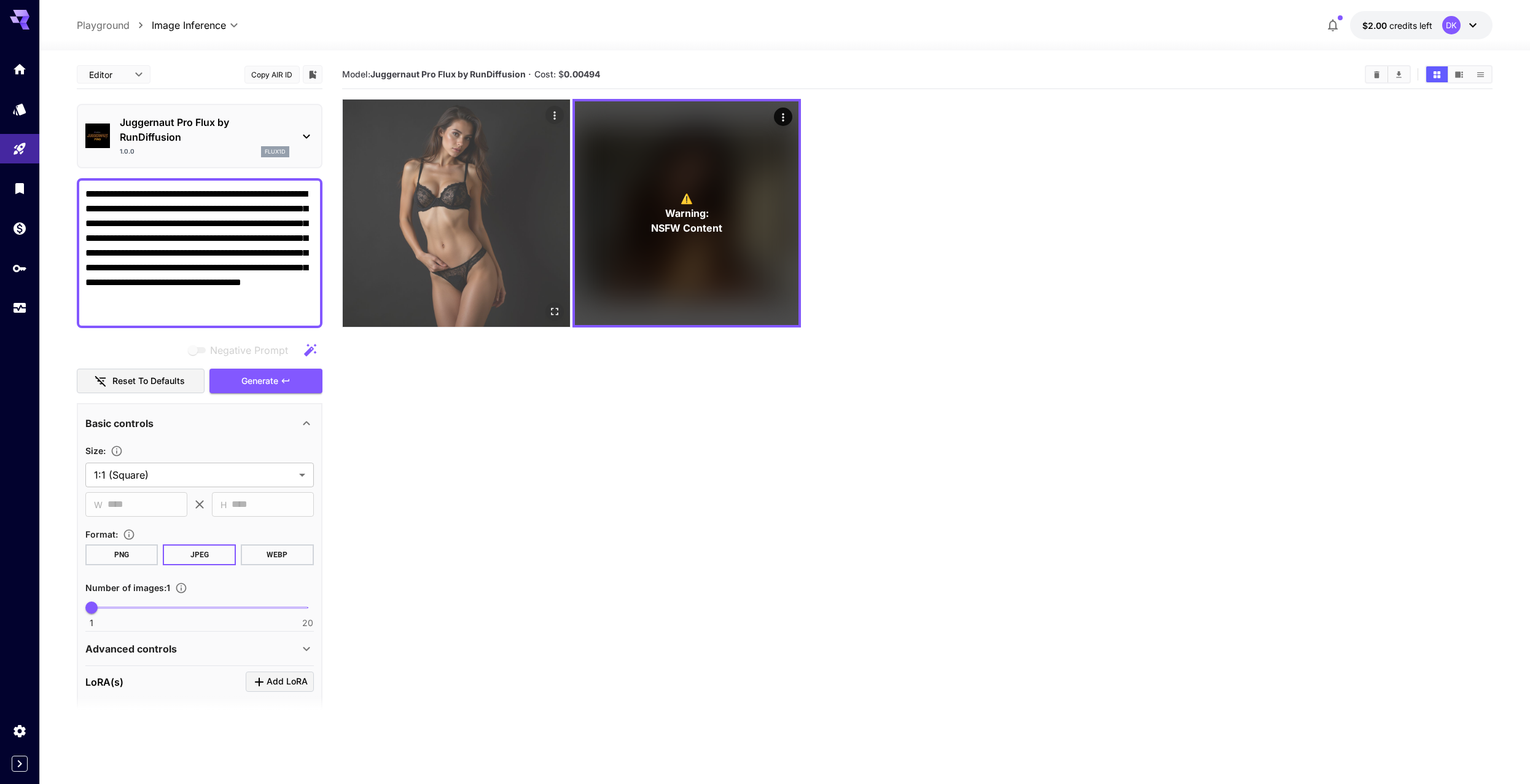
click at [475, 248] on img at bounding box center [456, 212] width 227 height 227
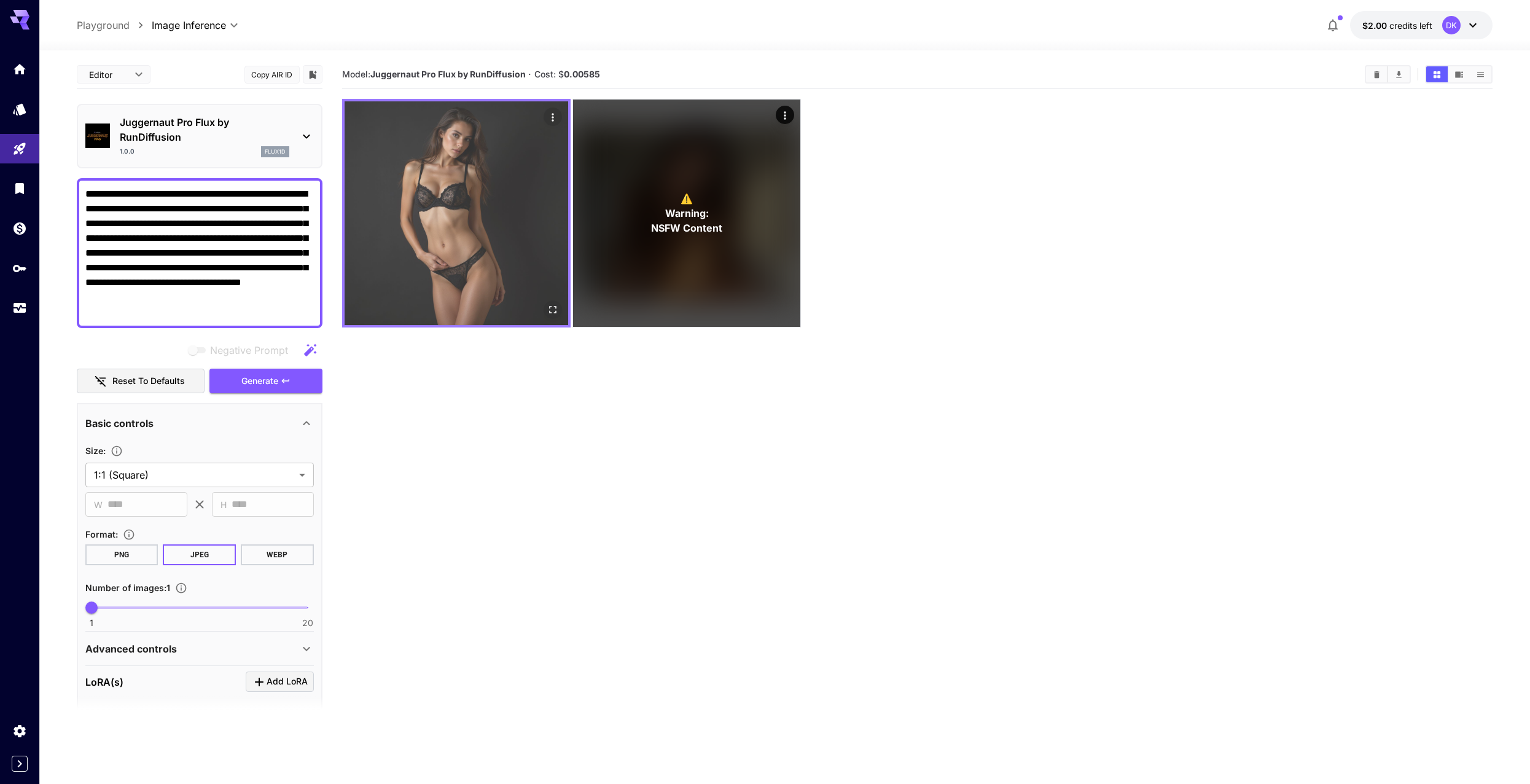
click at [445, 238] on img at bounding box center [456, 213] width 223 height 223
click at [444, 253] on img at bounding box center [456, 213] width 223 height 223
click at [458, 242] on img at bounding box center [456, 213] width 223 height 223
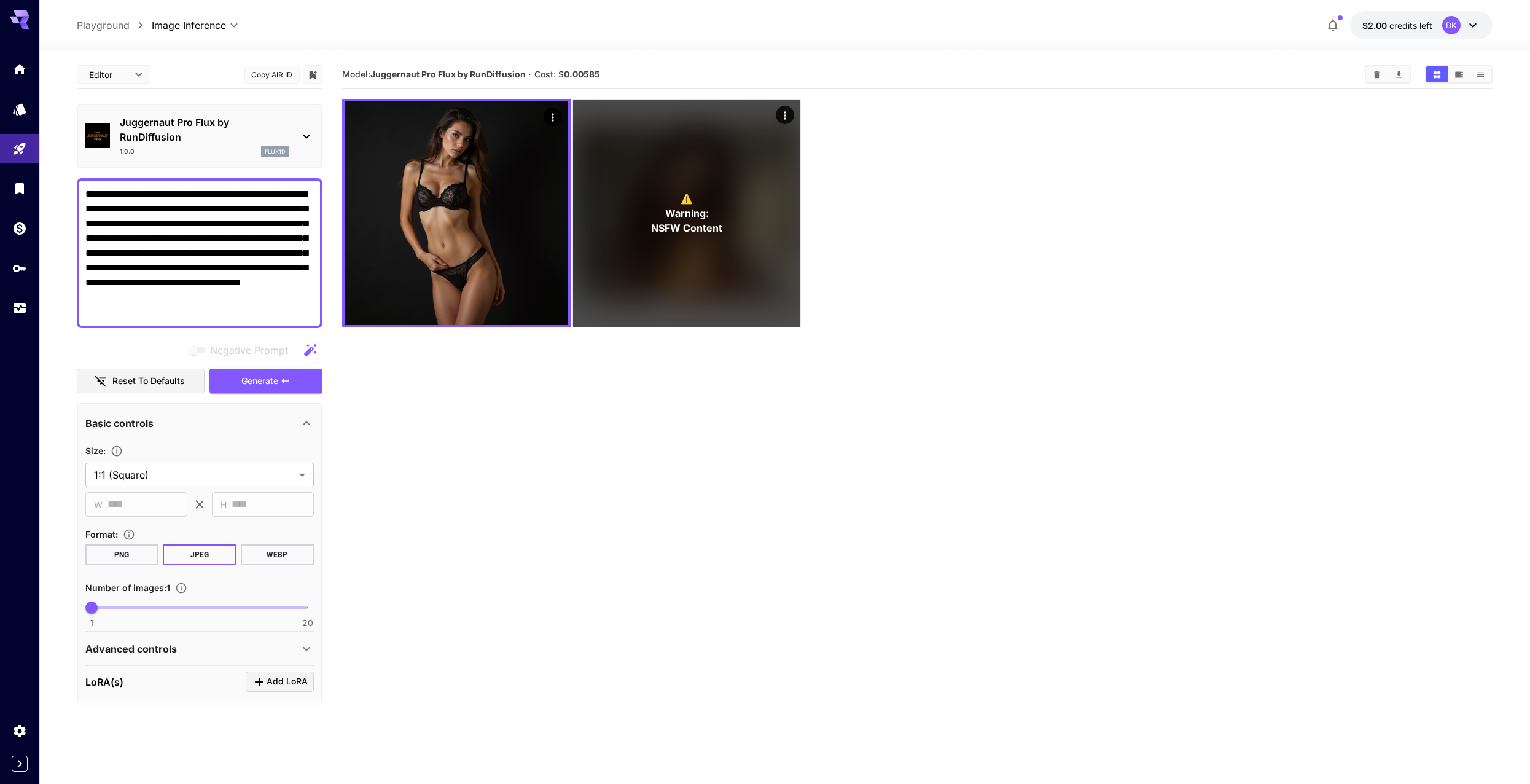
click at [580, 382] on section "Model: Juggernaut Pro Flux by RunDiffusion · Cost: $ 0.00585 ⚠️ Warning: NSFW C…" at bounding box center [917, 452] width 1151 height 784
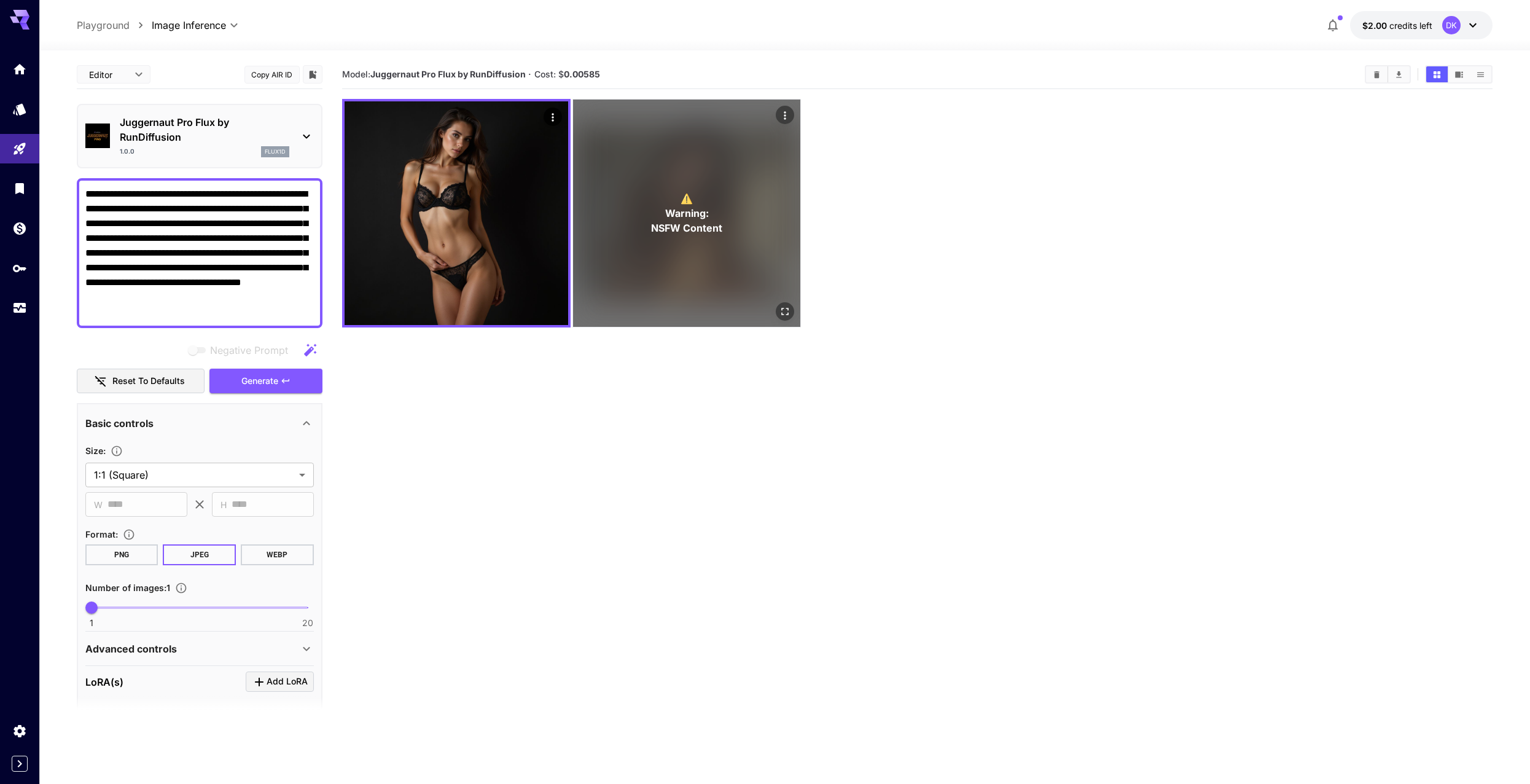
click at [686, 261] on div "⚠️ Warning: NSFW Content" at bounding box center [686, 212] width 227 height 227
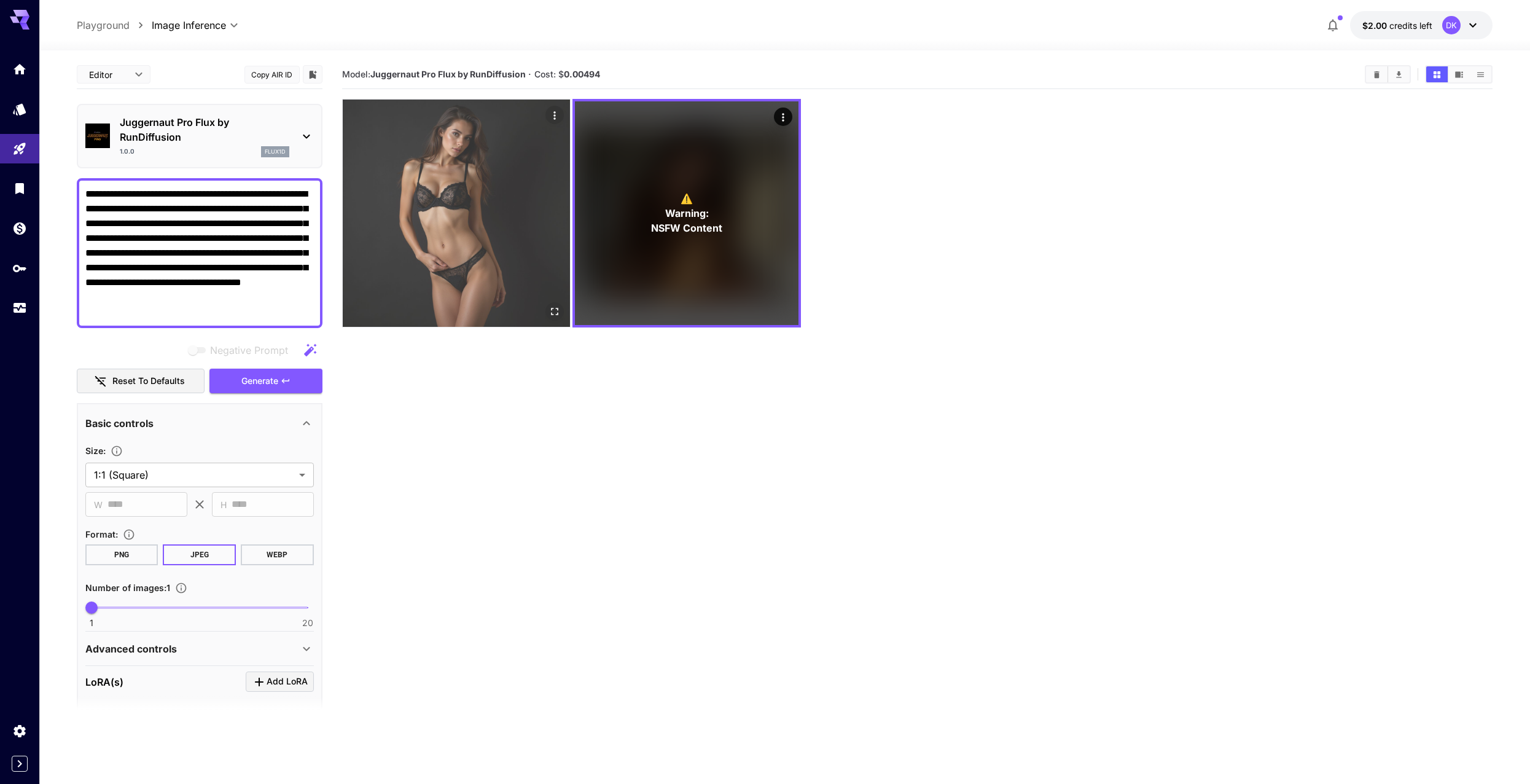
click at [480, 232] on img at bounding box center [456, 212] width 227 height 227
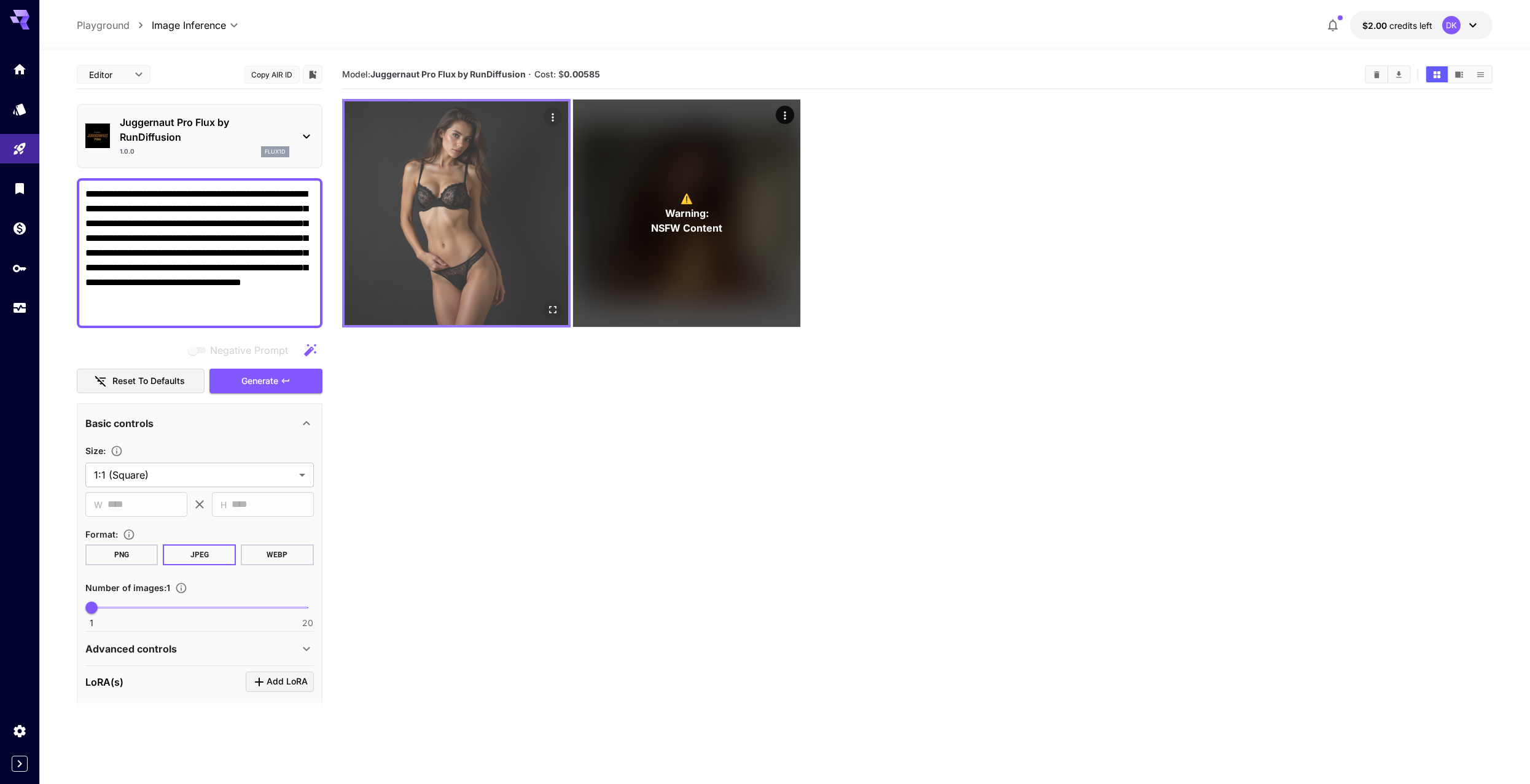
click at [480, 232] on img at bounding box center [456, 213] width 223 height 223
click at [552, 317] on button "Open in fullscreen" at bounding box center [553, 309] width 19 height 19
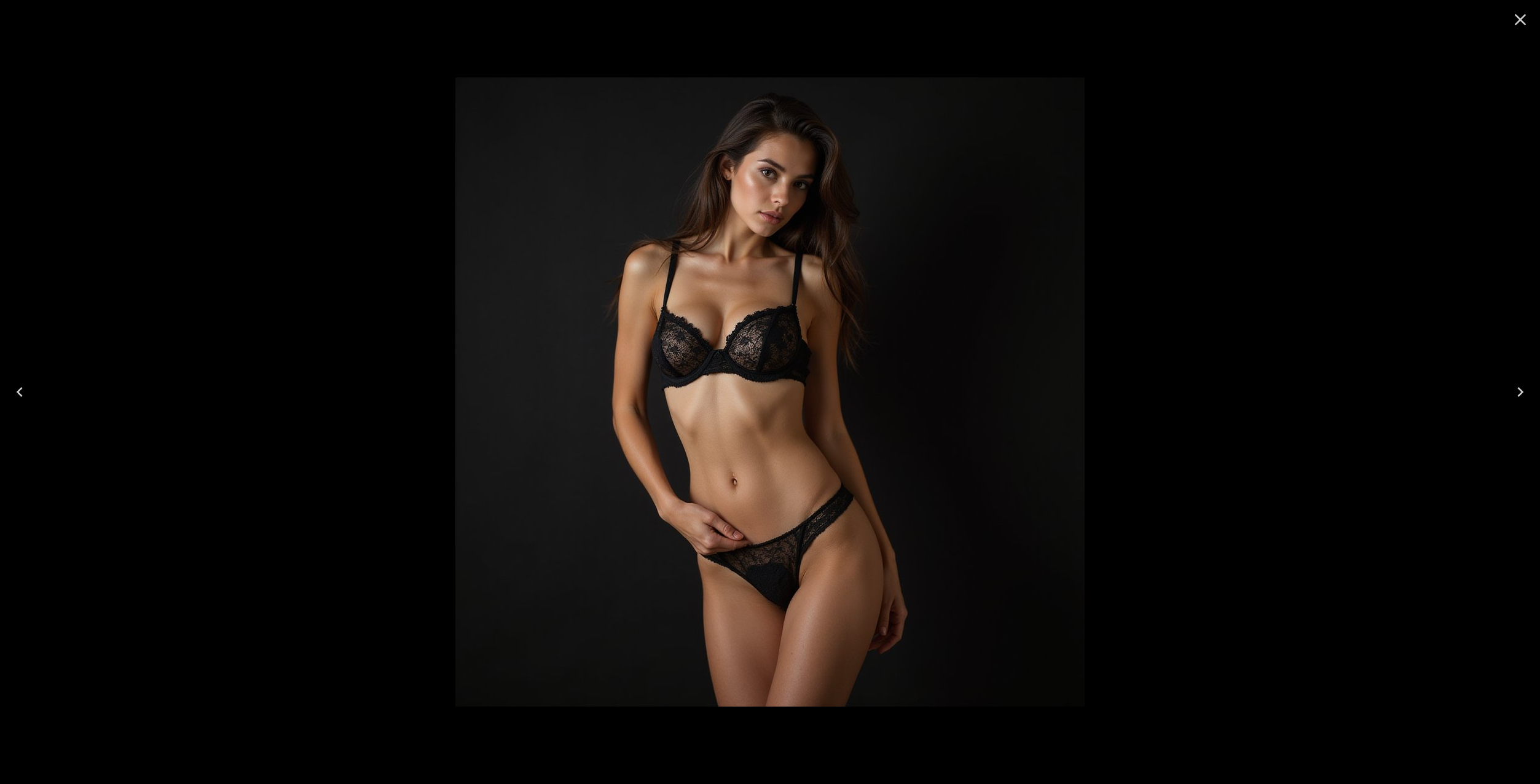
click at [1515, 19] on icon "Close" at bounding box center [1520, 19] width 19 height 19
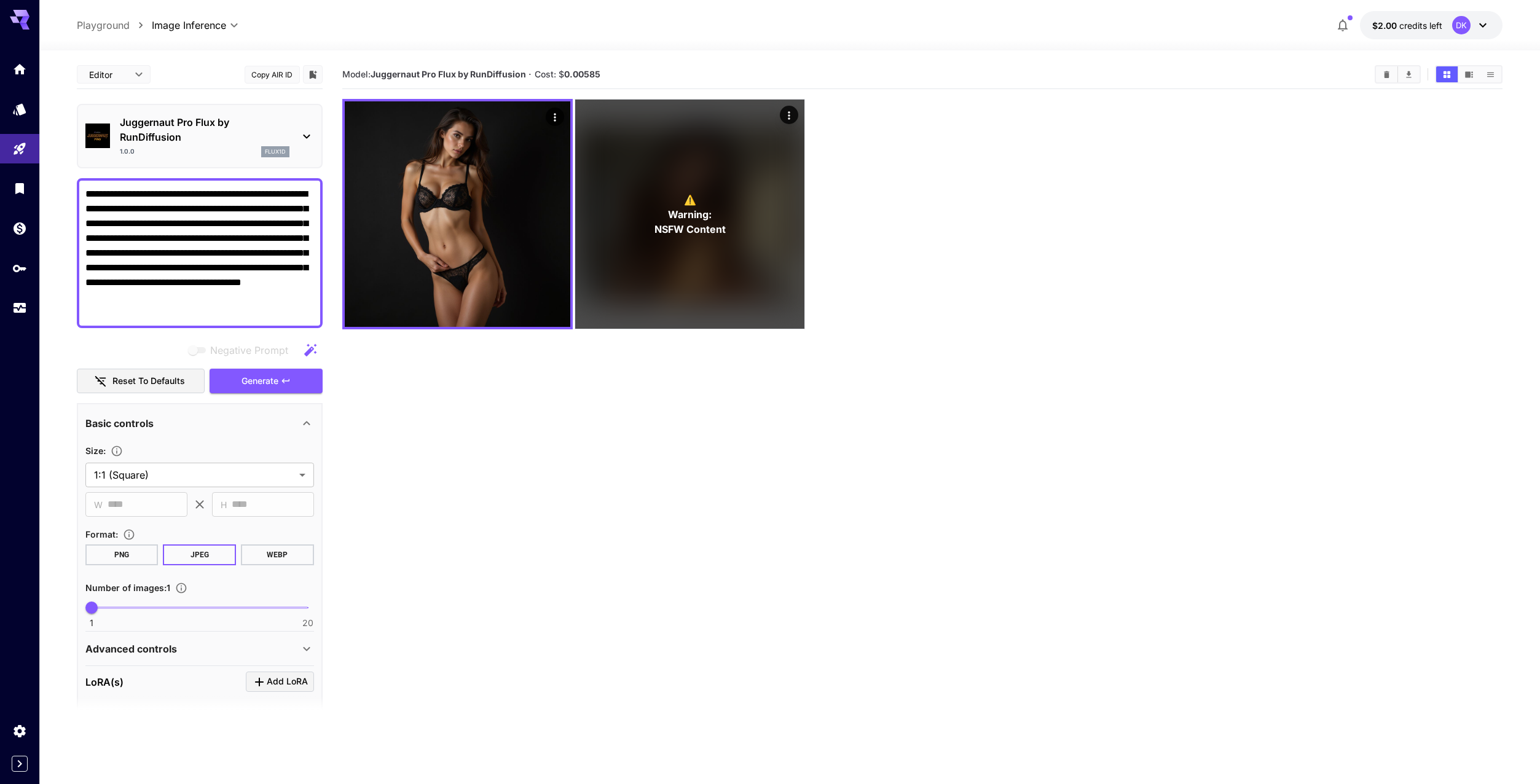
click at [182, 25] on body "**********" at bounding box center [770, 440] width 1540 height 881
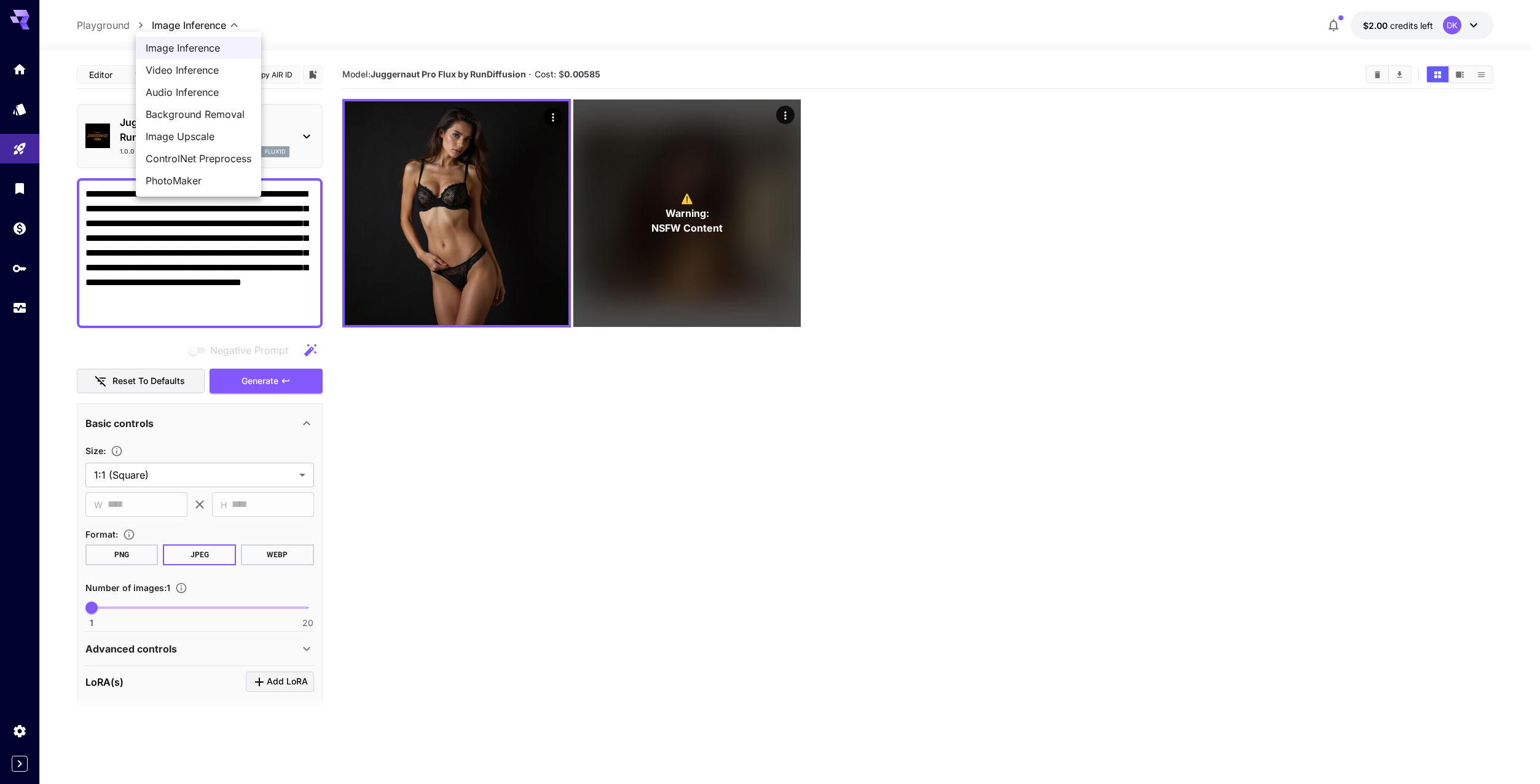
click at [185, 25] on div at bounding box center [770, 392] width 1540 height 784
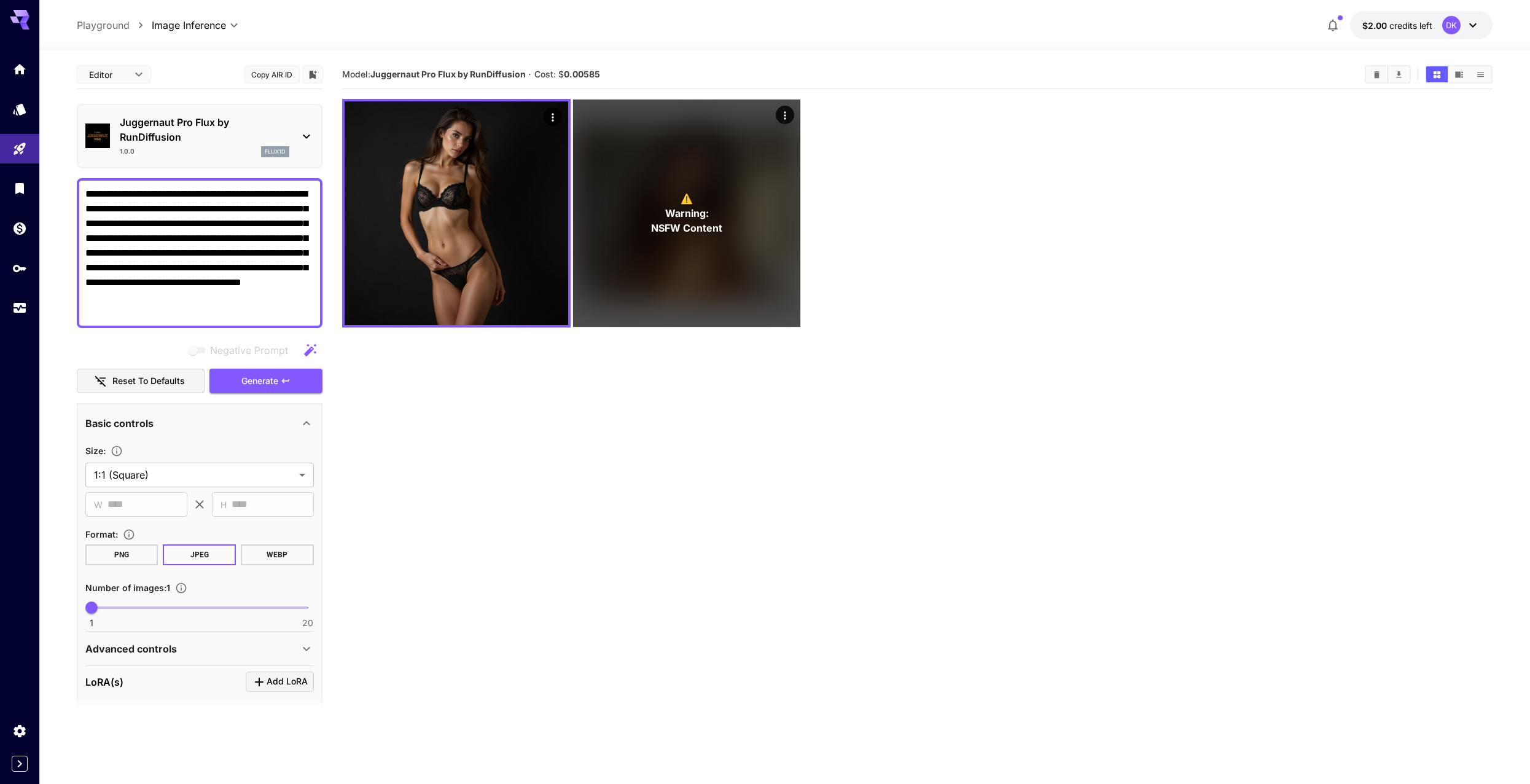
click at [113, 27] on p "Playground" at bounding box center [103, 25] width 53 height 15
click at [161, 135] on p "Juggernaut Pro Flux by RunDiffusion" at bounding box center [204, 130] width 170 height 29
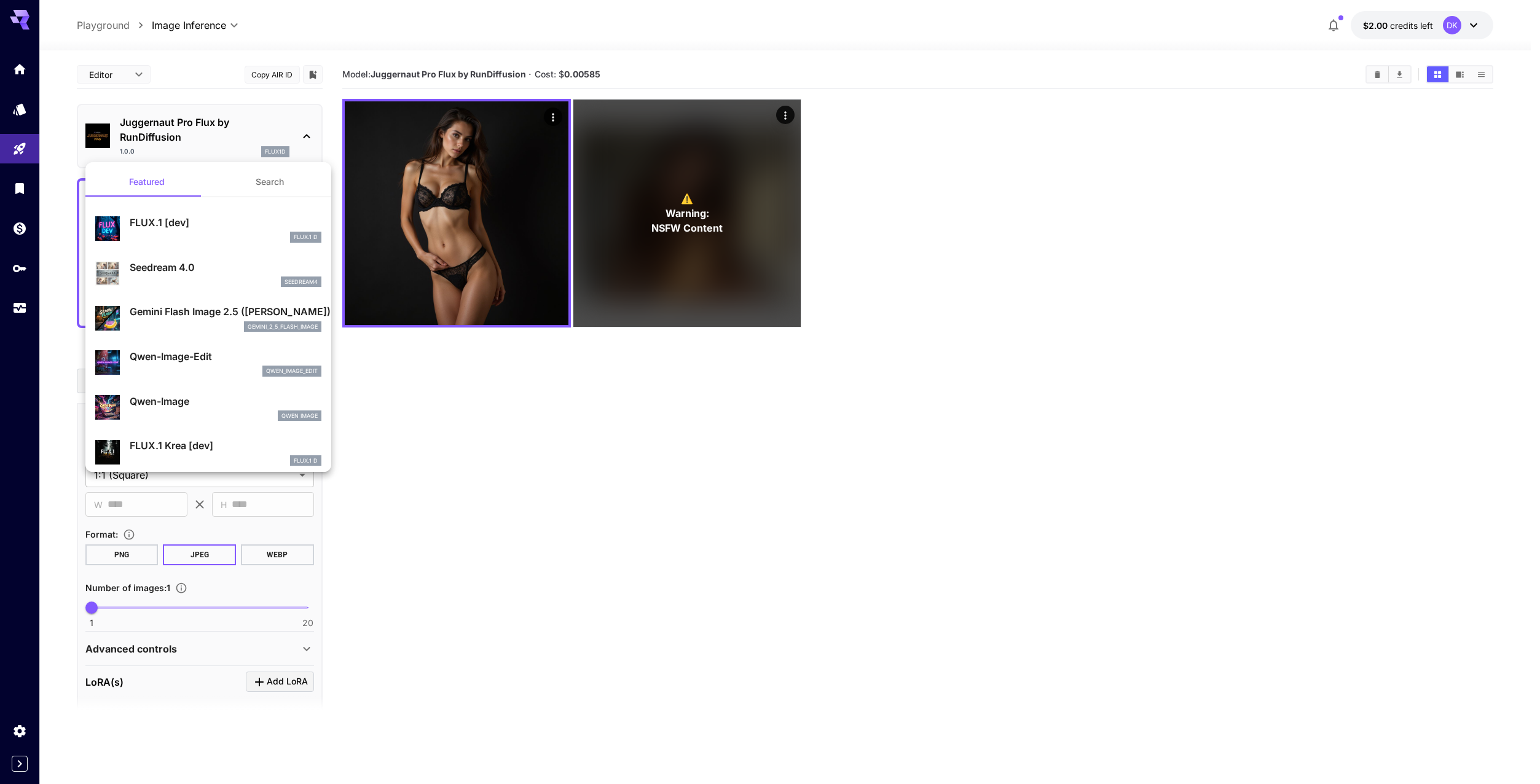
click at [229, 78] on div at bounding box center [770, 392] width 1540 height 784
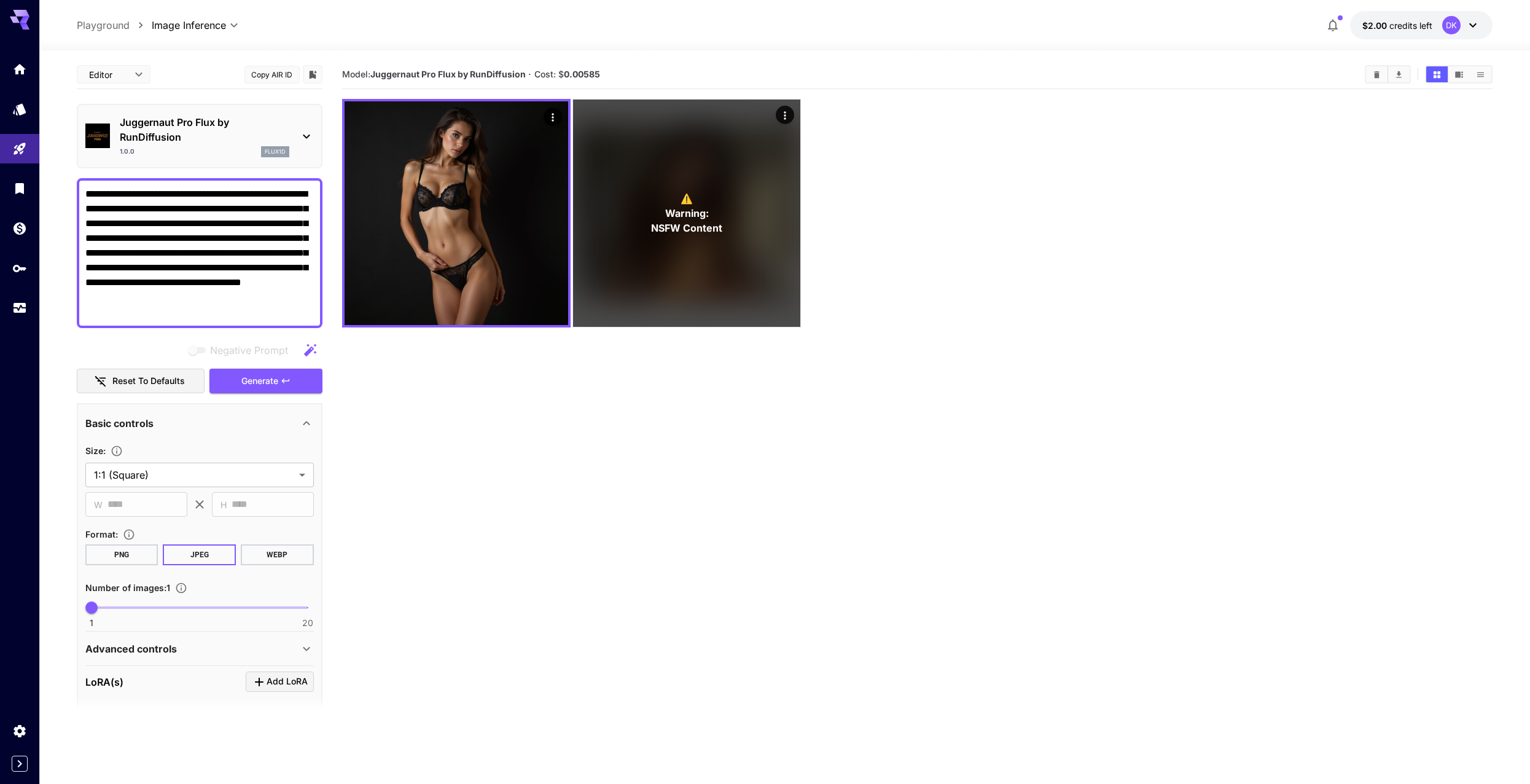
click at [105, 23] on p "Playground" at bounding box center [103, 25] width 53 height 15
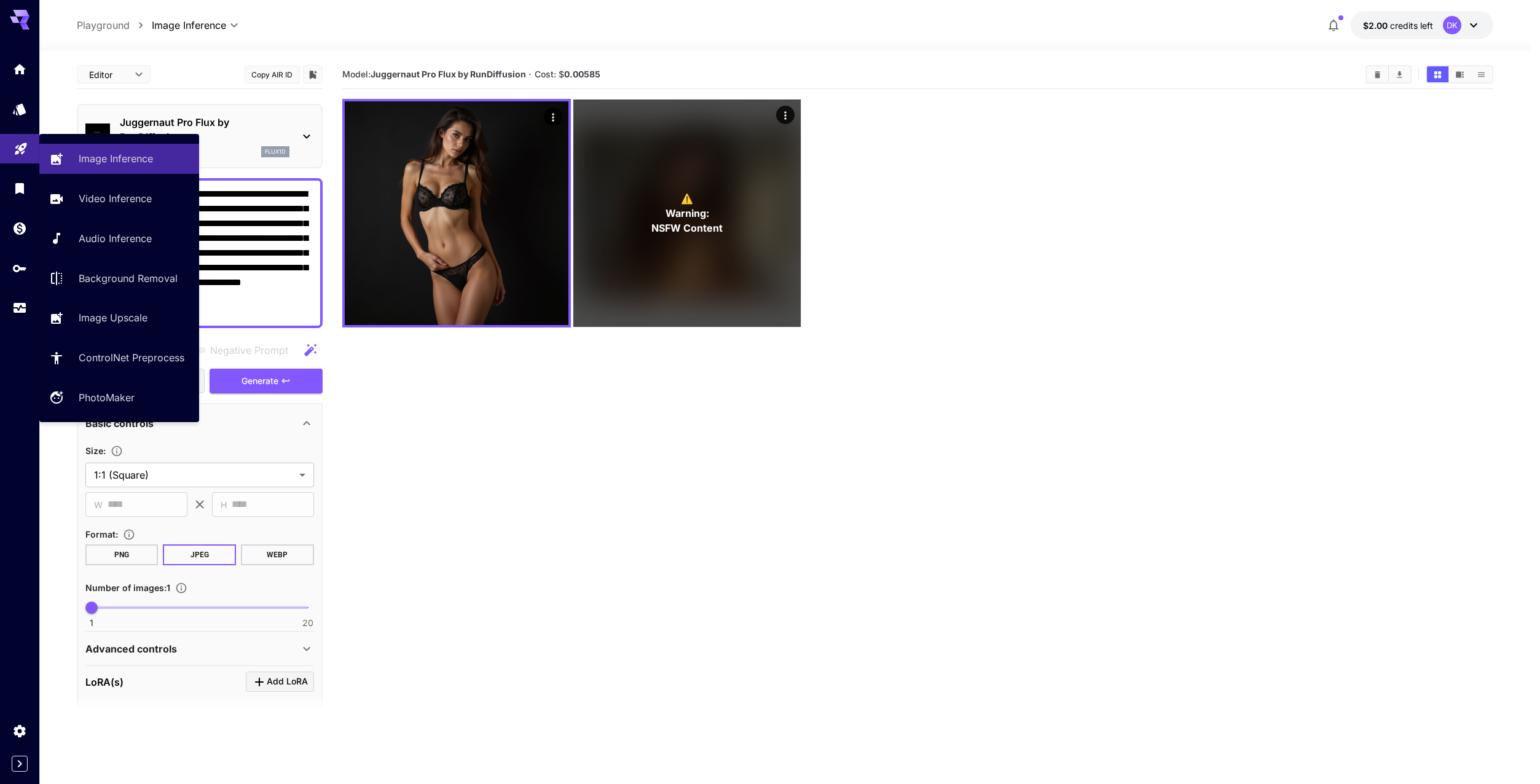
click at [32, 145] on link at bounding box center [19, 149] width 40 height 30
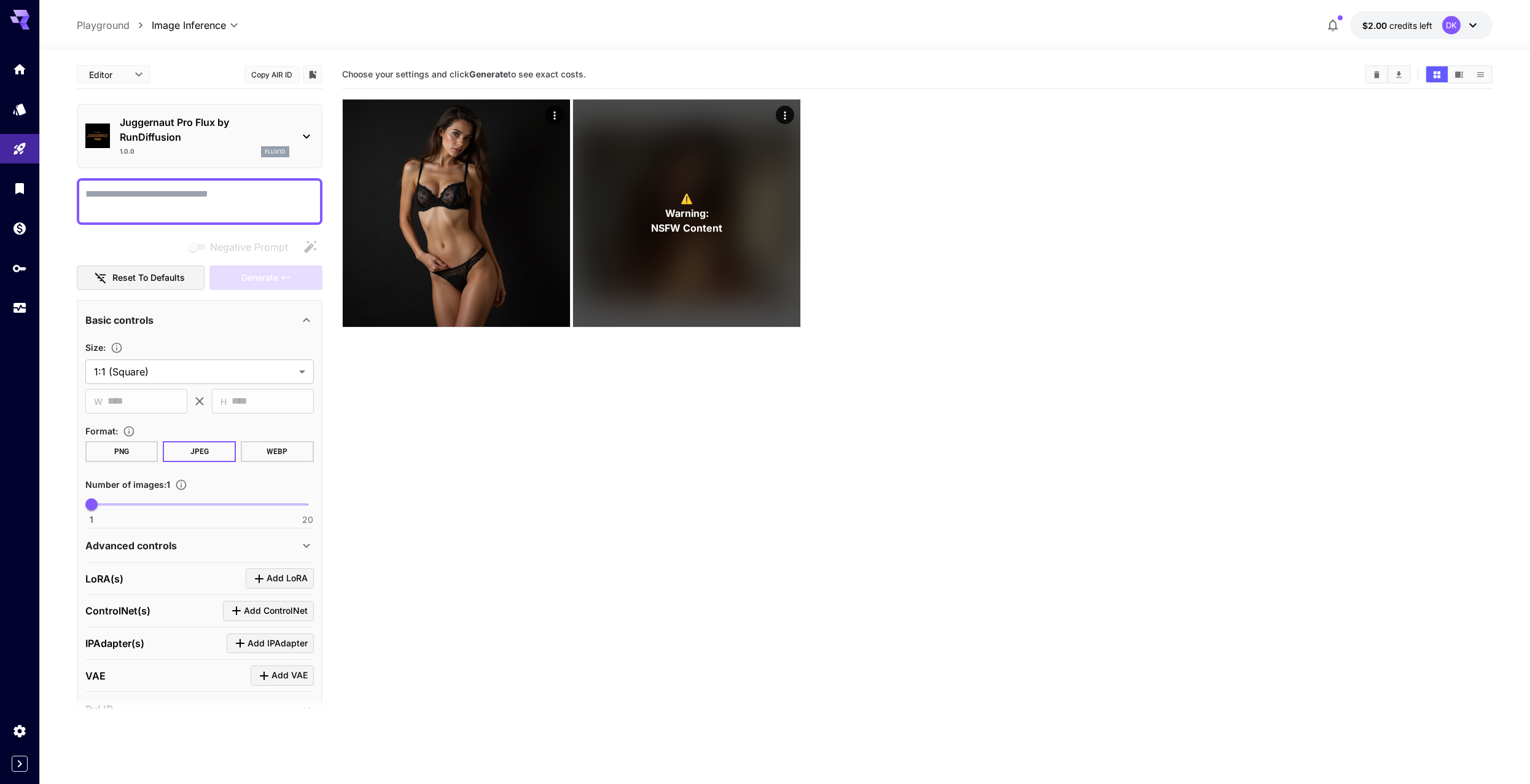
click at [212, 140] on p "Juggernaut Pro Flux by RunDiffusion" at bounding box center [204, 130] width 170 height 29
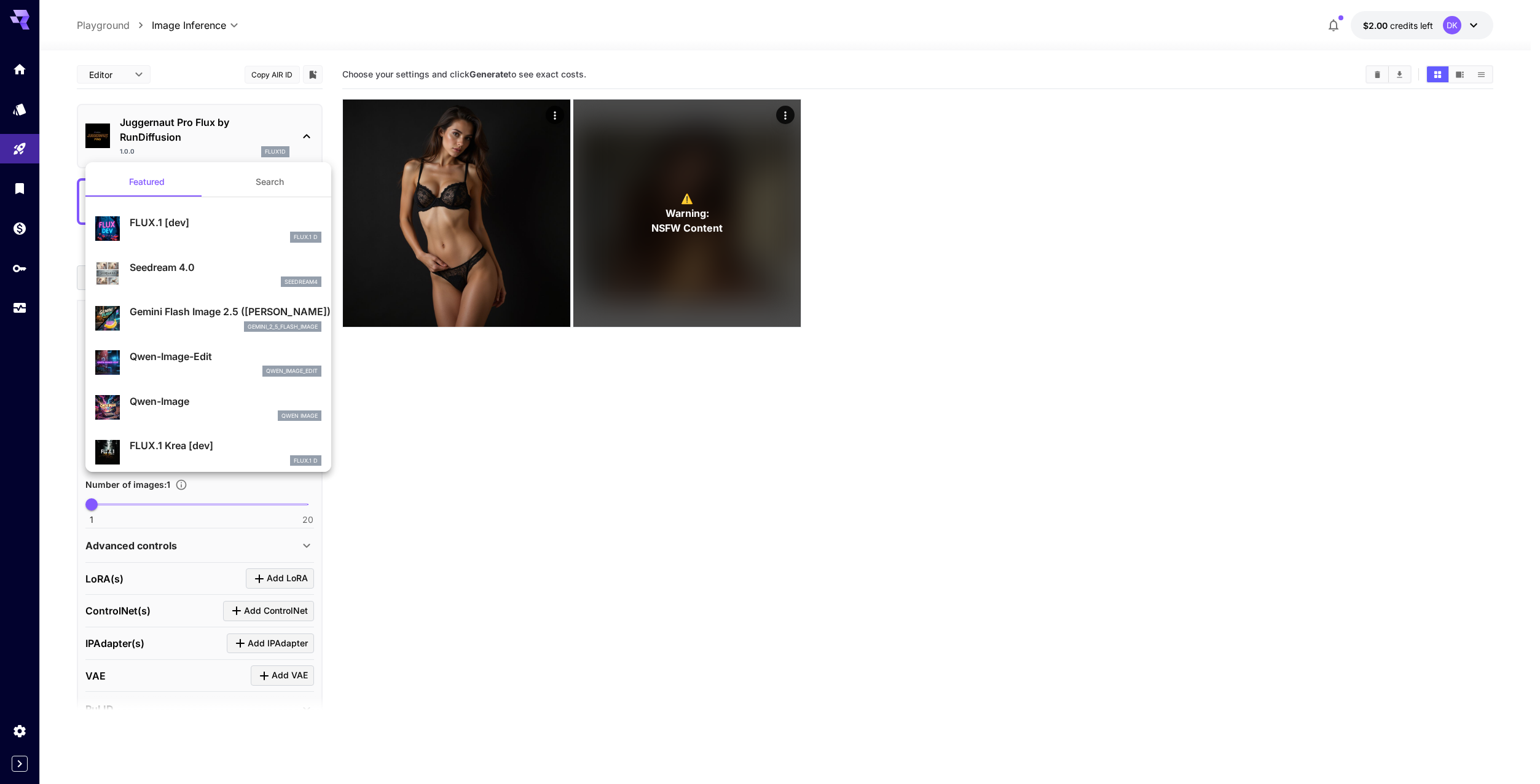
click at [268, 181] on button "Search" at bounding box center [270, 181] width 123 height 29
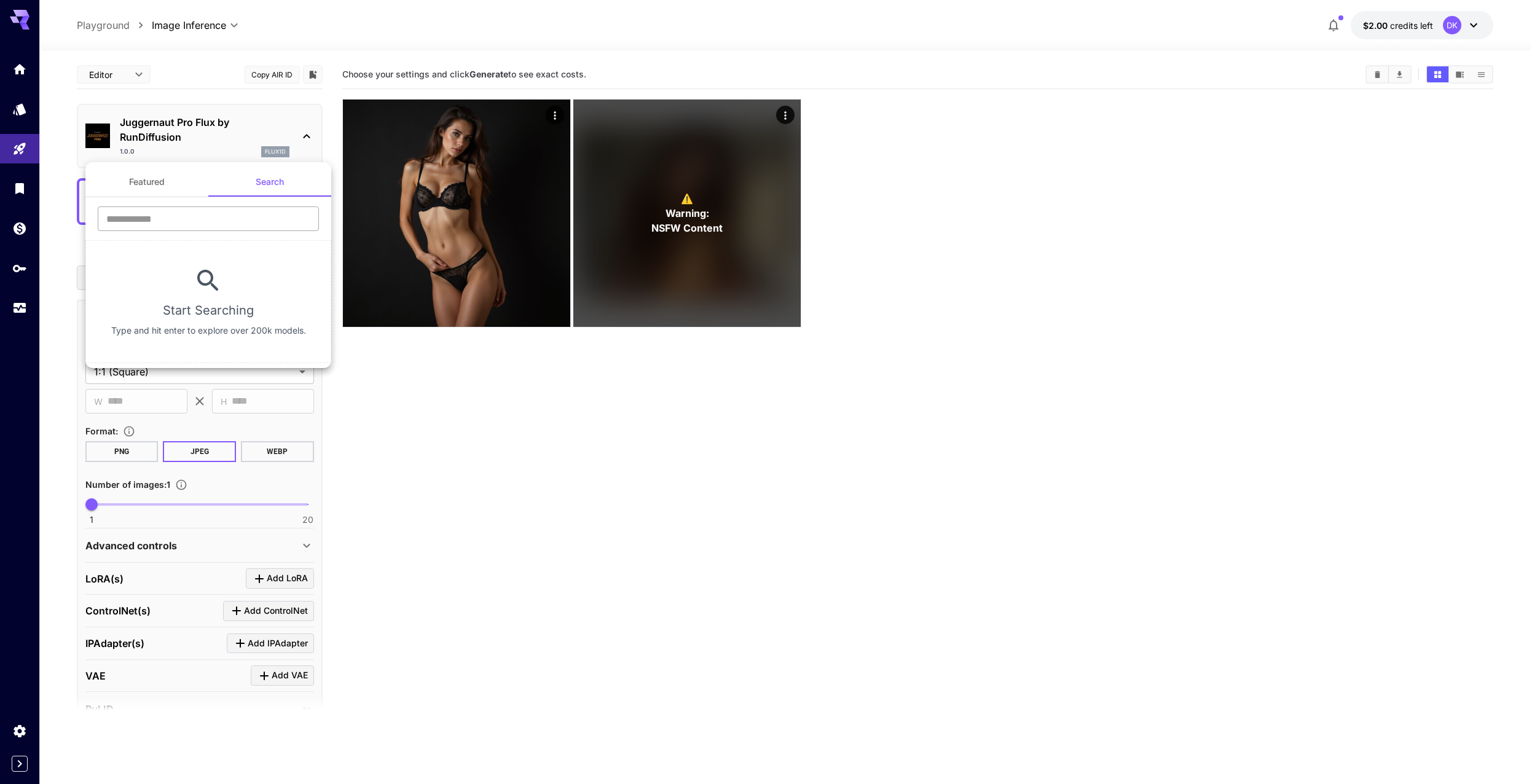
click at [229, 214] on input "text" at bounding box center [208, 219] width 221 height 25
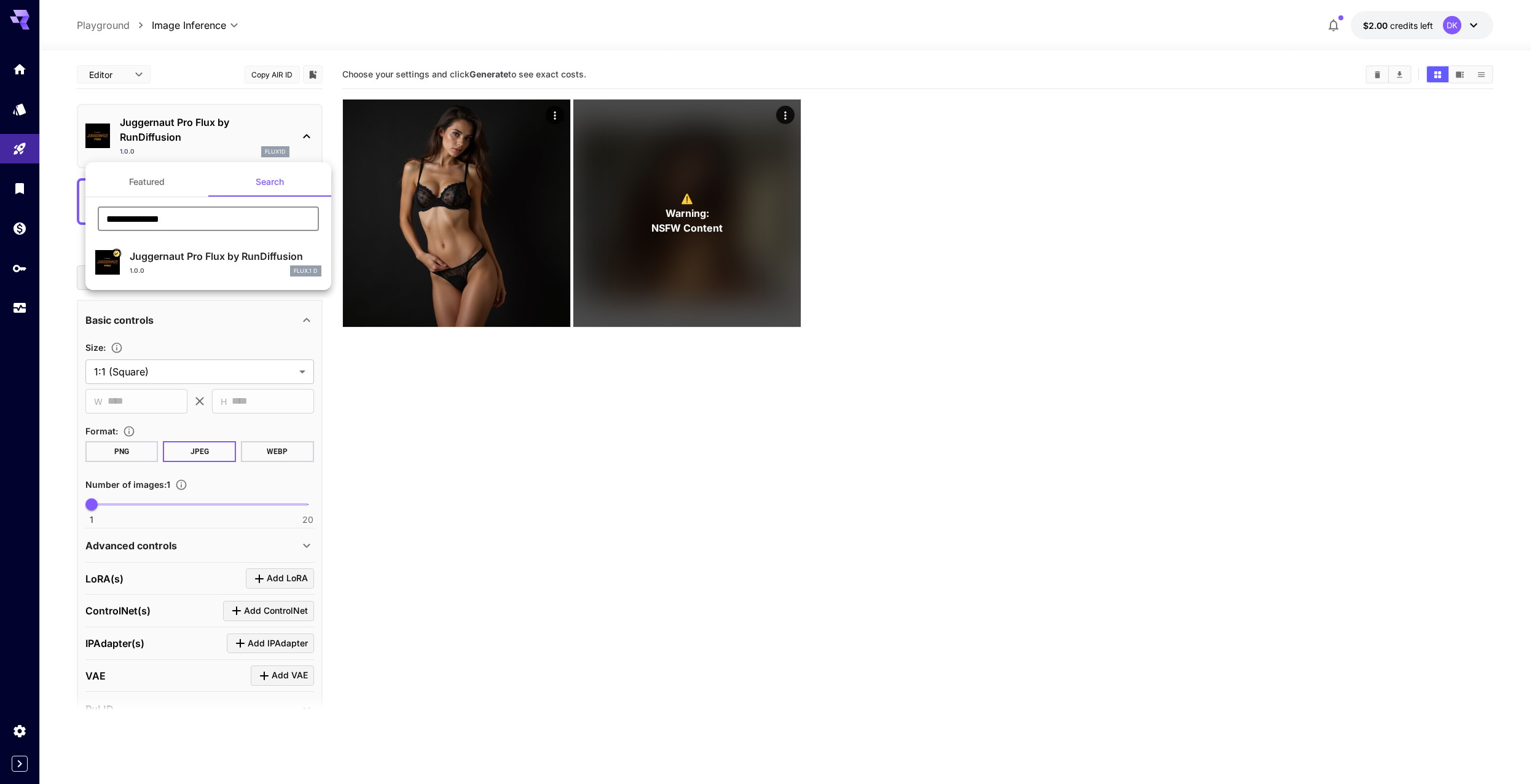
type input "**********"
click at [292, 261] on p "Juggernaut Pro Flux by RunDiffusion" at bounding box center [225, 256] width 192 height 15
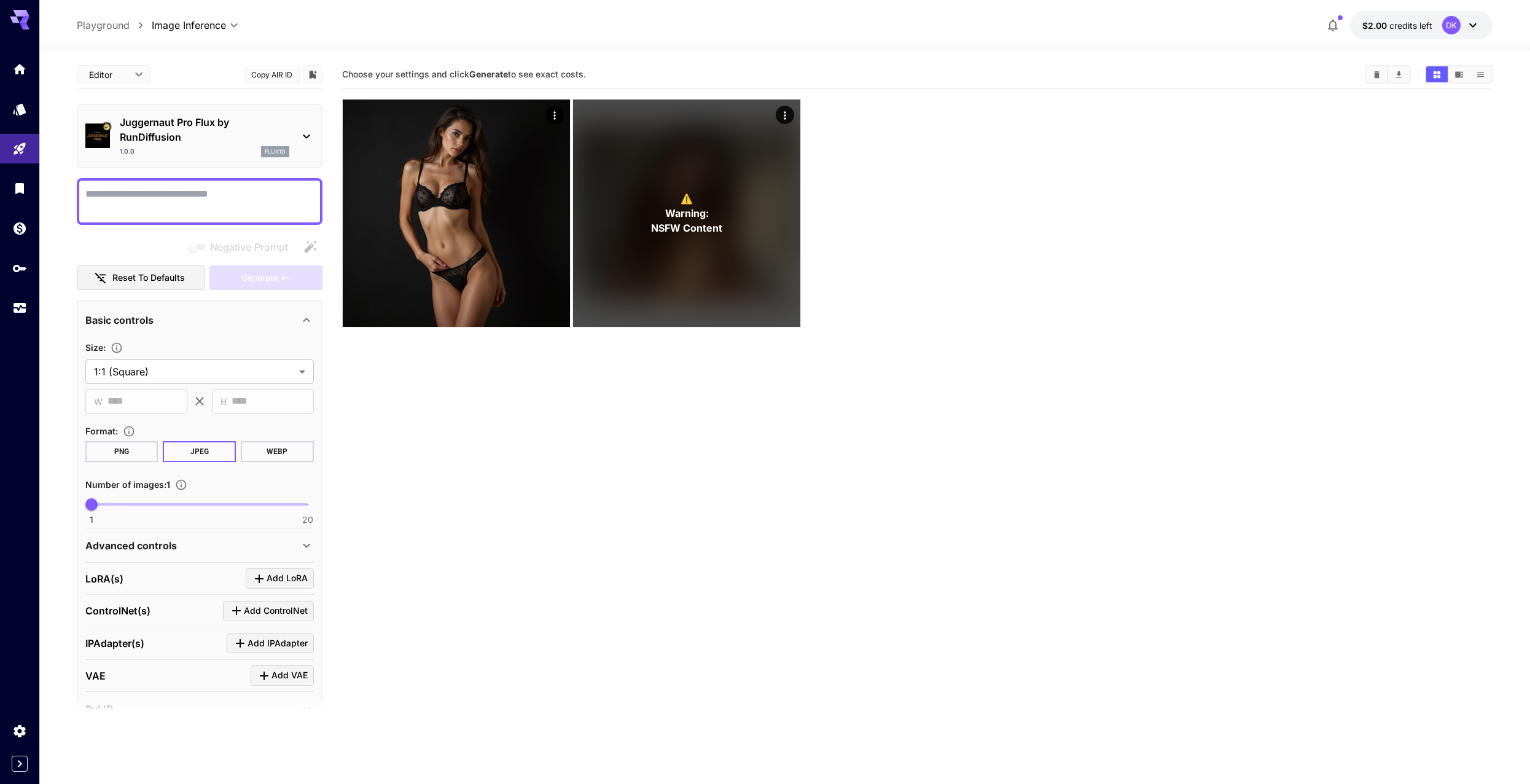
click at [212, 202] on textarea "Negative Prompt" at bounding box center [199, 202] width 229 height 29
click at [248, 200] on textarea "Negative Prompt" at bounding box center [199, 202] width 229 height 29
paste textarea "**********"
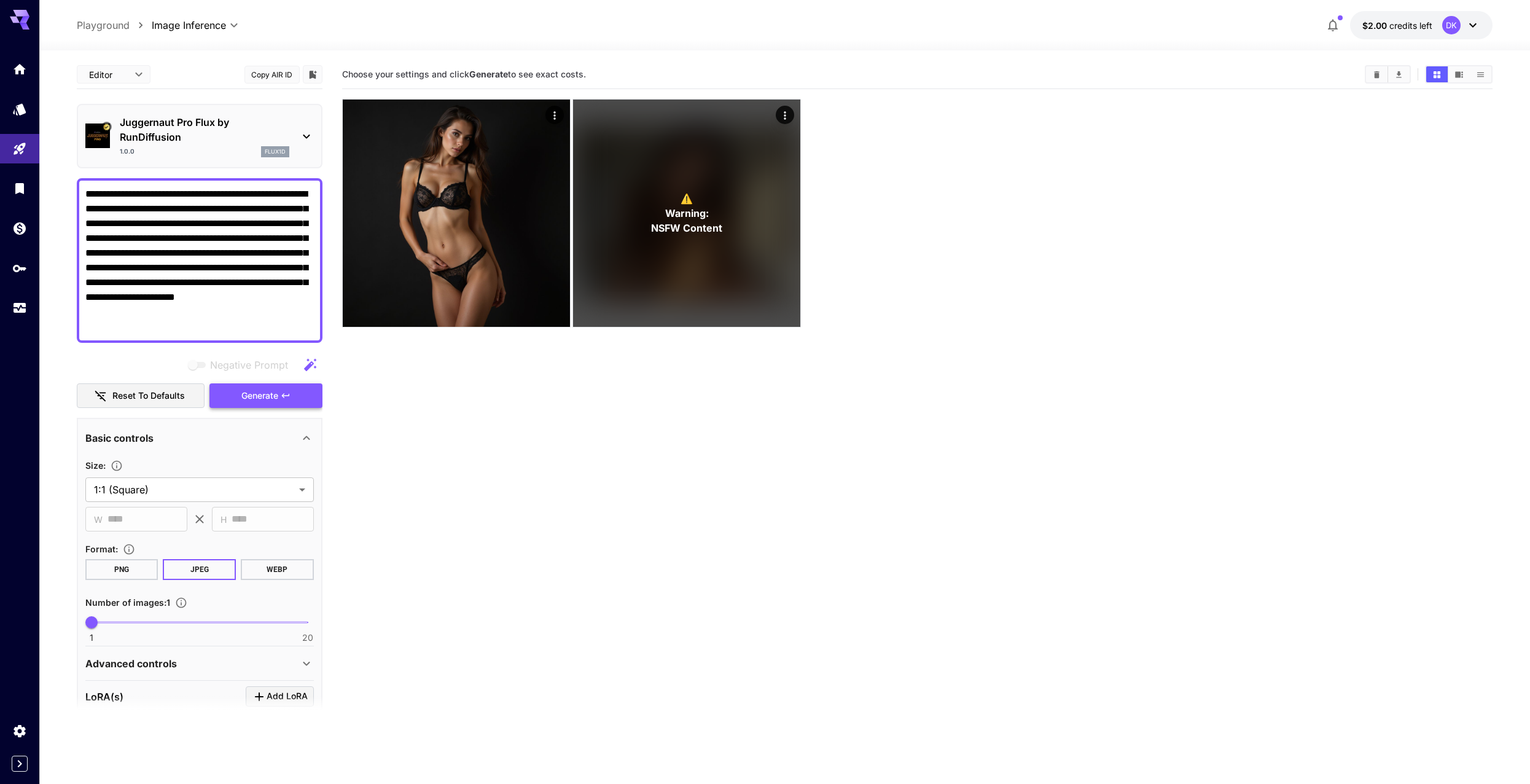
type textarea "**********"
drag, startPoint x: 288, startPoint y: 395, endPoint x: 326, endPoint y: 378, distance: 41.6
click at [287, 395] on icon "button" at bounding box center [285, 395] width 10 height 10
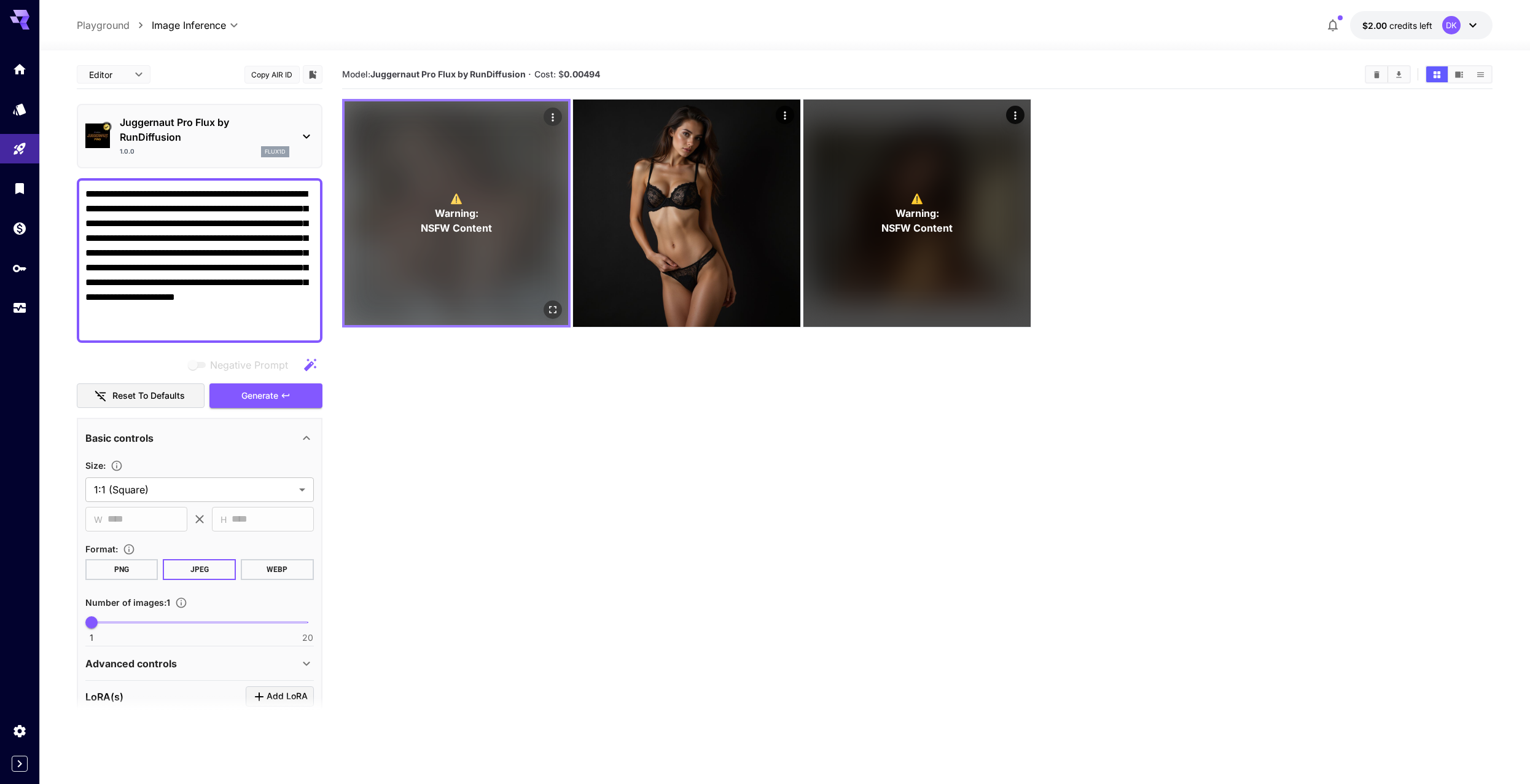
click at [526, 223] on div "⚠️ Warning: NSFW Content" at bounding box center [456, 213] width 223 height 223
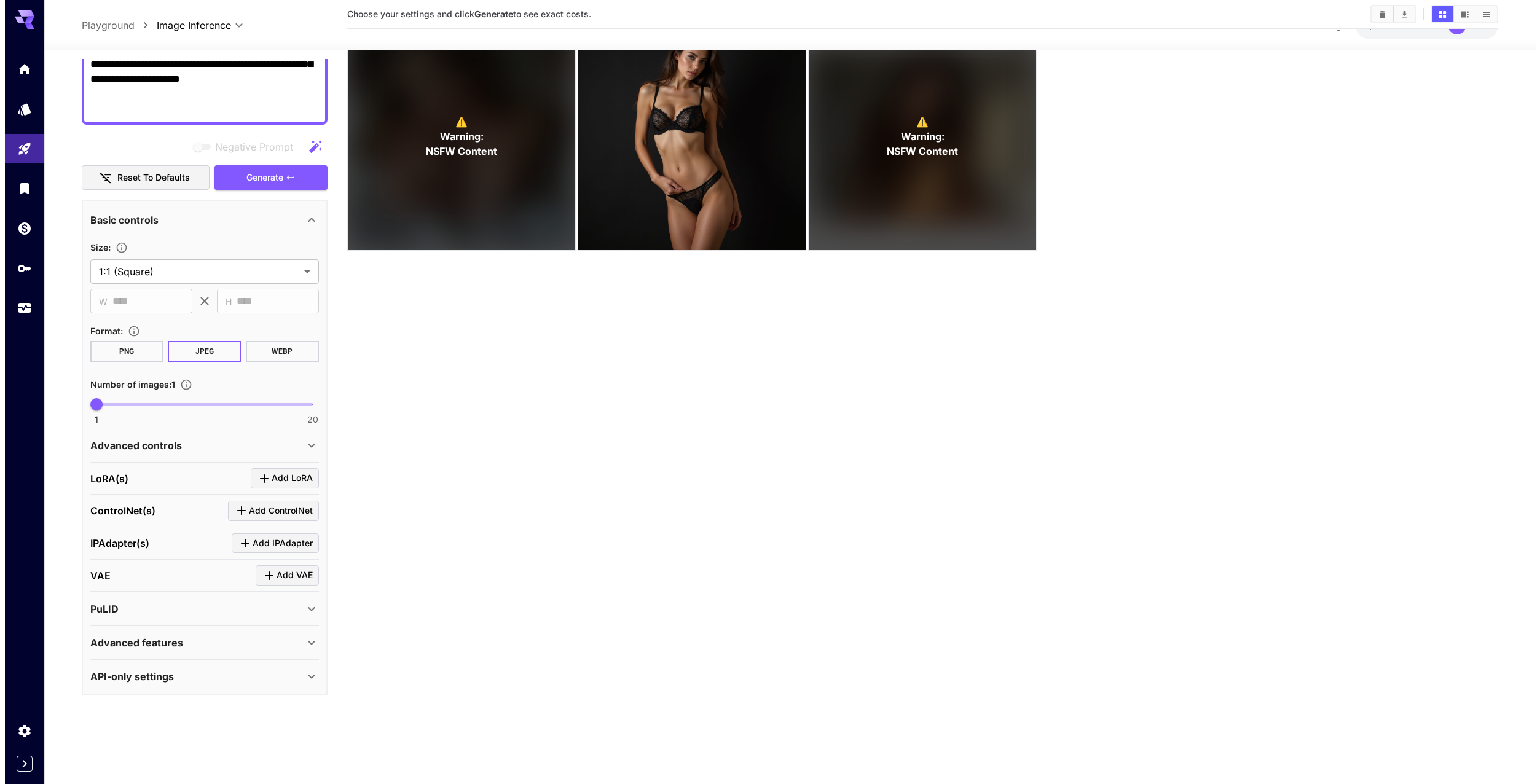
scroll to position [97, 0]
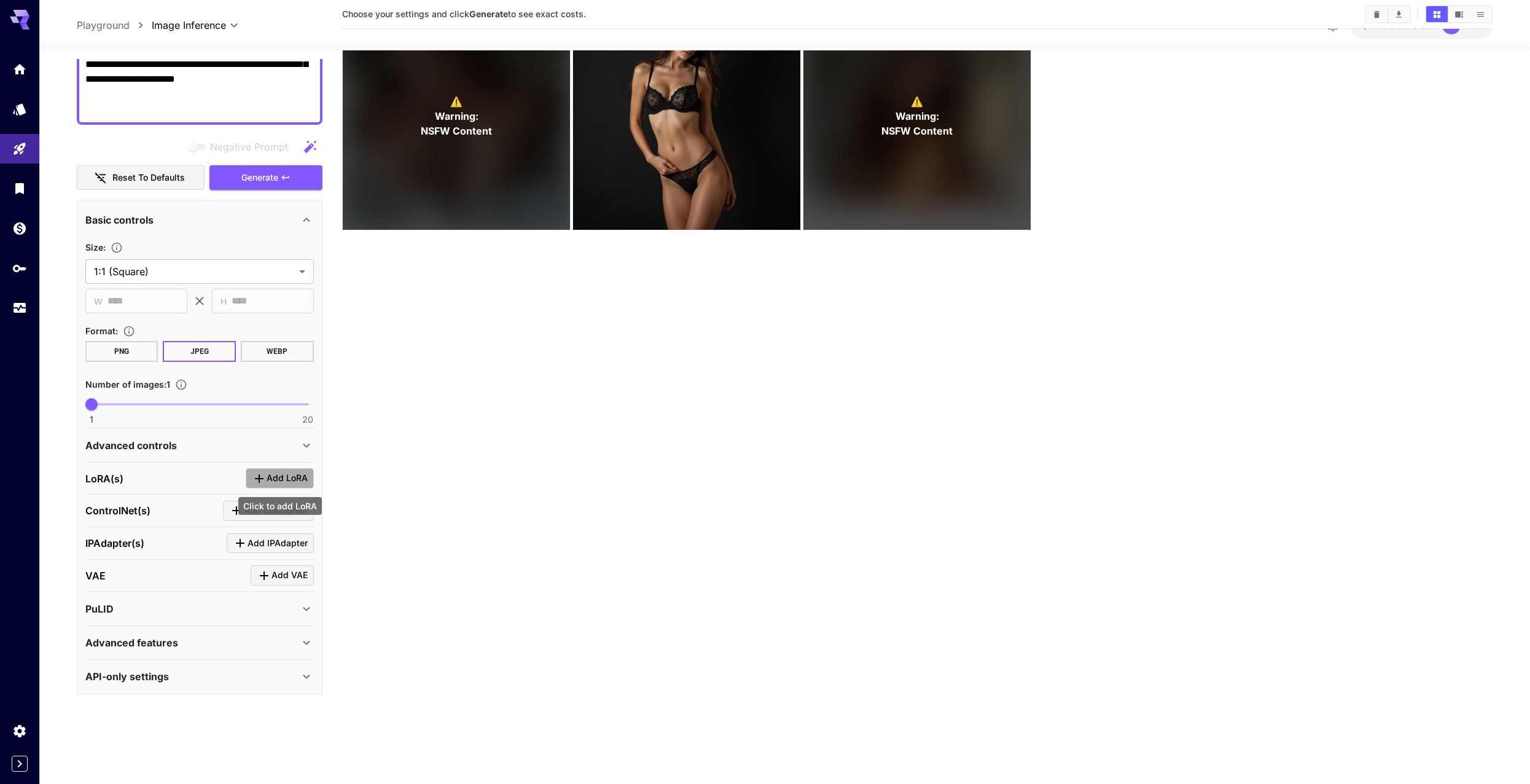
click at [288, 476] on span "Add LoRA" at bounding box center [287, 478] width 41 height 16
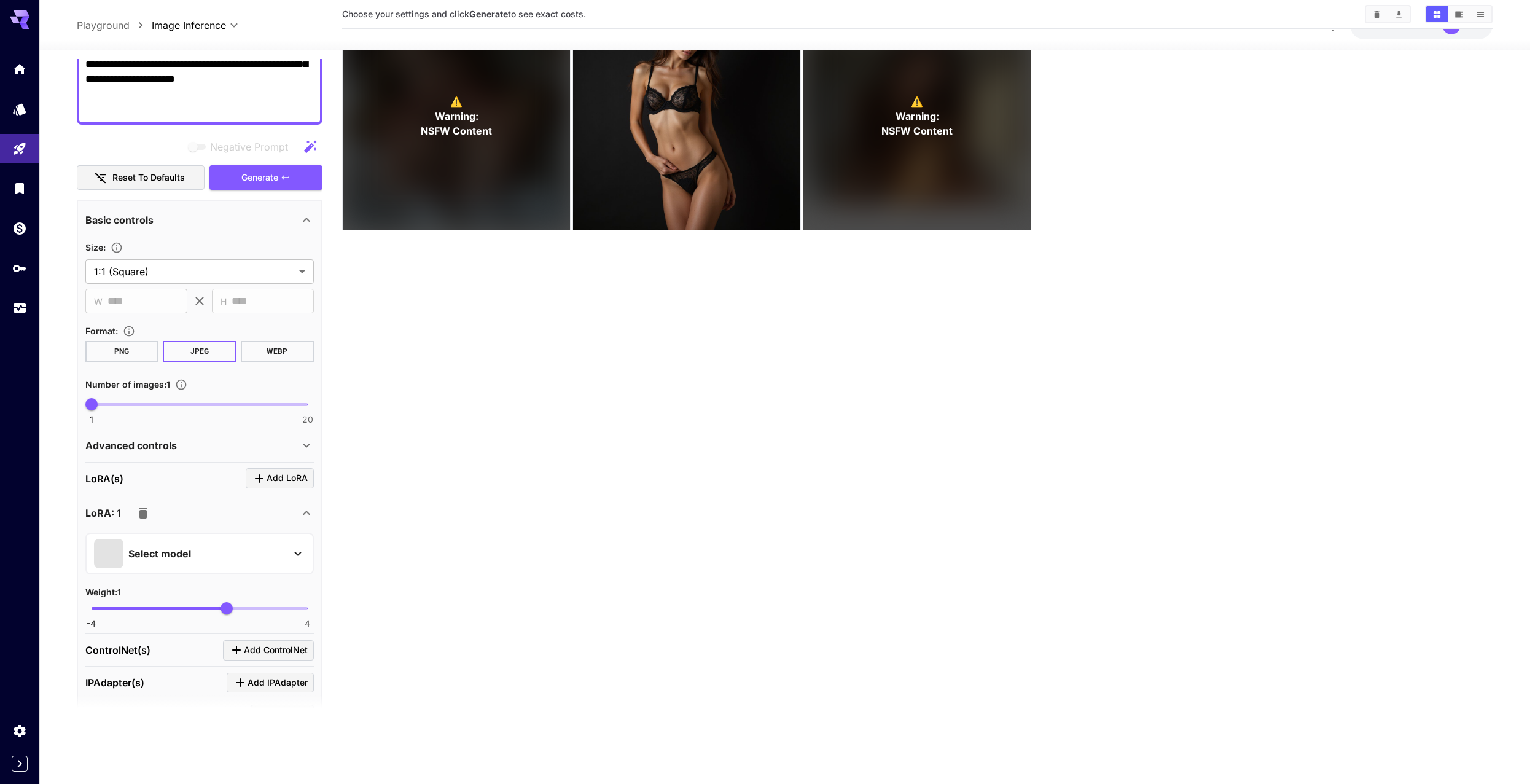
click at [161, 546] on p "Select model" at bounding box center [160, 553] width 63 height 15
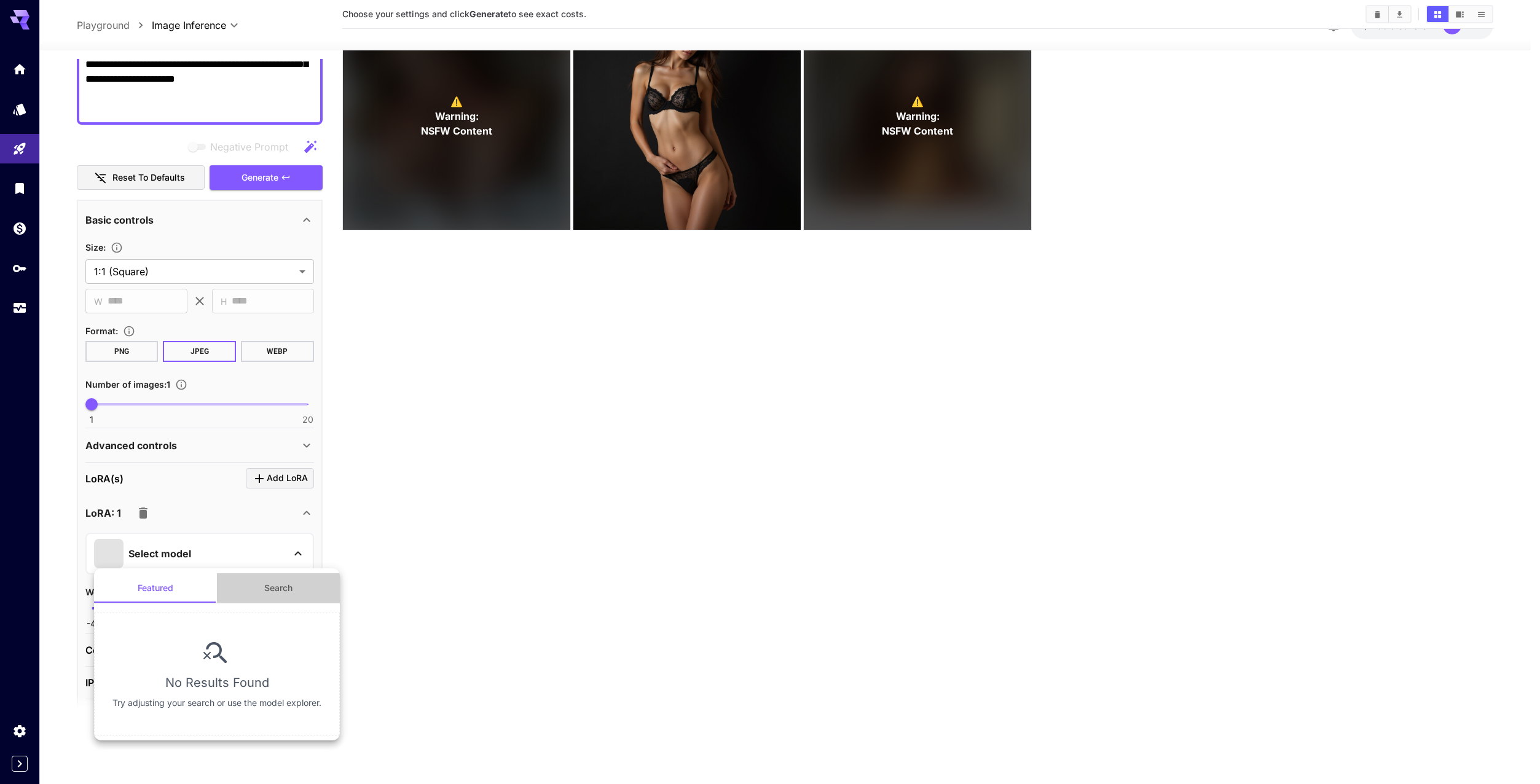
click at [269, 590] on button "Search" at bounding box center [279, 588] width 123 height 29
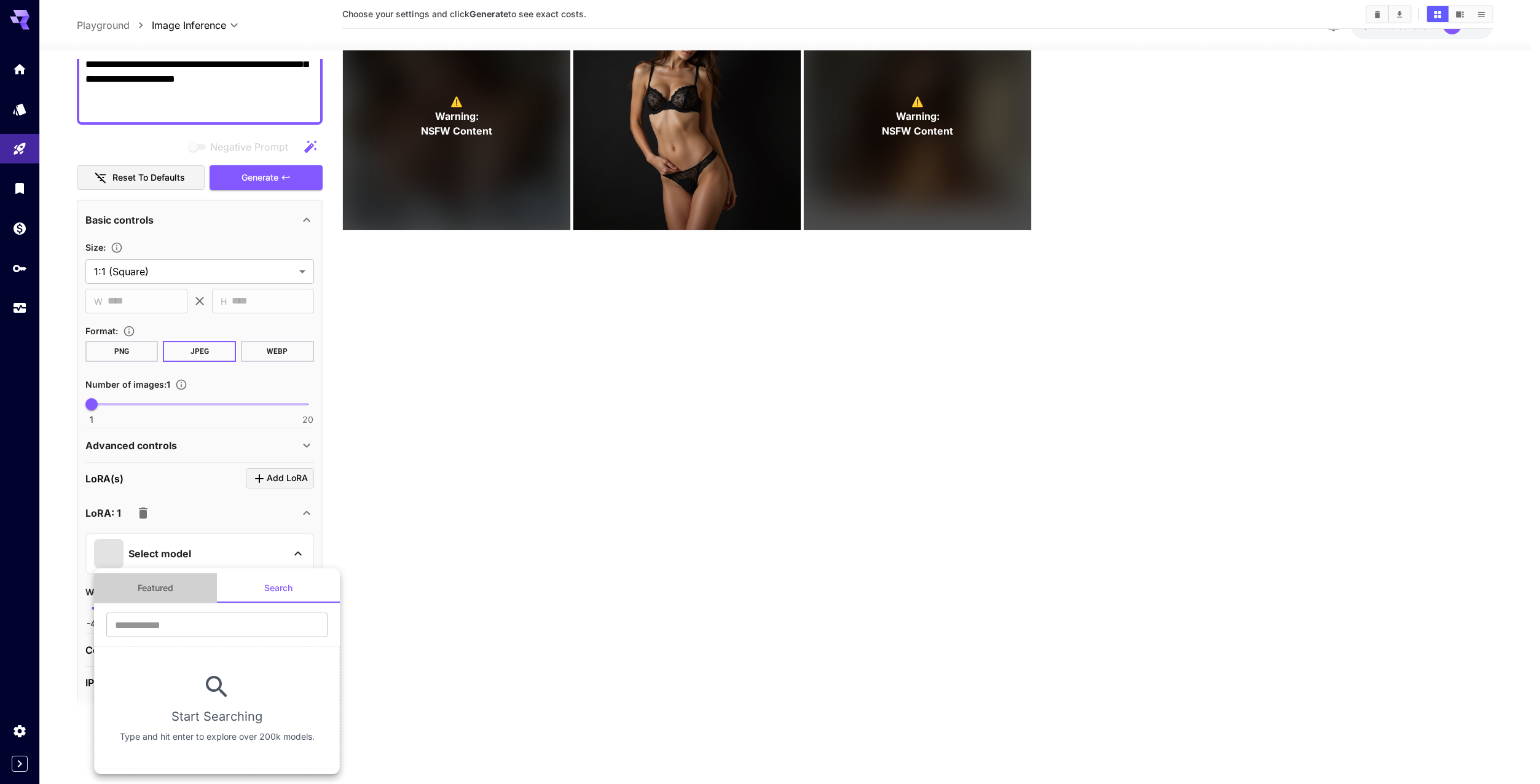
click at [179, 586] on button "Featured" at bounding box center [155, 588] width 123 height 29
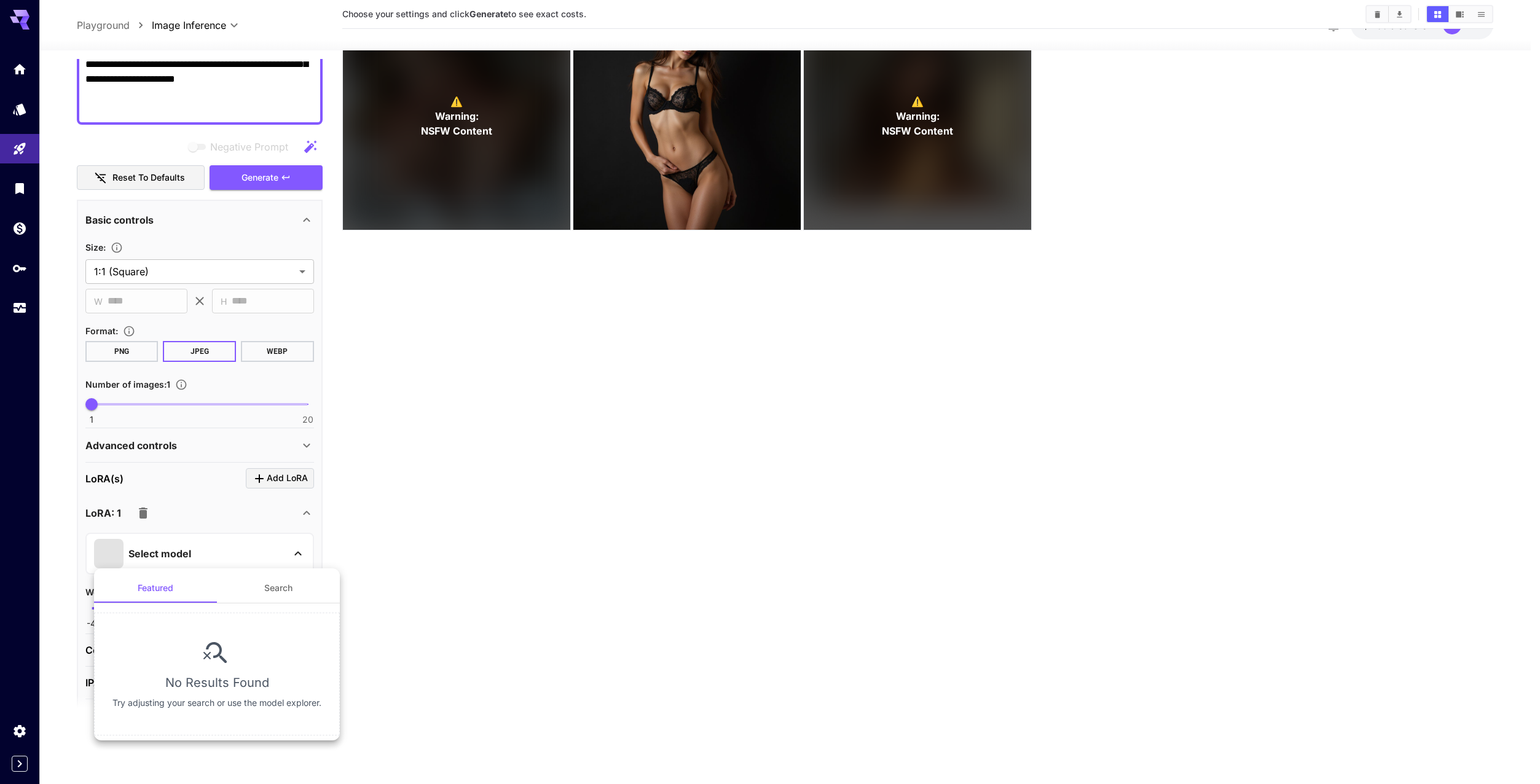
click at [226, 535] on div at bounding box center [770, 392] width 1540 height 784
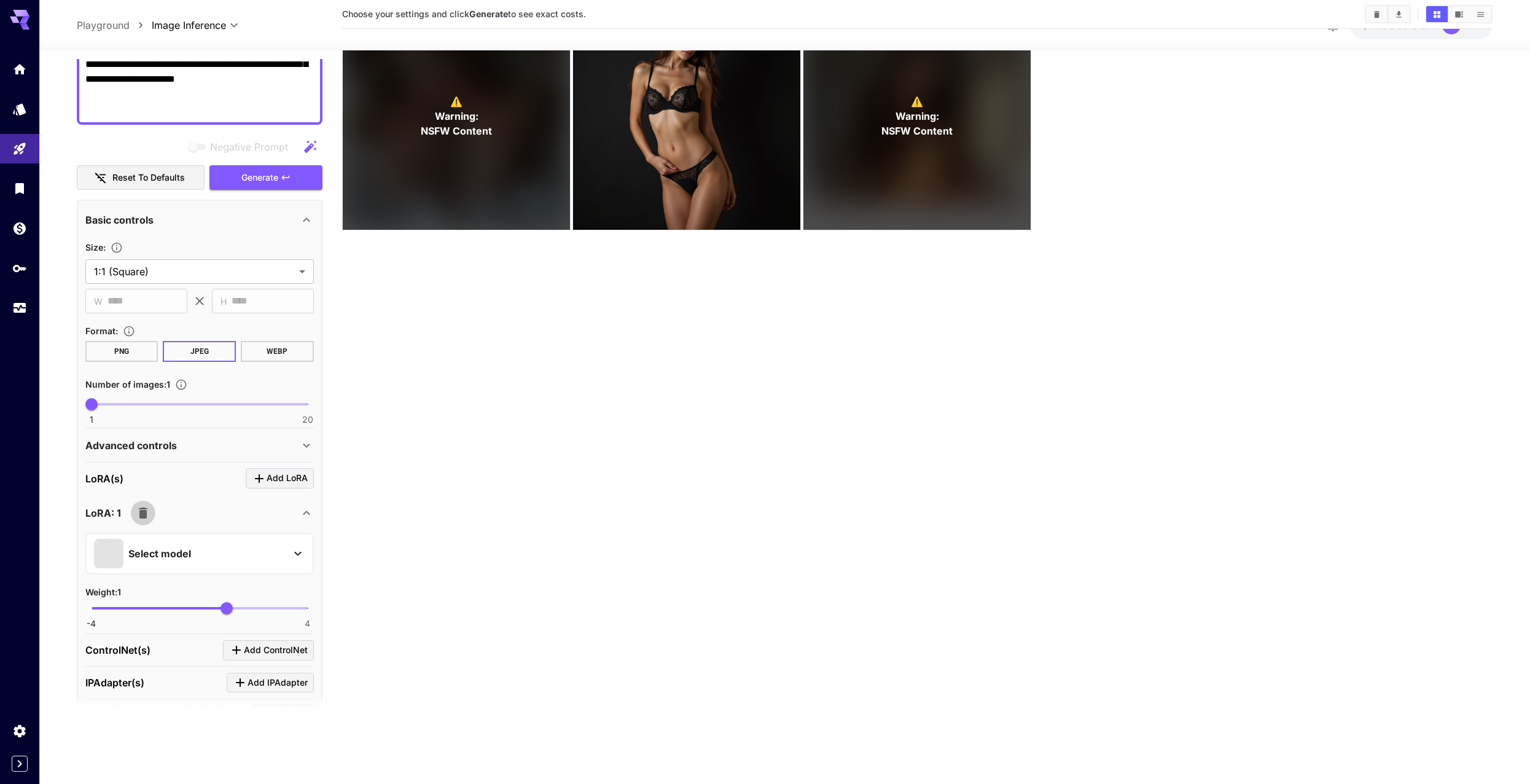
click at [147, 516] on icon "button" at bounding box center [143, 513] width 9 height 11
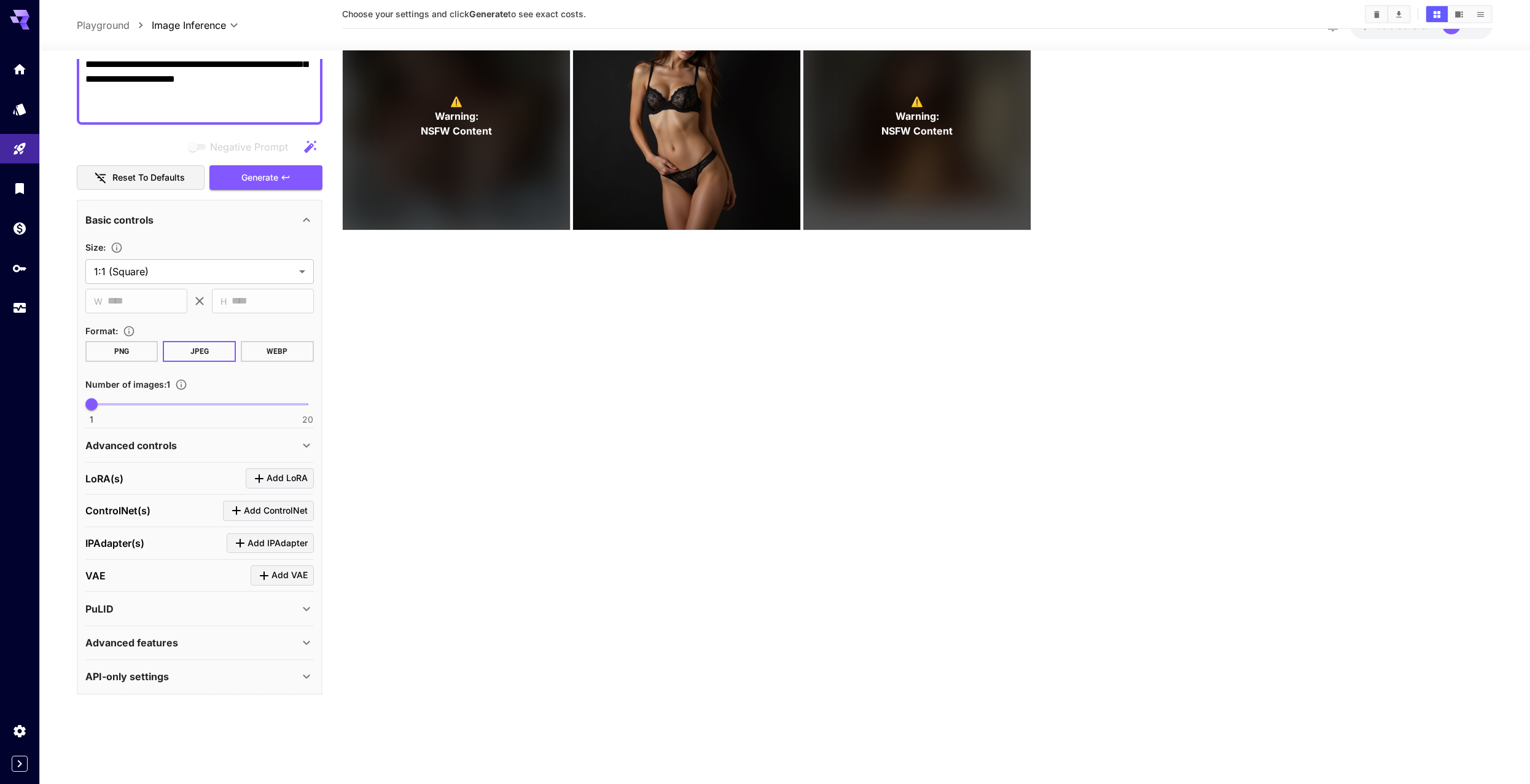
click at [278, 477] on span "Add LoRA" at bounding box center [287, 478] width 41 height 16
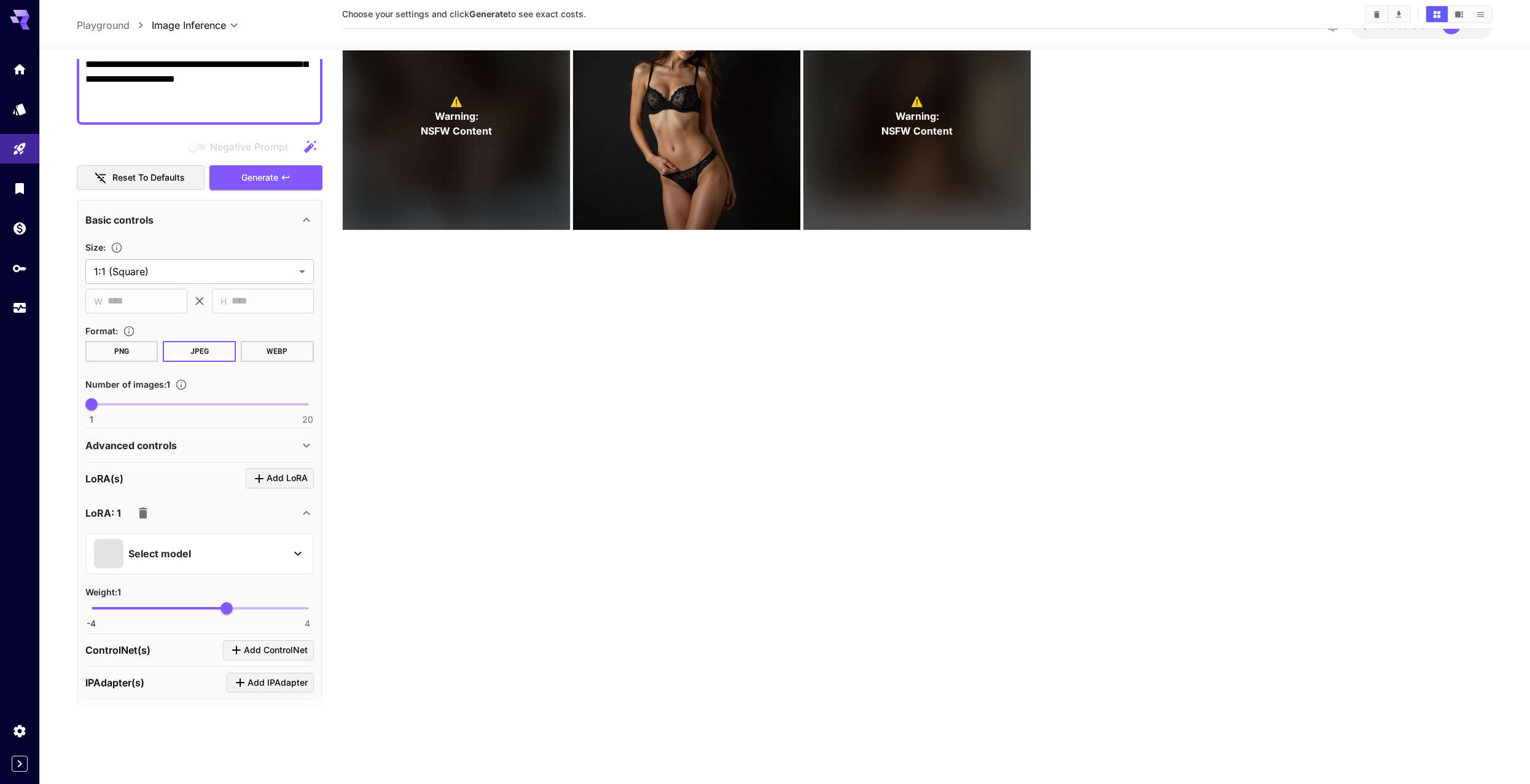
click at [214, 549] on div "Select model" at bounding box center [189, 554] width 192 height 29
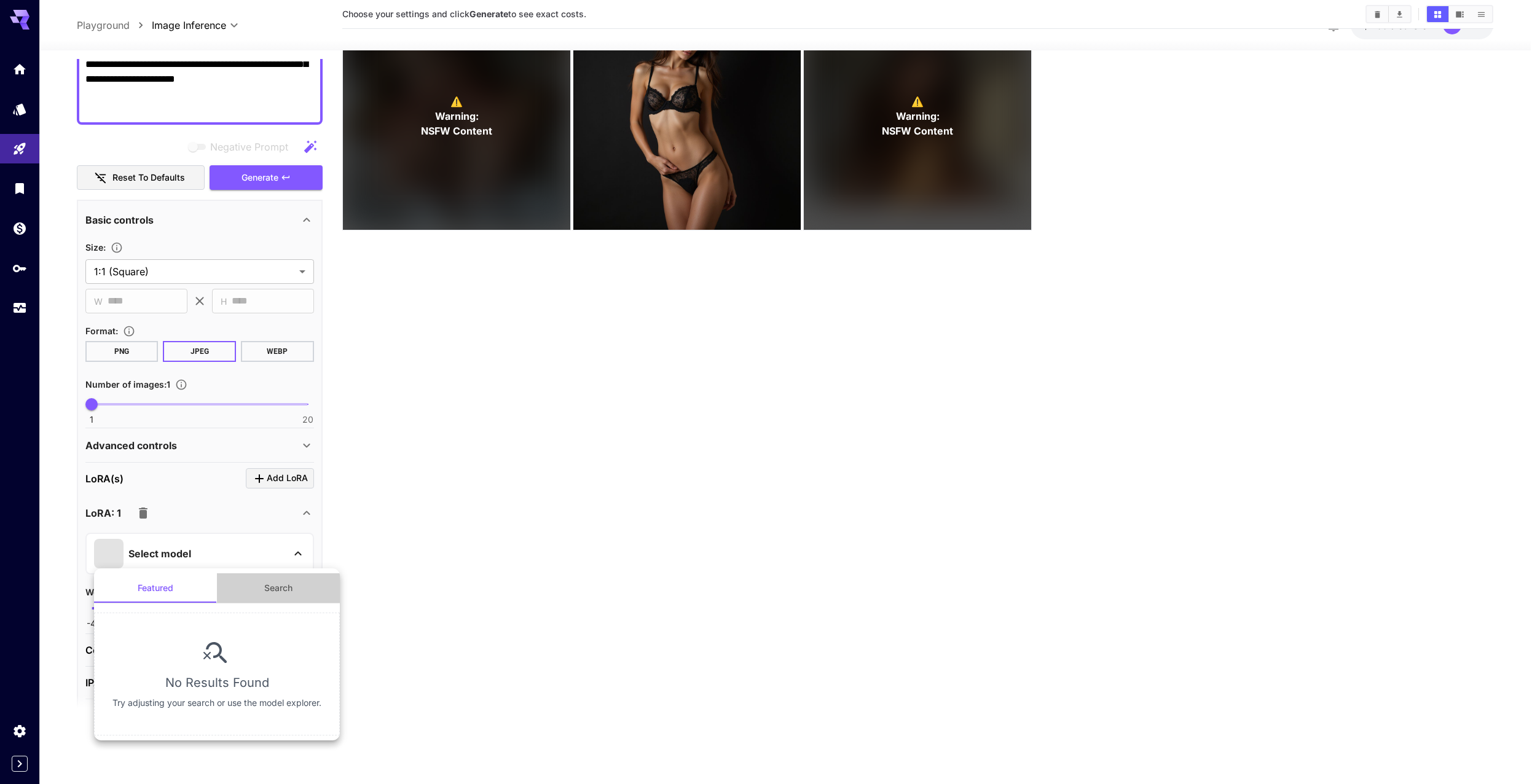
click at [274, 587] on button "Search" at bounding box center [279, 588] width 123 height 29
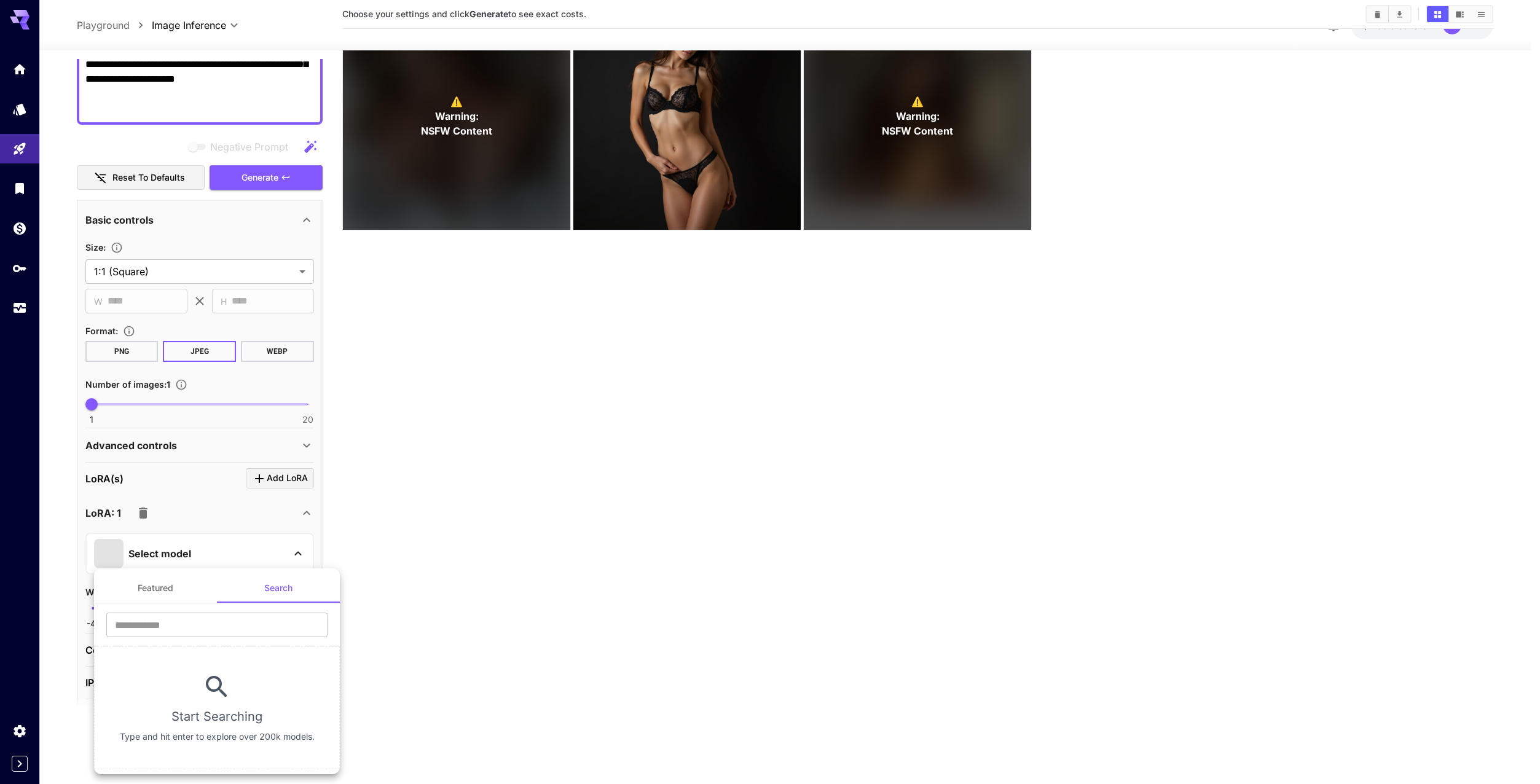
click at [219, 607] on section "​ Start Searching Type and hit enter to explore over 200k models." at bounding box center [216, 686] width 246 height 166
click at [225, 614] on input "text" at bounding box center [216, 625] width 221 height 25
type input "*"
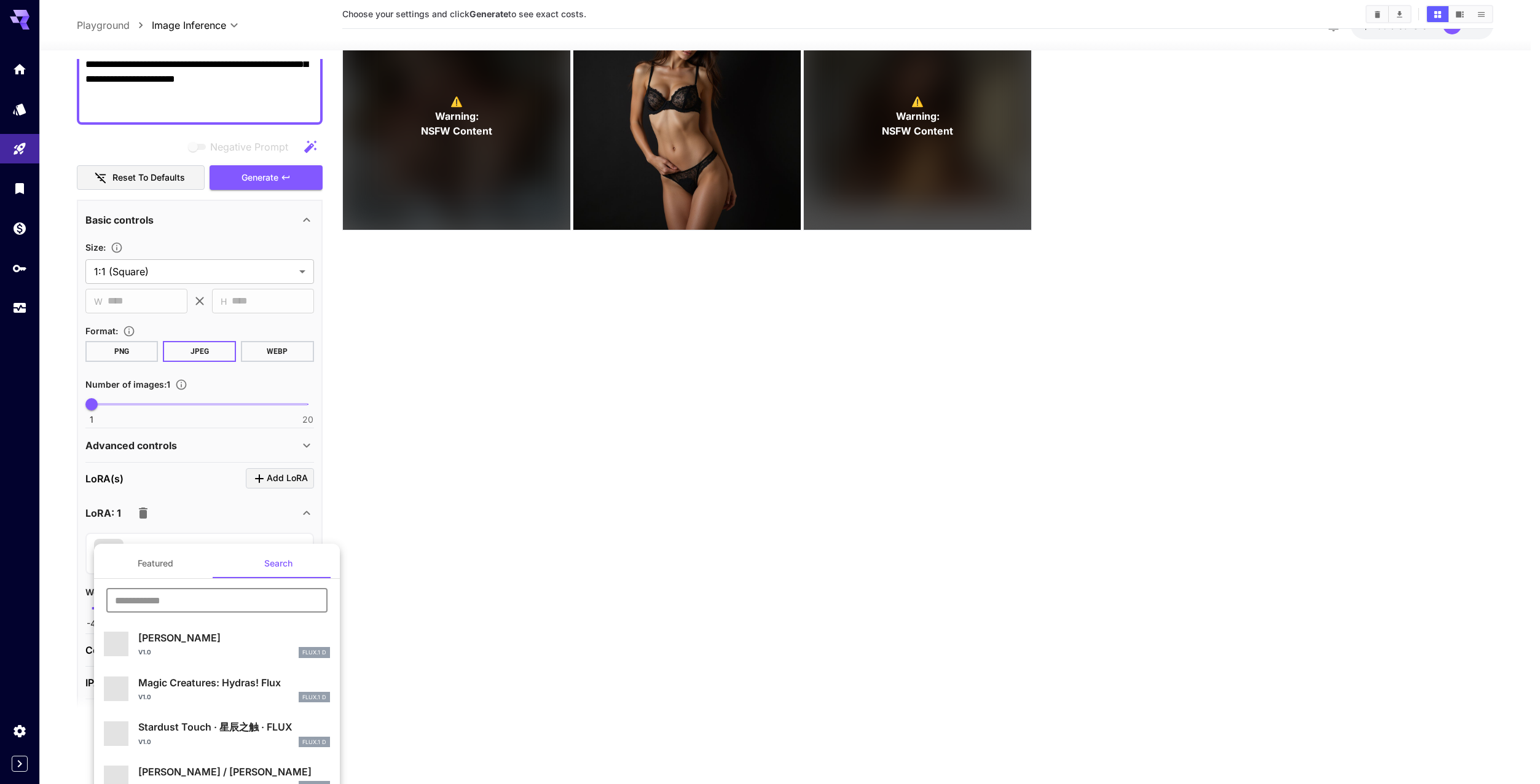
click at [22, 140] on div at bounding box center [770, 392] width 1540 height 784
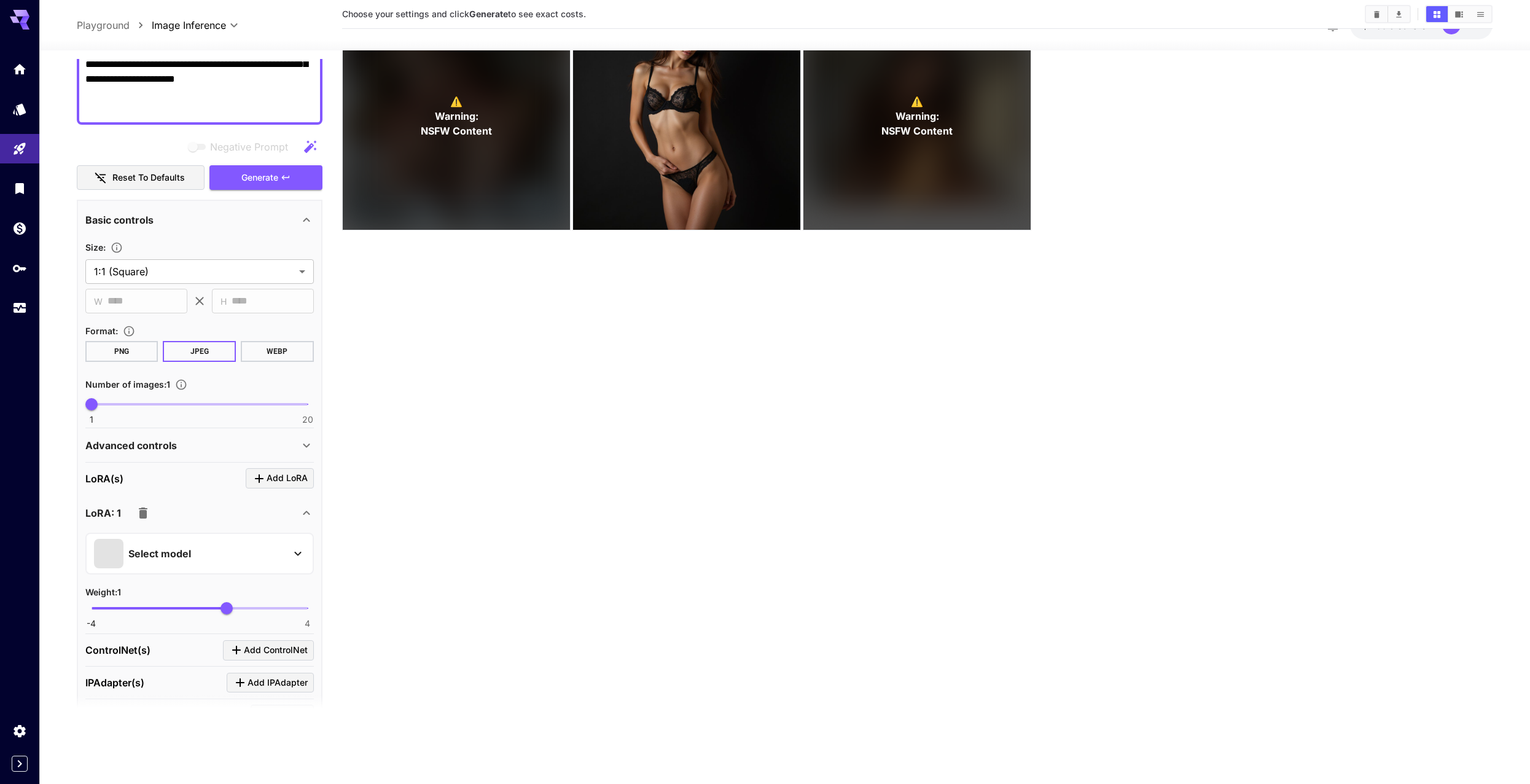
click at [247, 551] on div "Select model" at bounding box center [189, 554] width 192 height 29
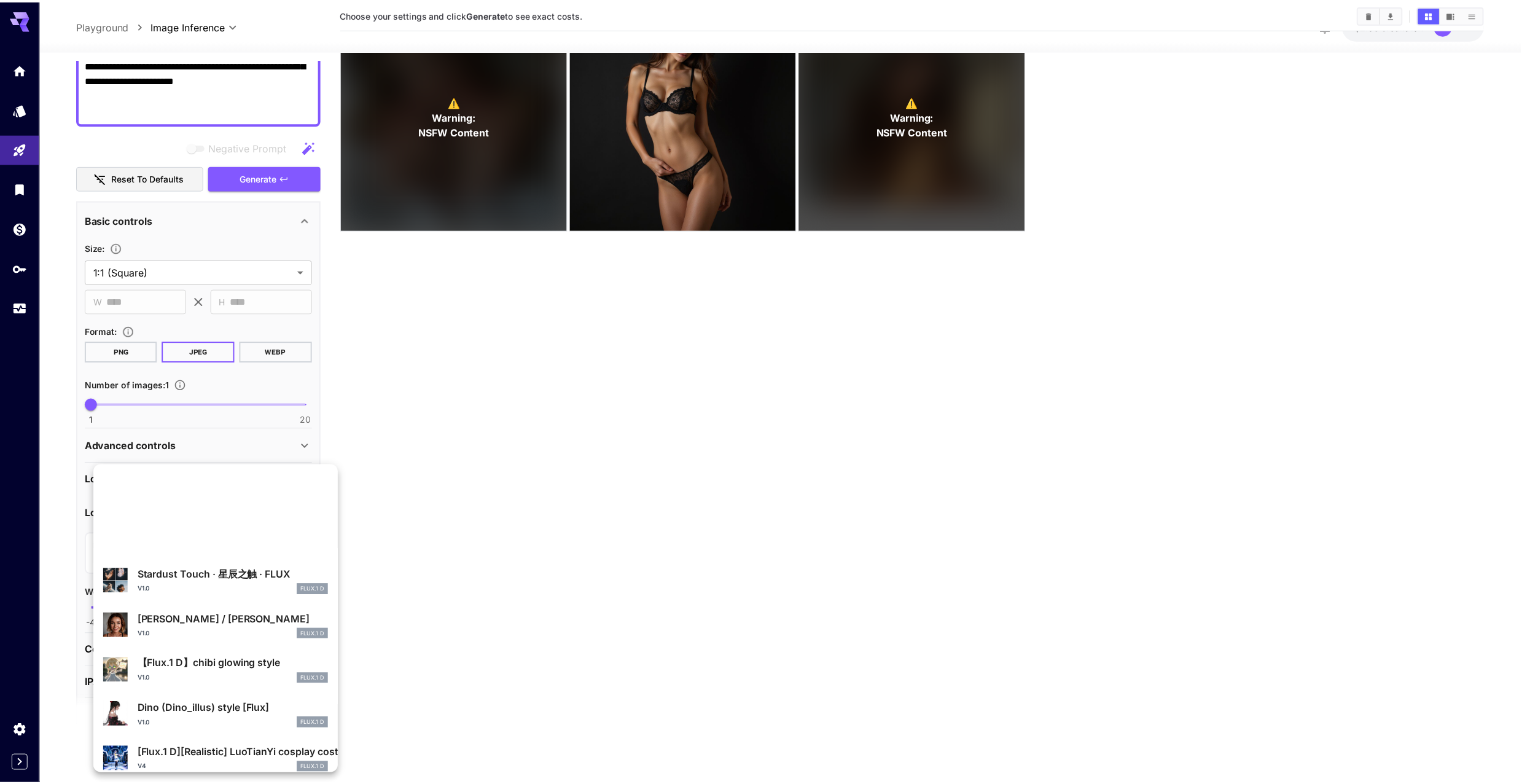
scroll to position [0, 0]
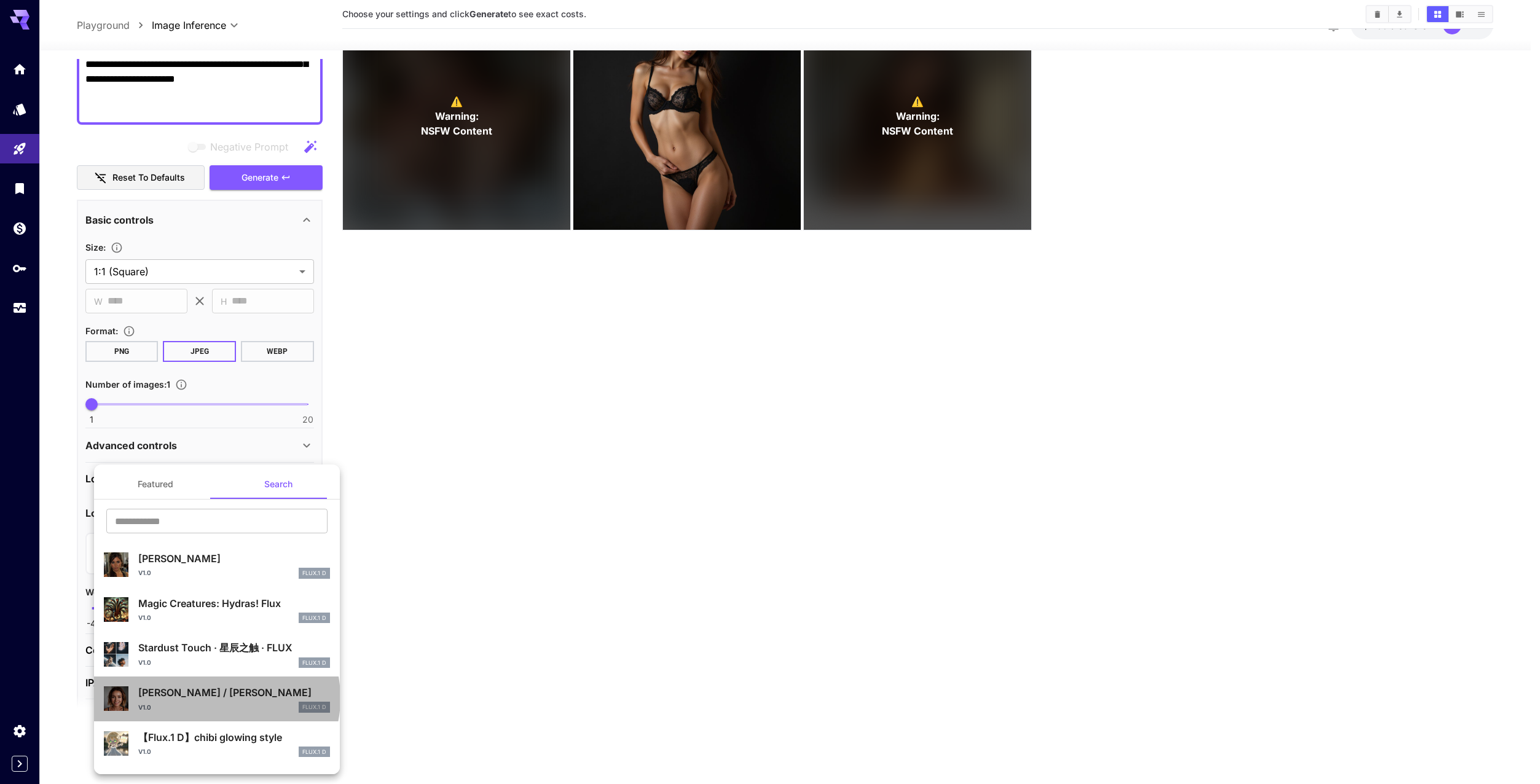
click at [216, 698] on p "Irena Ponaroshku / Ирена Понарошку" at bounding box center [234, 692] width 192 height 15
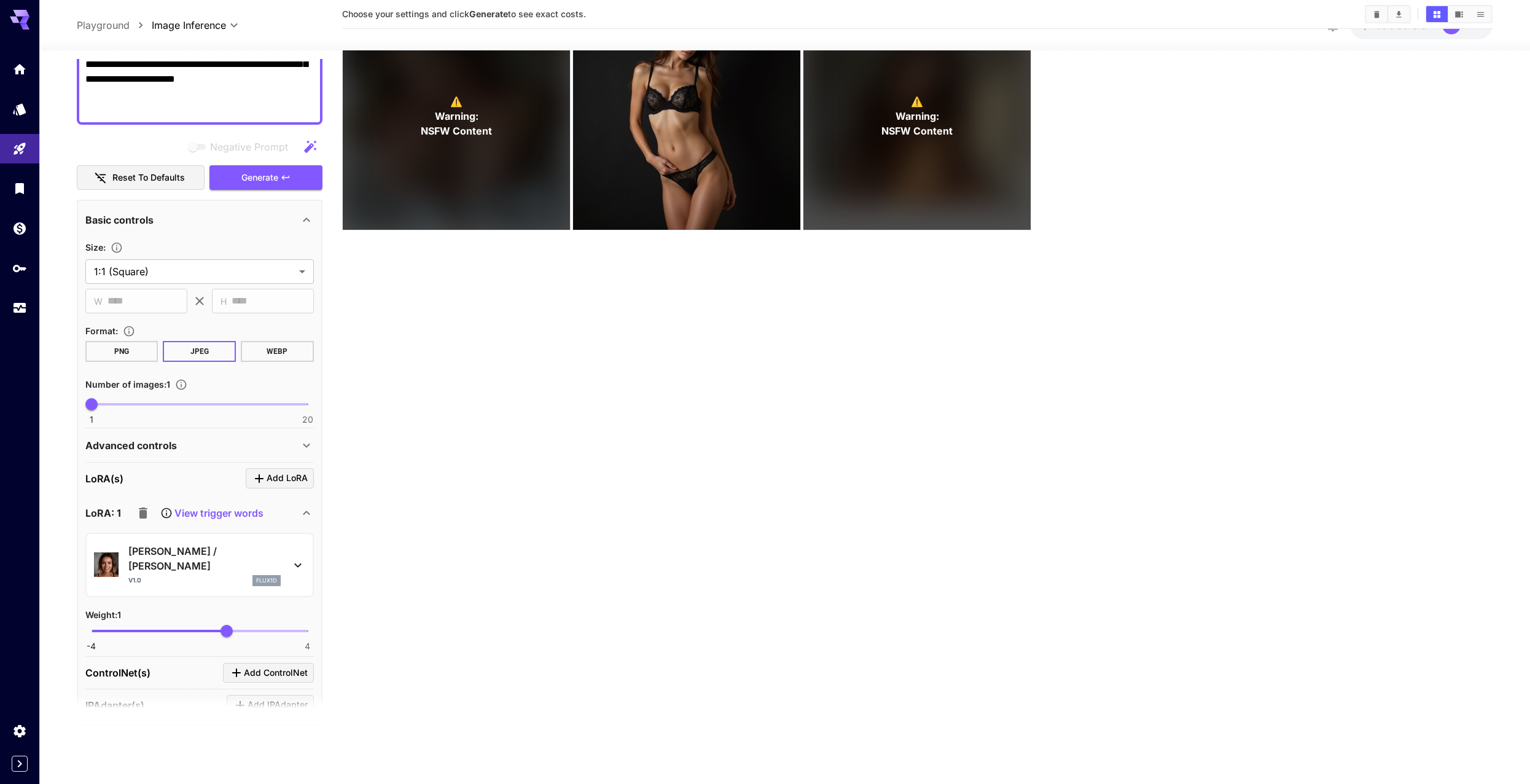
click at [223, 509] on p "View trigger words" at bounding box center [219, 513] width 89 height 15
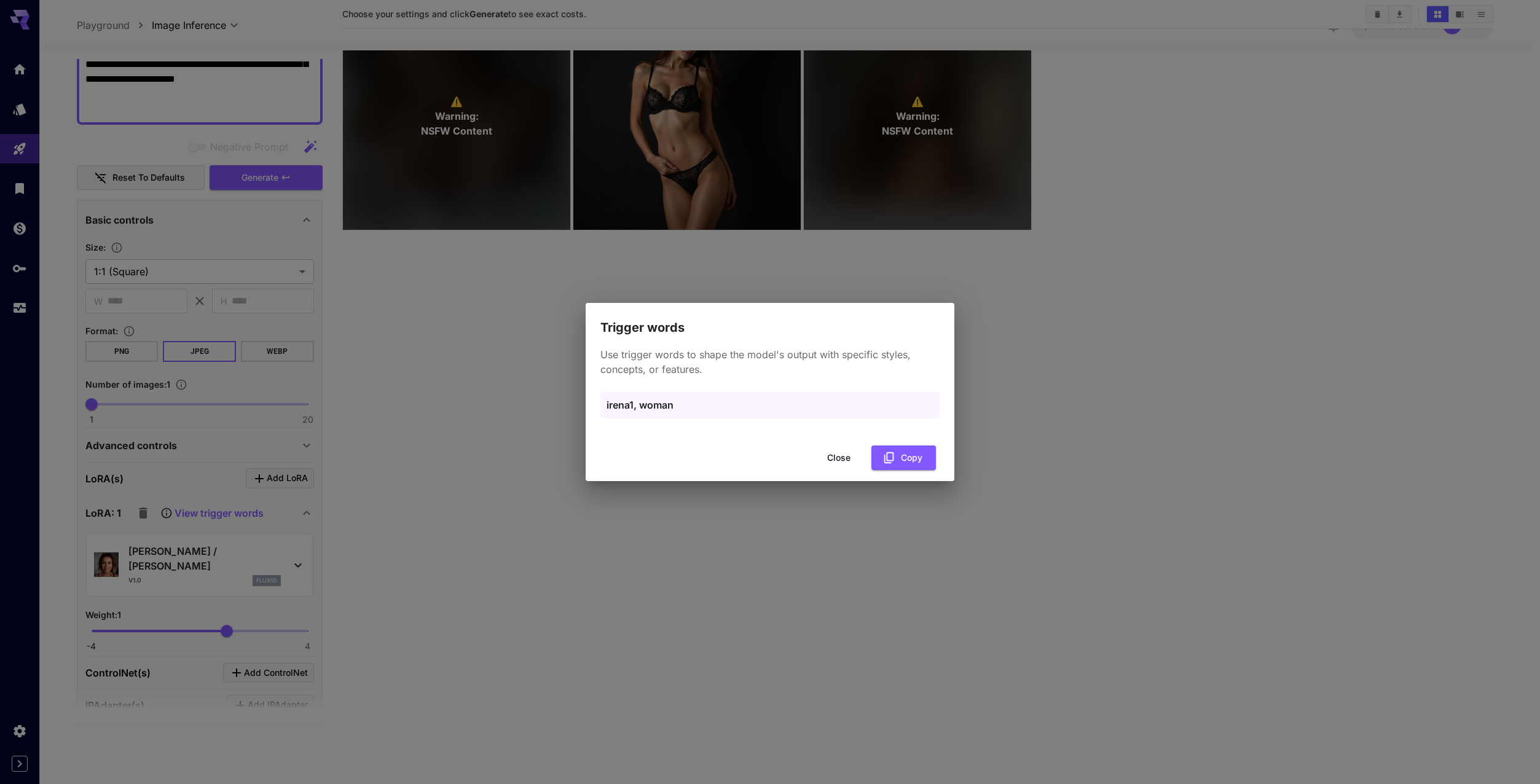
click at [978, 432] on div "Trigger words Use trigger words to shape the model's output with specific style…" at bounding box center [770, 392] width 1540 height 784
click at [841, 453] on button "Close" at bounding box center [839, 458] width 55 height 25
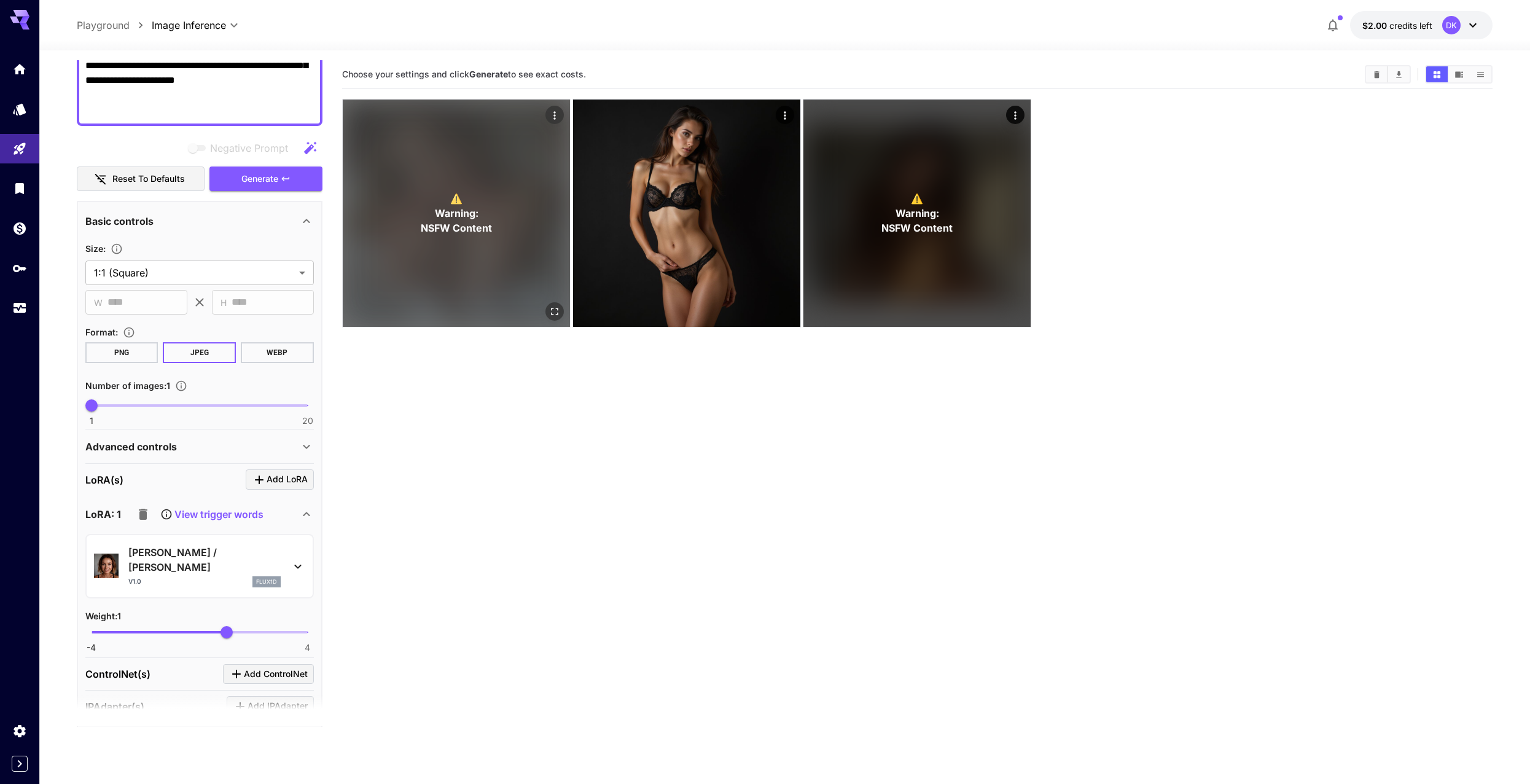
click at [454, 182] on div "⚠️ Warning: NSFW Content" at bounding box center [456, 212] width 227 height 227
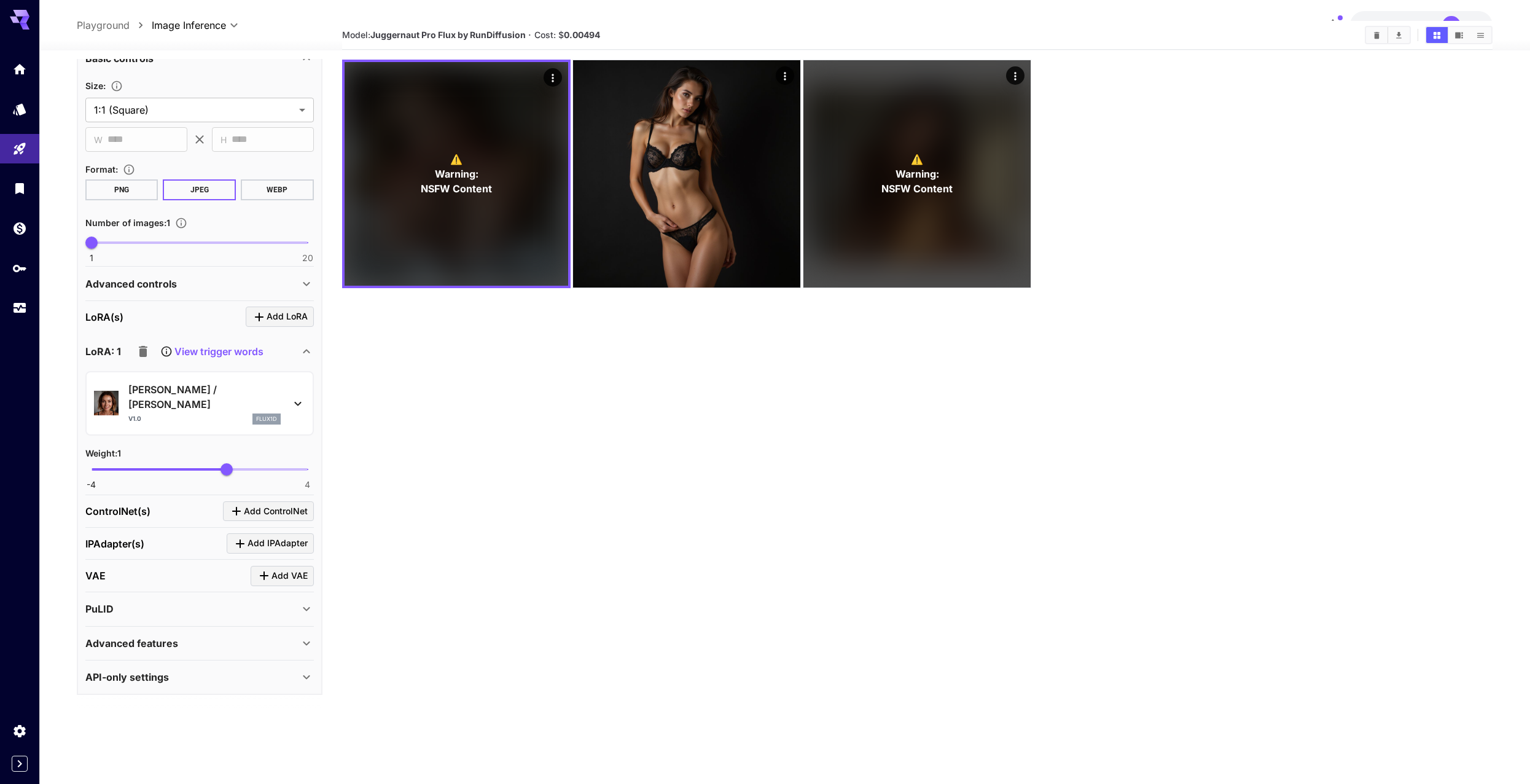
scroll to position [97, 0]
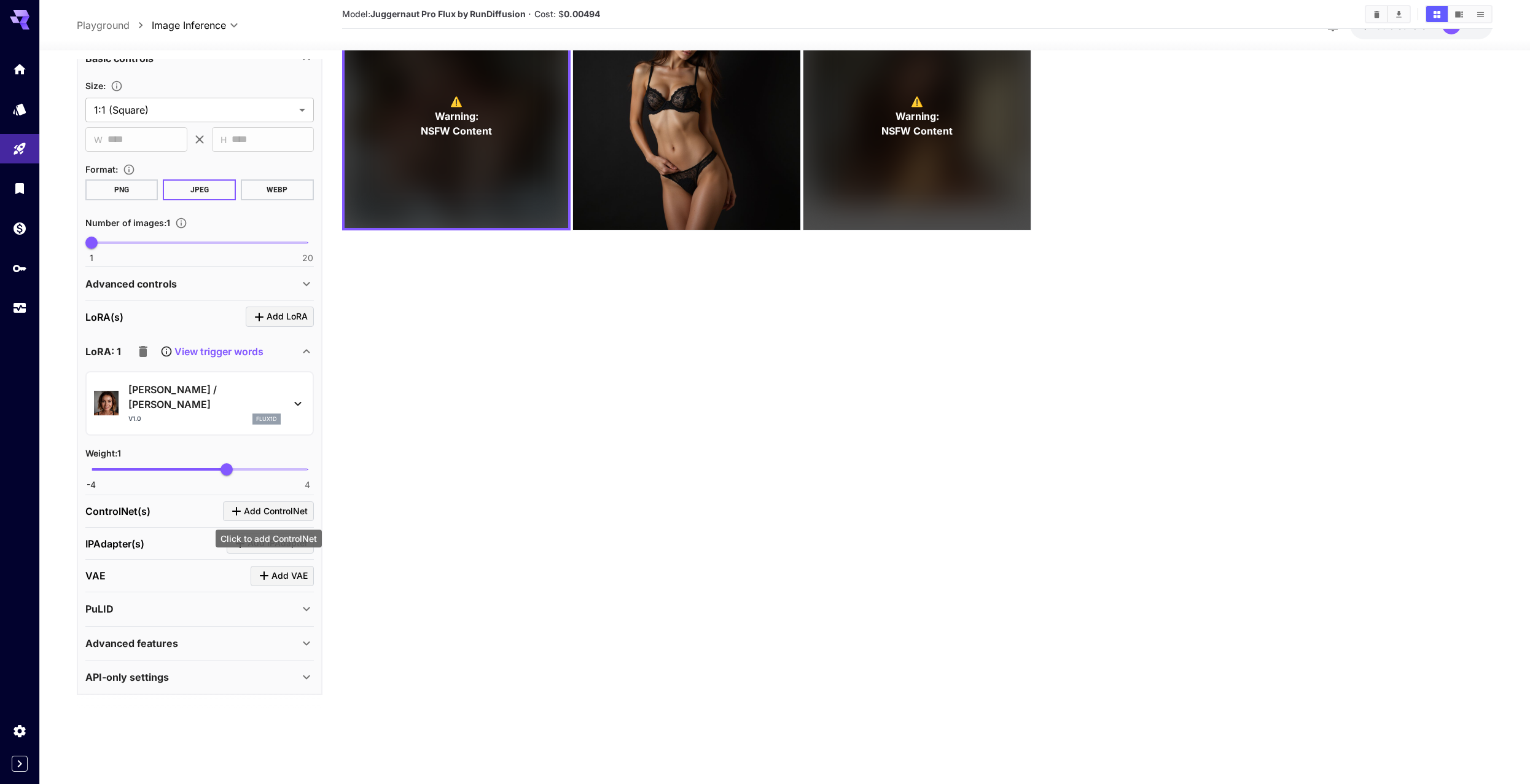
click at [264, 507] on span "Add ControlNet" at bounding box center [275, 512] width 64 height 16
click at [168, 551] on icon "button" at bounding box center [171, 545] width 15 height 15
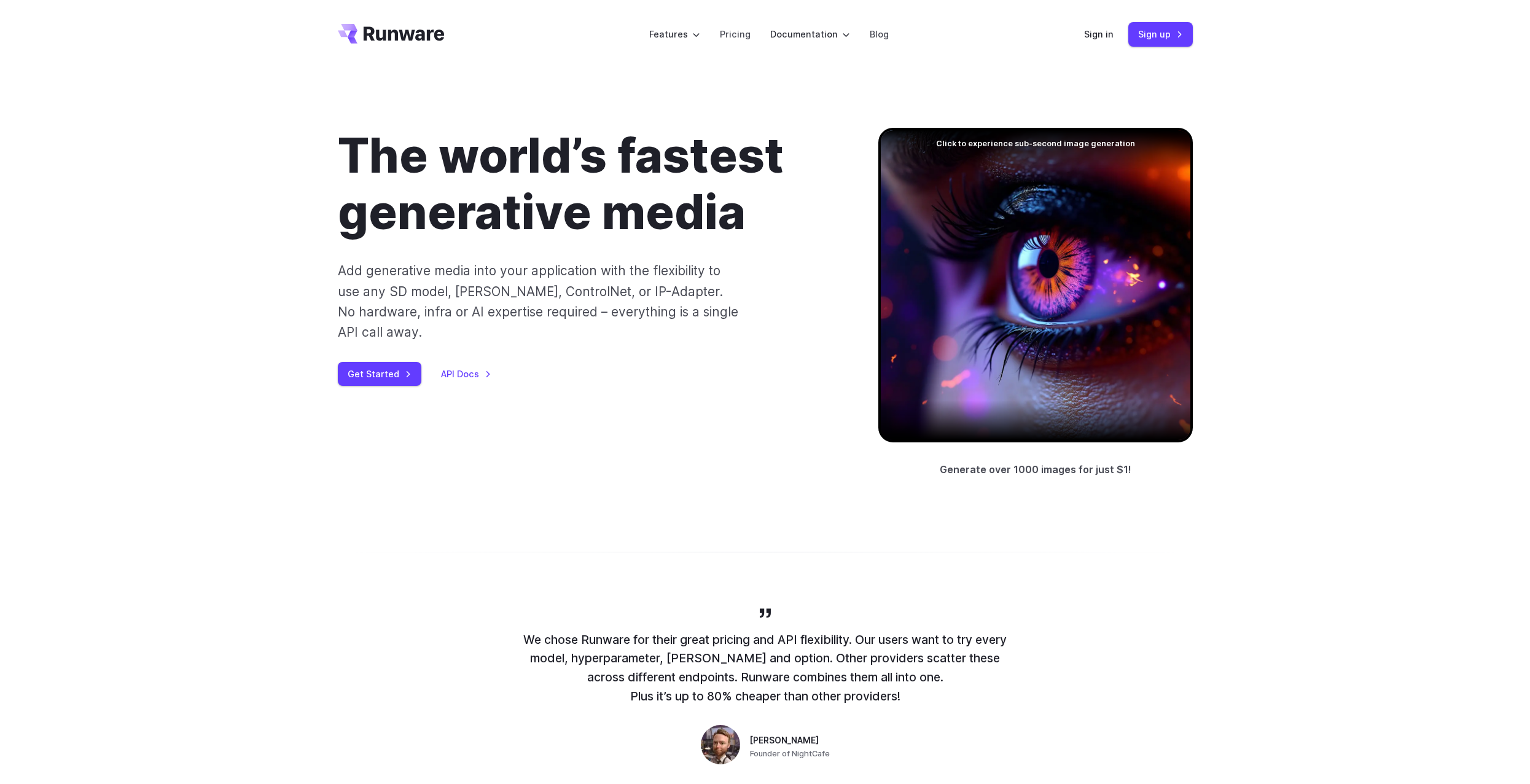
drag, startPoint x: 669, startPoint y: 333, endPoint x: 733, endPoint y: 94, distance: 247.4
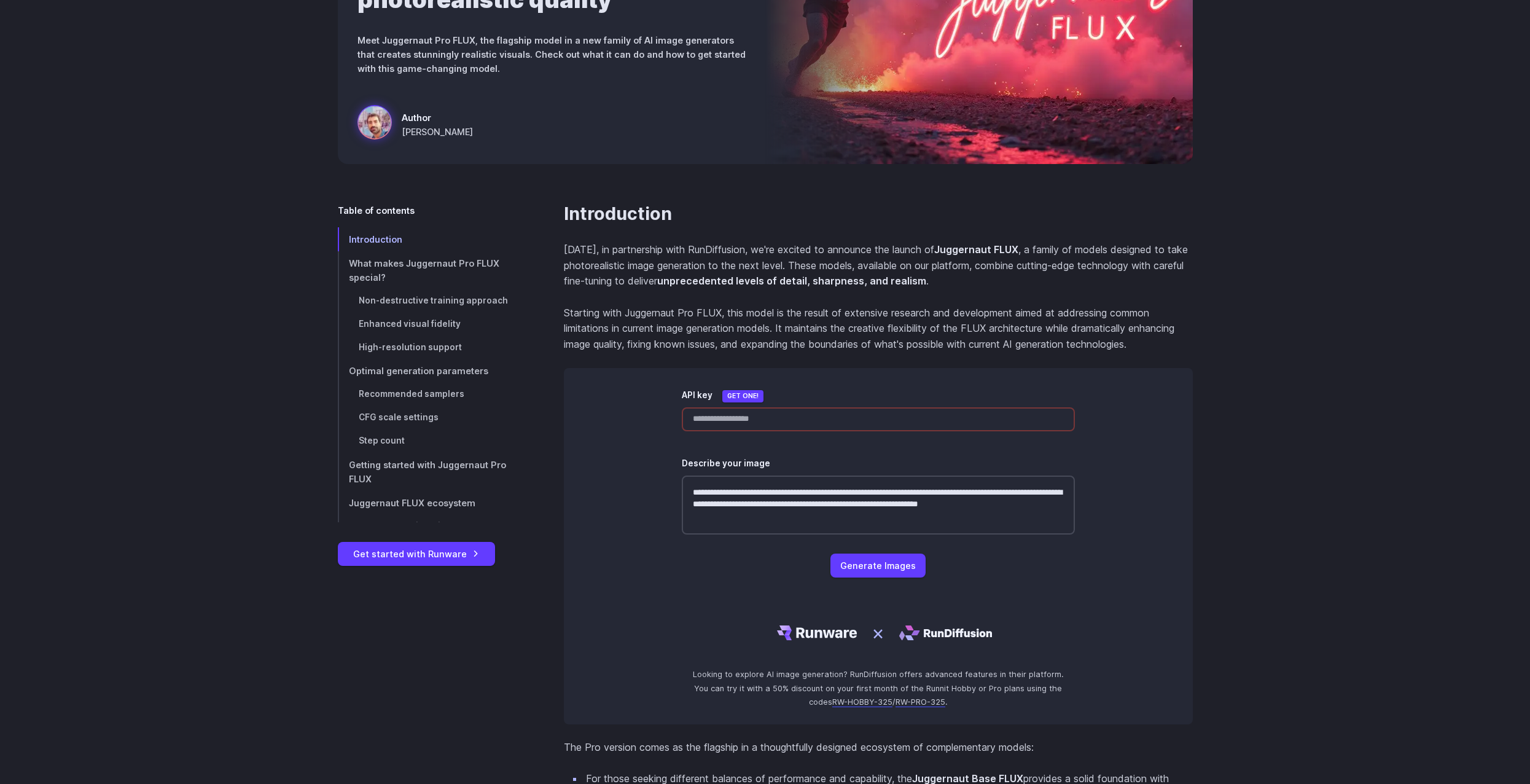
scroll to position [246, 0]
click at [729, 421] on input "API key" at bounding box center [878, 418] width 393 height 24
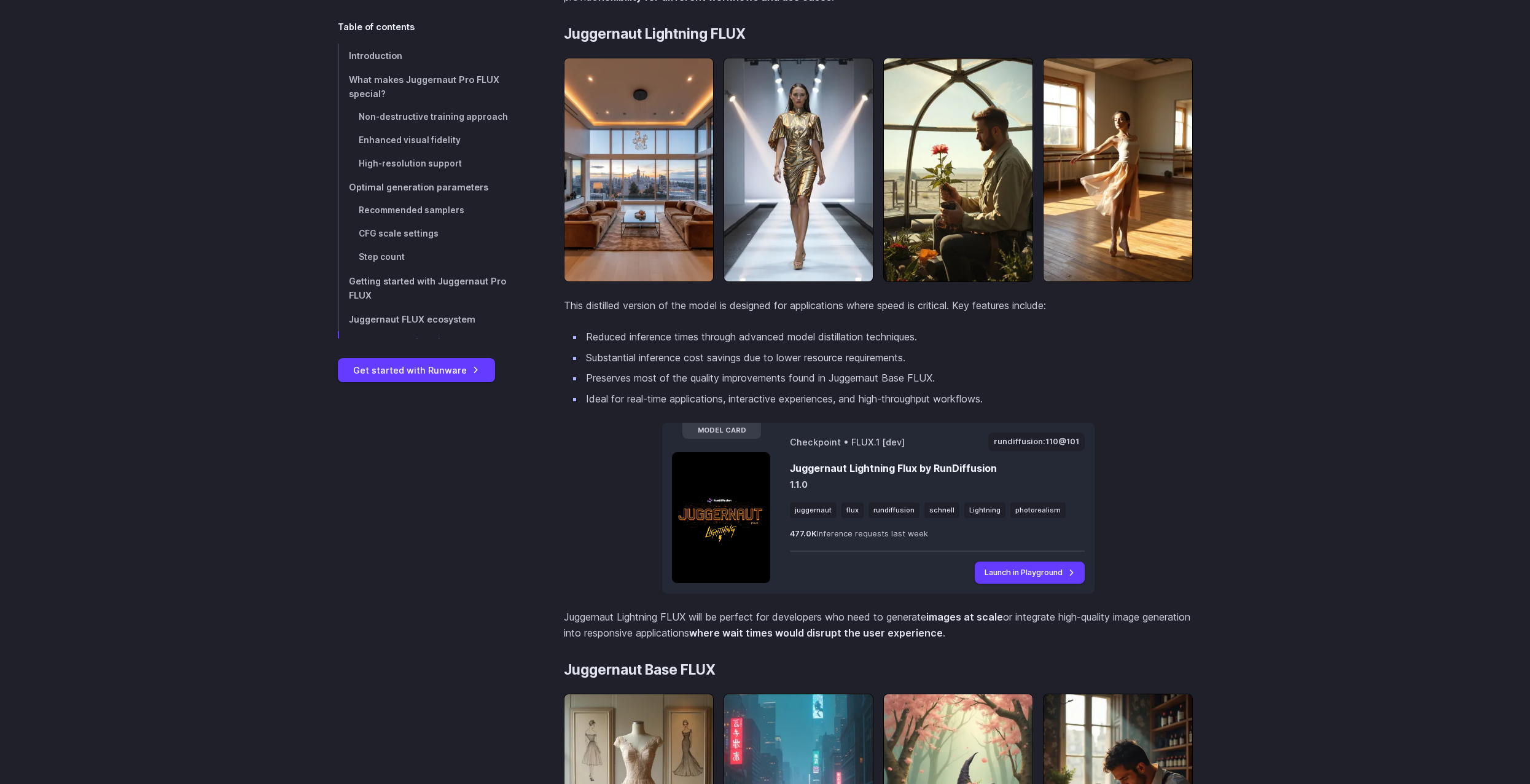
scroll to position [3808, 0]
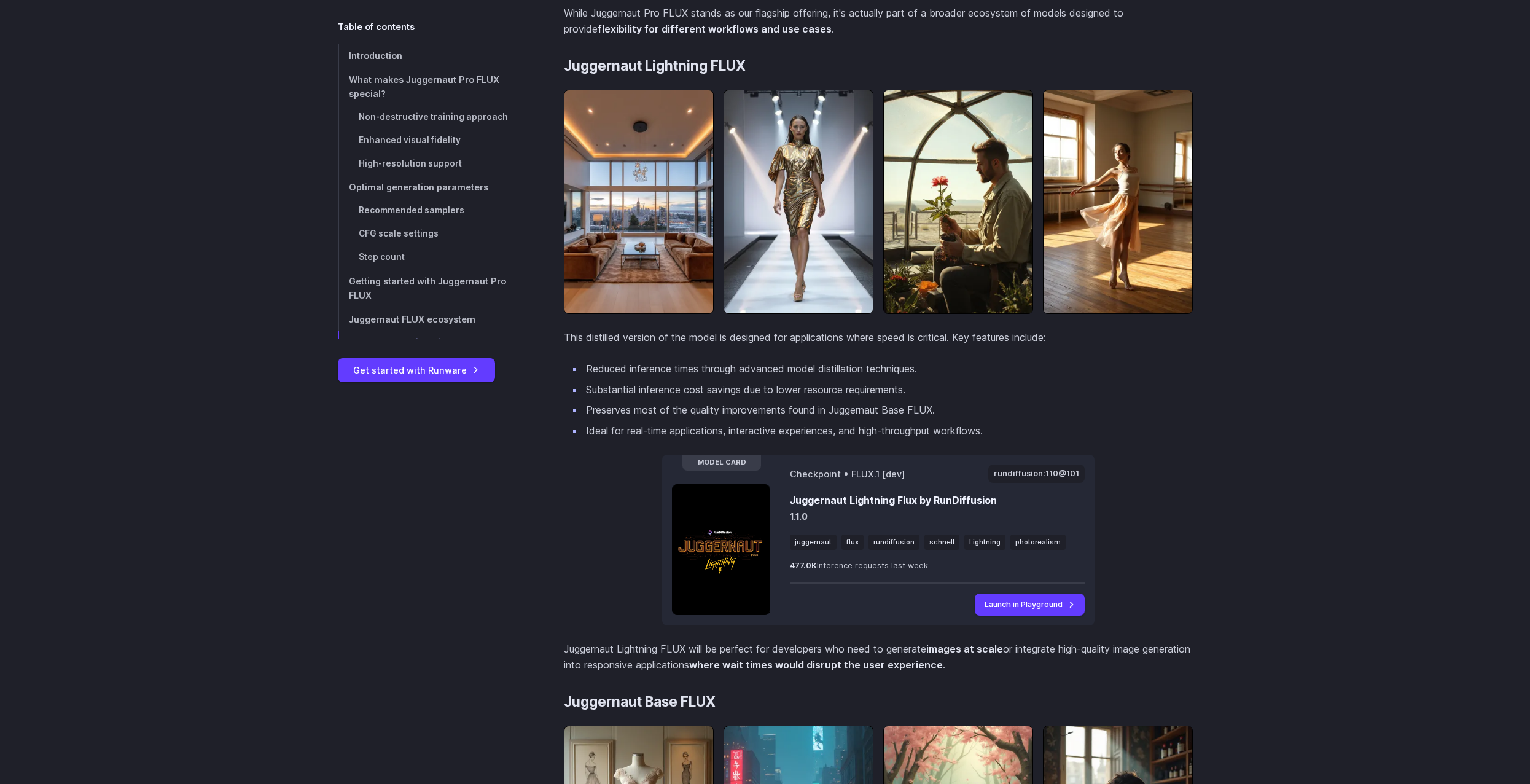
click at [1135, 314] on img at bounding box center [1117, 202] width 150 height 224
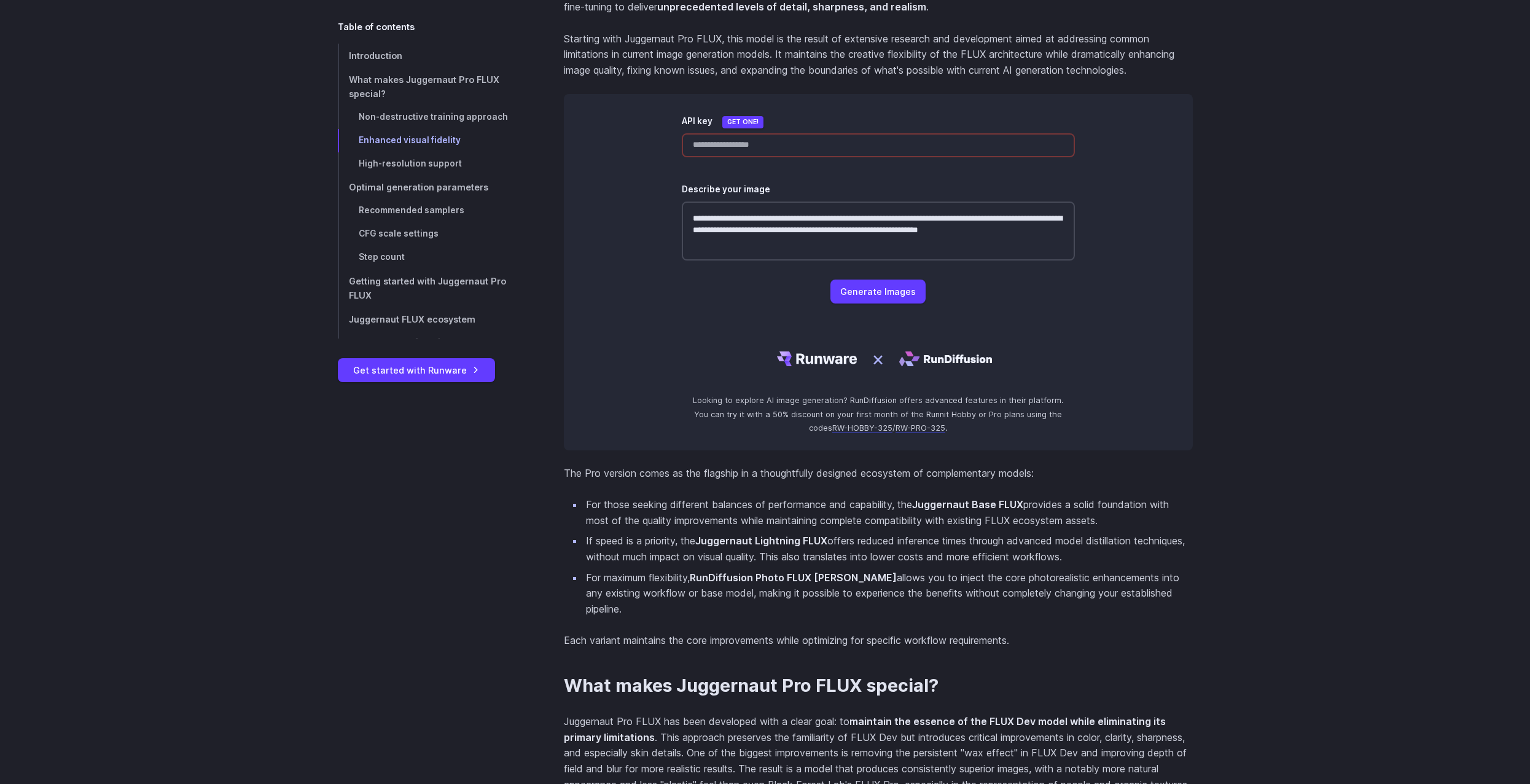
scroll to position [0, 0]
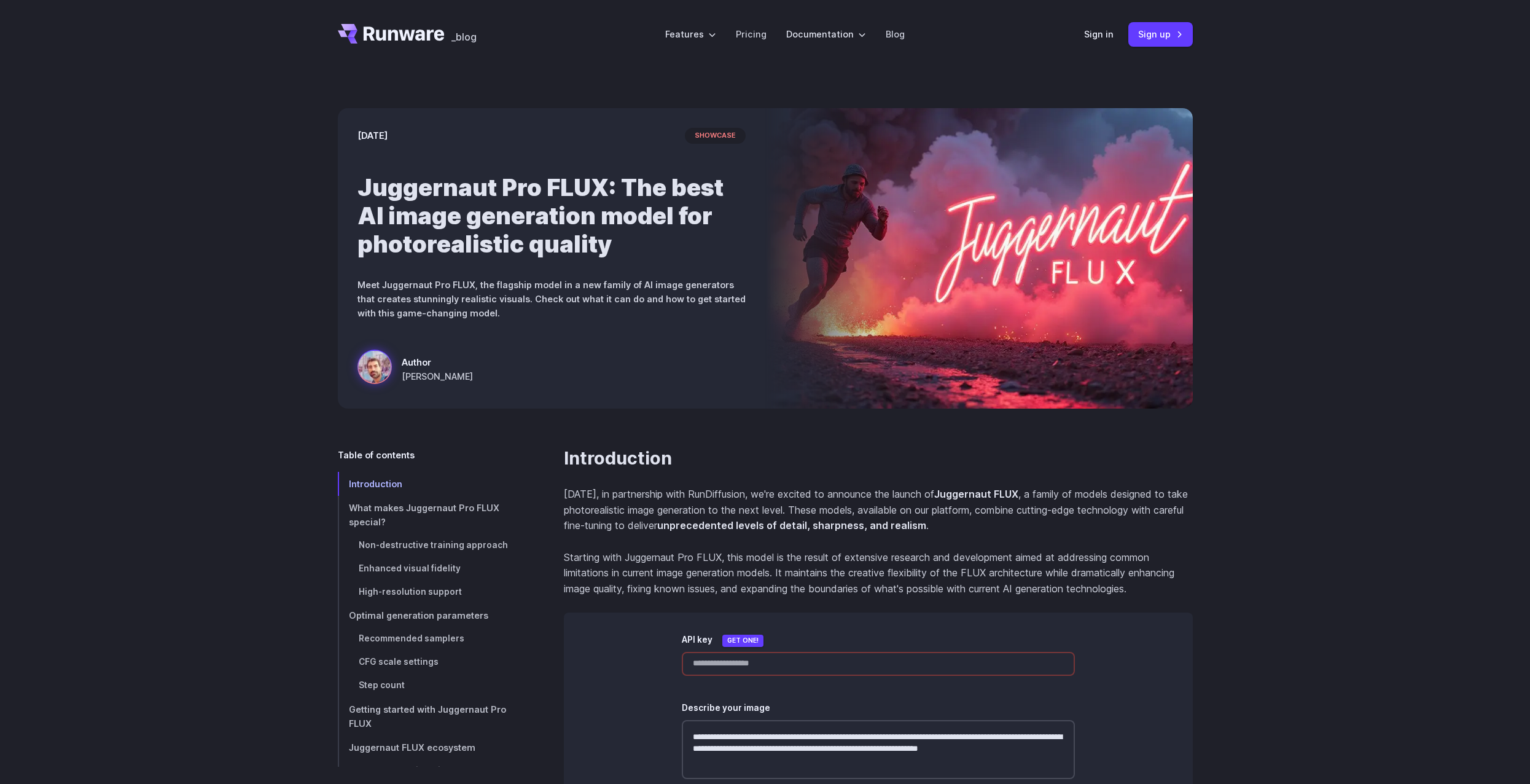
drag, startPoint x: 1197, startPoint y: 261, endPoint x: 1190, endPoint y: 108, distance: 153.2
